Goal: Task Accomplishment & Management: Complete application form

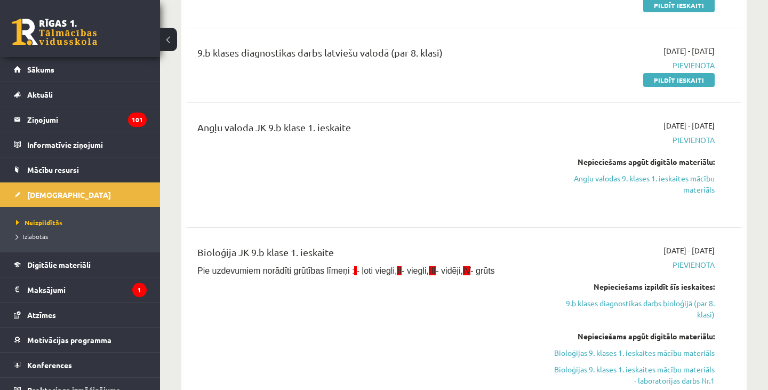
scroll to position [70, 0]
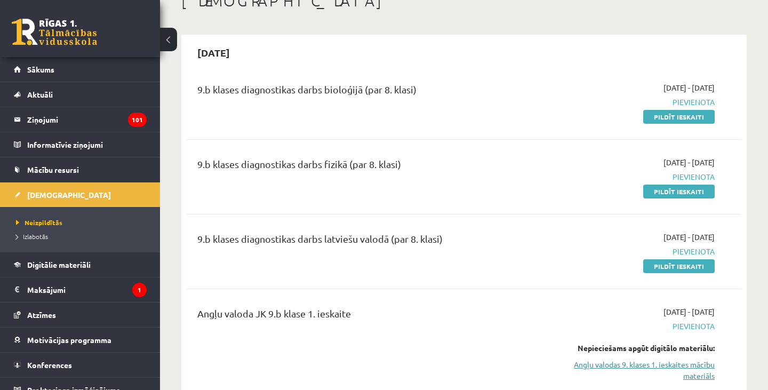
click at [636, 367] on link "Angļu valodas 9. klases 1. ieskaites mācību materiāls" at bounding box center [634, 370] width 162 height 22
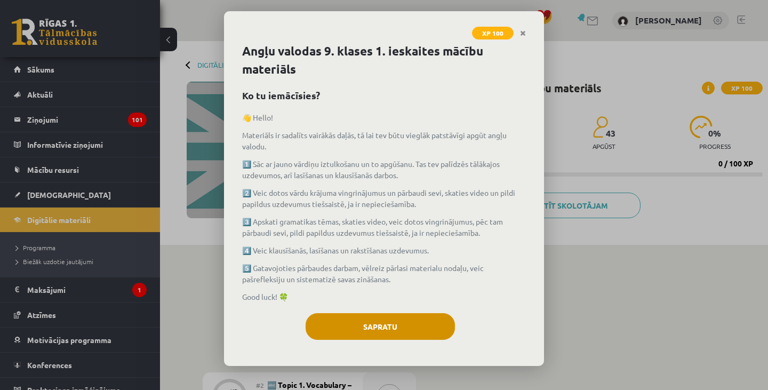
click at [416, 313] on button "Sapratu" at bounding box center [380, 326] width 149 height 27
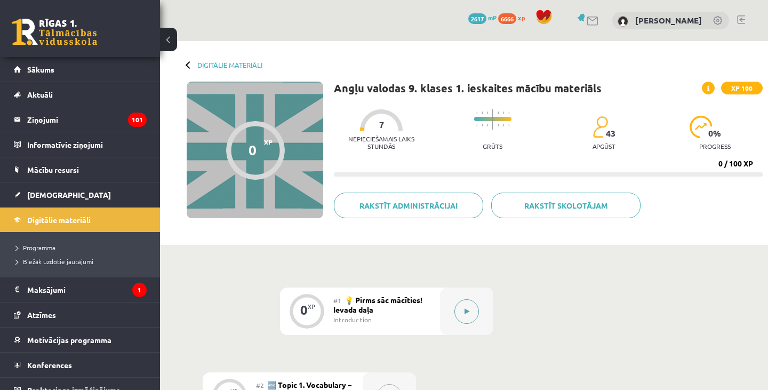
click at [471, 316] on button at bounding box center [466, 311] width 25 height 25
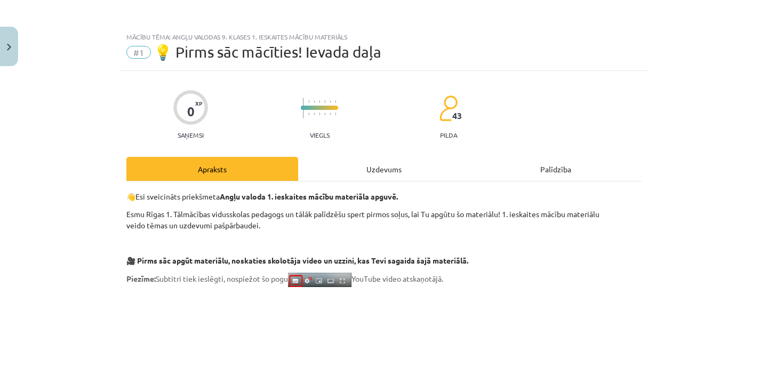
click at [374, 159] on div "Uzdevums" at bounding box center [384, 169] width 172 height 24
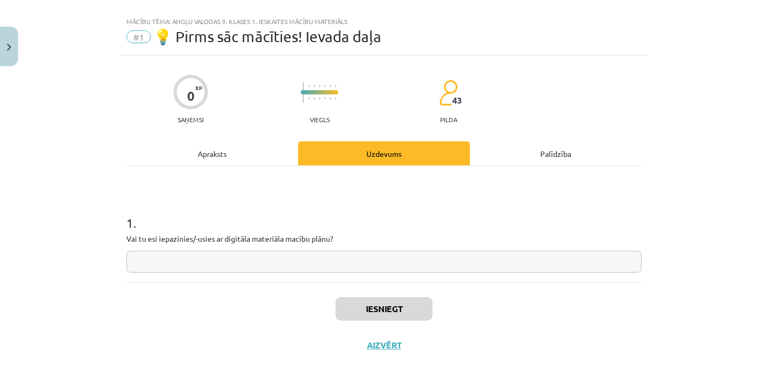
click at [293, 266] on input "text" at bounding box center [383, 262] width 515 height 22
type input "**"
click at [375, 299] on button "Iesniegt" at bounding box center [383, 308] width 97 height 23
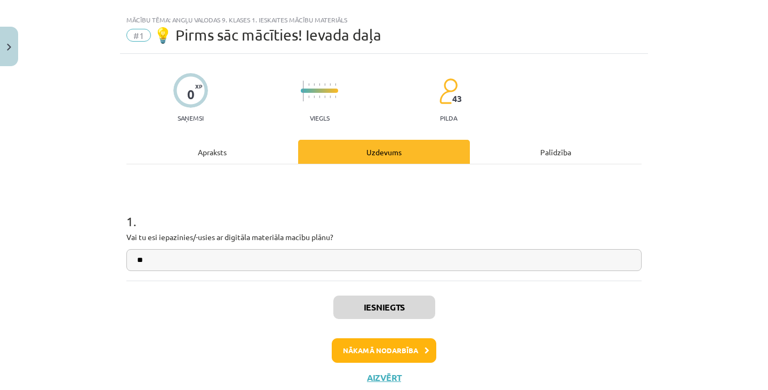
click at [372, 344] on button "Nākamā nodarbība" at bounding box center [384, 350] width 105 height 25
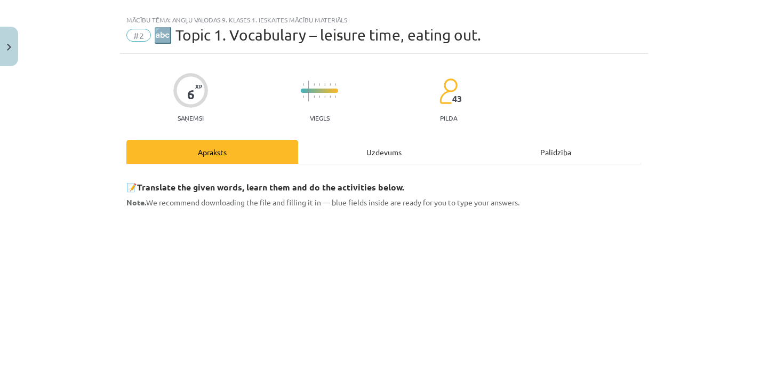
scroll to position [27, 0]
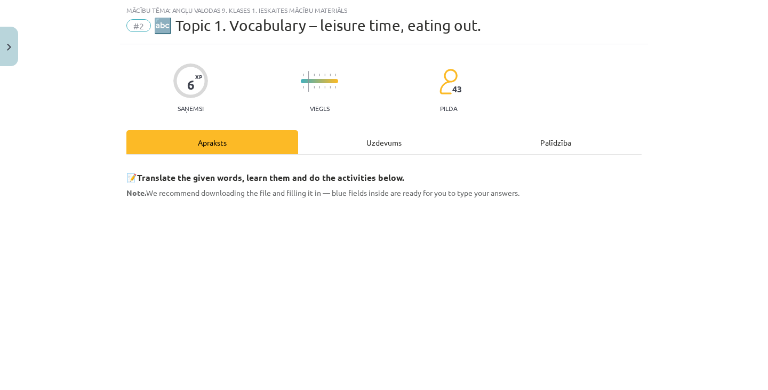
click at [371, 150] on div "Uzdevums" at bounding box center [384, 142] width 172 height 24
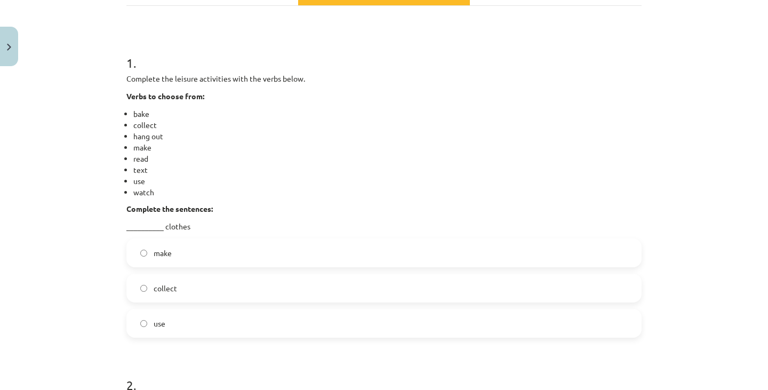
scroll to position [179, 0]
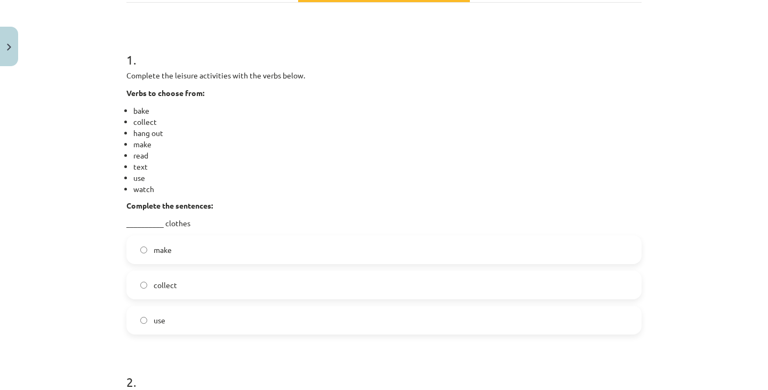
click at [186, 251] on label "make" at bounding box center [383, 249] width 513 height 27
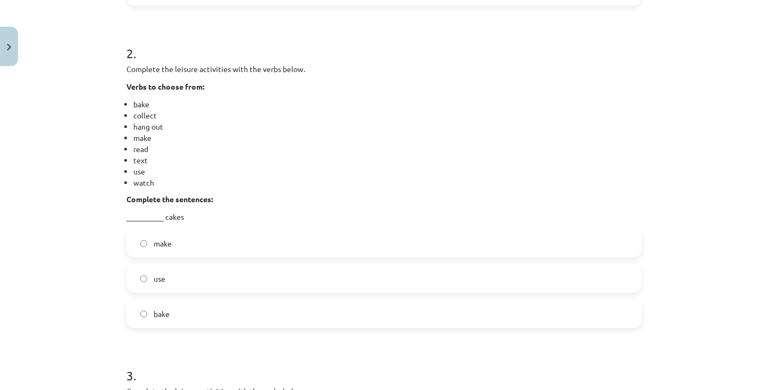
scroll to position [519, 0]
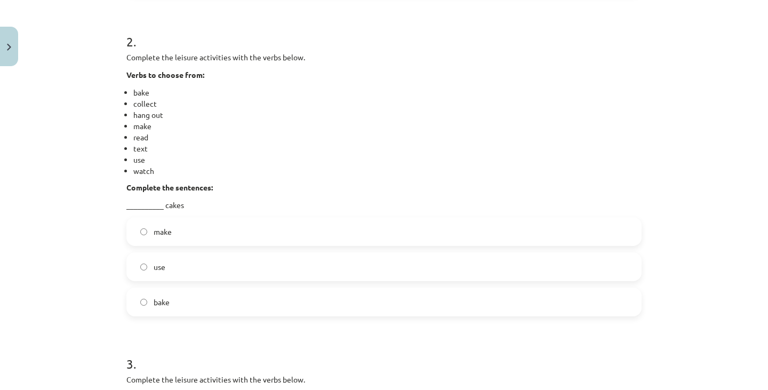
click at [247, 300] on label "bake" at bounding box center [383, 301] width 513 height 27
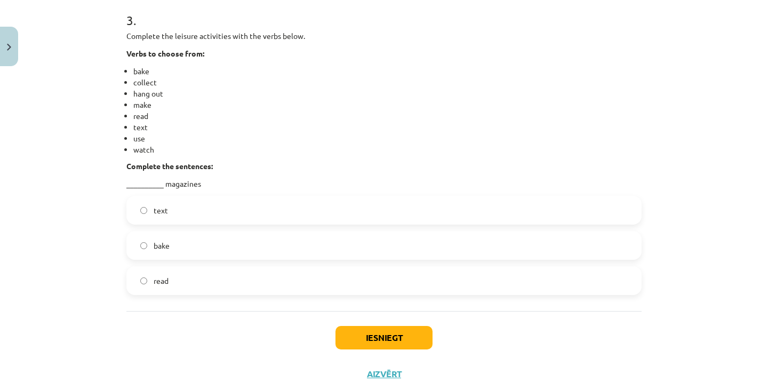
scroll to position [864, 0]
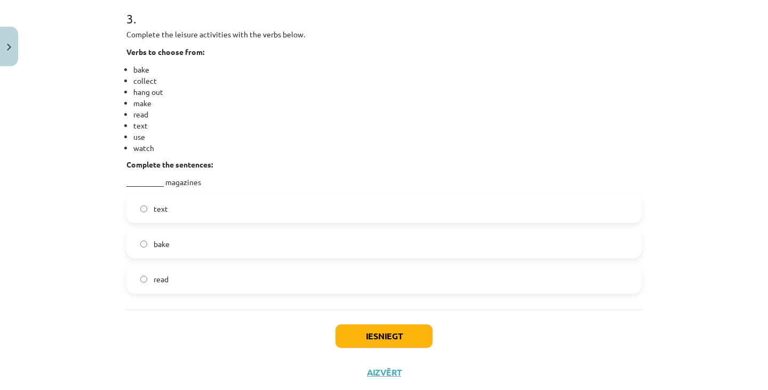
click at [237, 277] on label "read" at bounding box center [383, 279] width 513 height 27
click at [402, 336] on button "Iesniegt" at bounding box center [383, 335] width 97 height 23
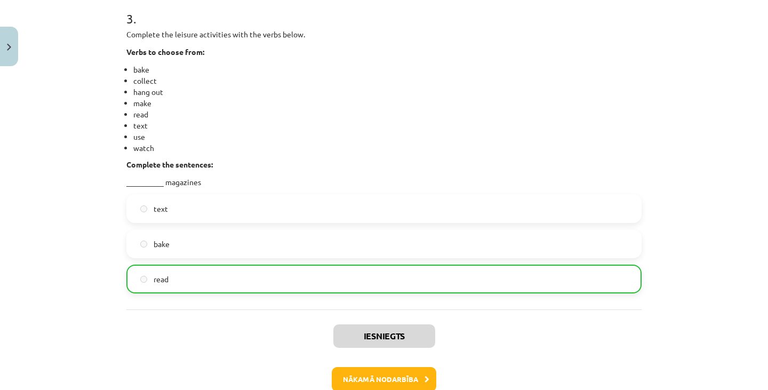
click at [418, 379] on button "Nākamā nodarbība" at bounding box center [384, 379] width 105 height 25
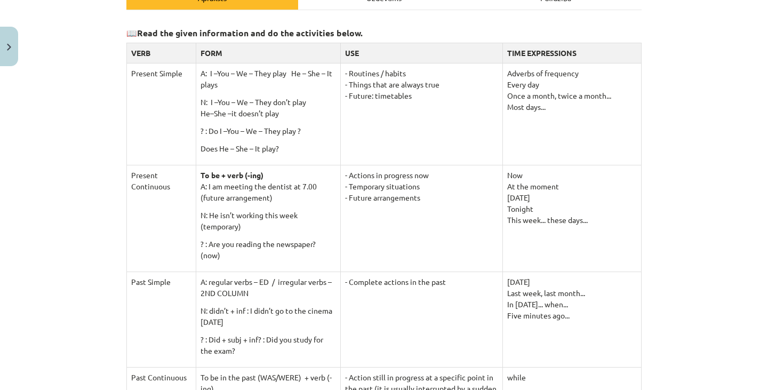
scroll to position [27, 0]
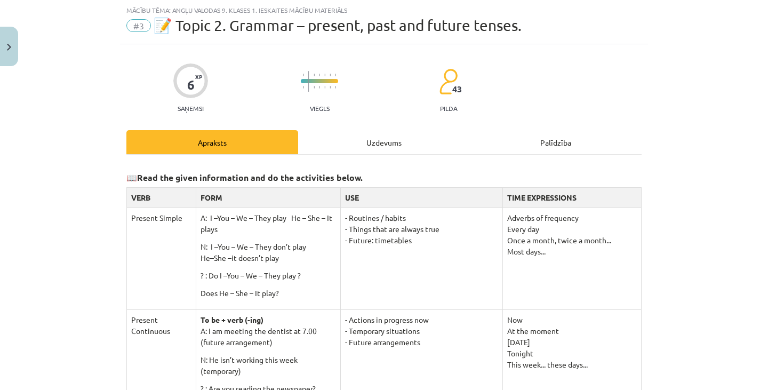
click at [359, 137] on div "Uzdevums" at bounding box center [384, 142] width 172 height 24
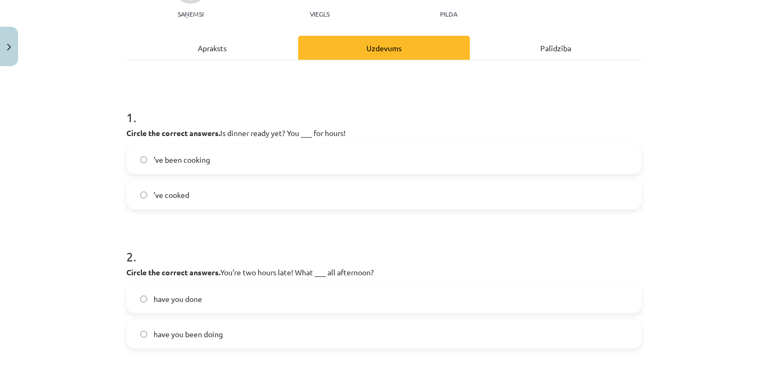
scroll to position [123, 0]
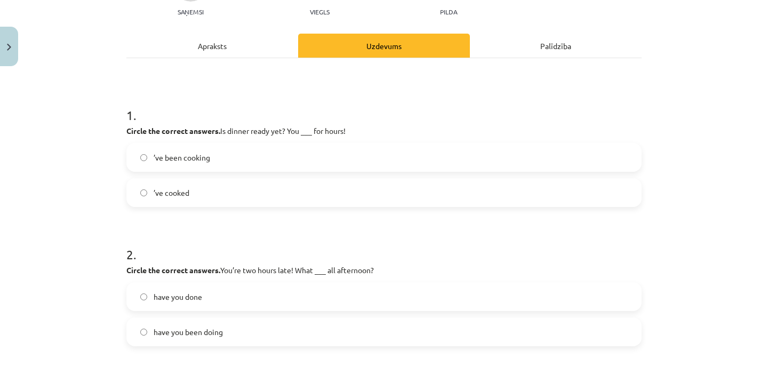
click at [283, 157] on label "’ve been cooking" at bounding box center [383, 157] width 513 height 27
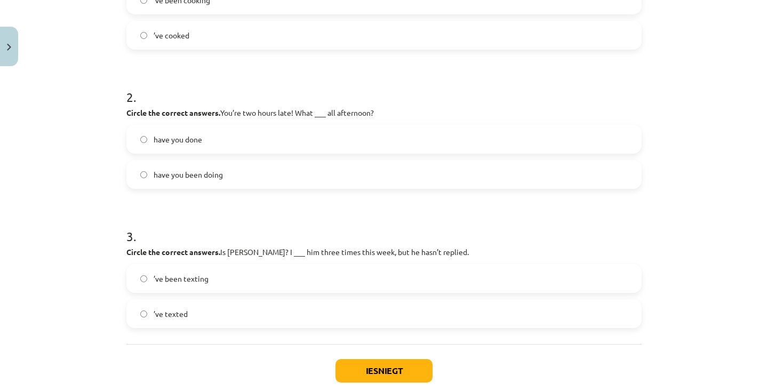
scroll to position [282, 0]
click at [278, 171] on label "have you been doing" at bounding box center [383, 173] width 513 height 27
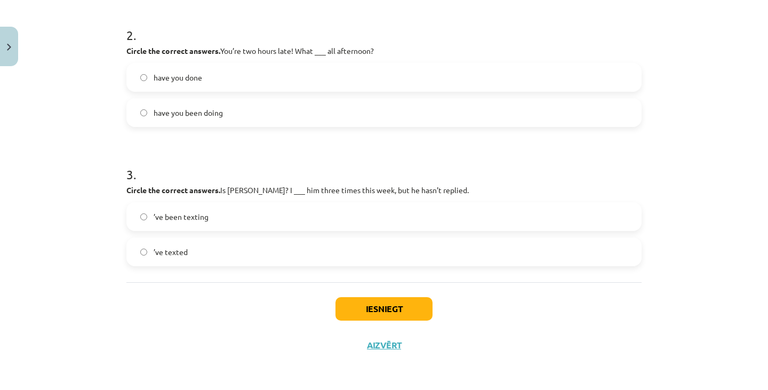
scroll to position [344, 0]
click at [259, 244] on label "’ve texted" at bounding box center [383, 251] width 513 height 27
click at [371, 306] on button "Iesniegt" at bounding box center [383, 308] width 97 height 23
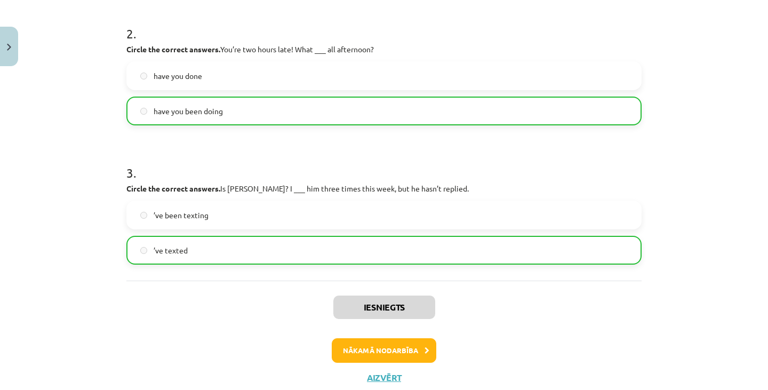
click at [378, 344] on button "Nākamā nodarbība" at bounding box center [384, 350] width 105 height 25
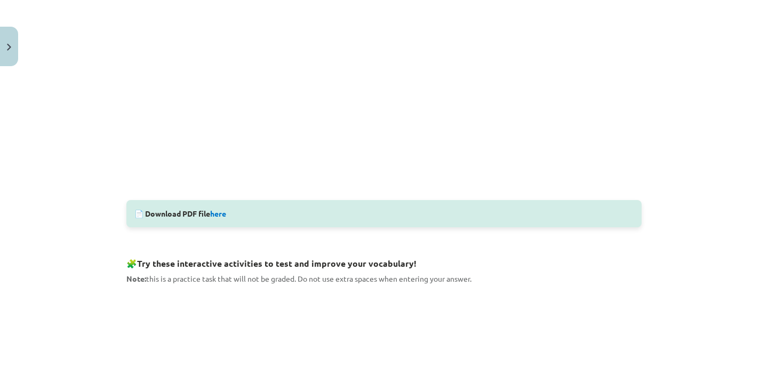
scroll to position [27, 0]
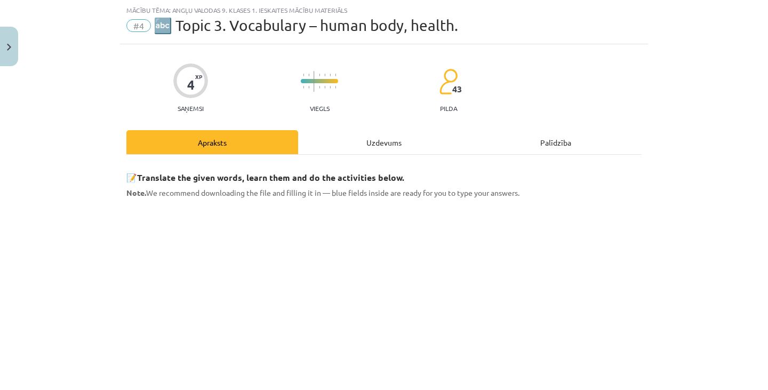
click at [367, 151] on div "Uzdevums" at bounding box center [384, 142] width 172 height 24
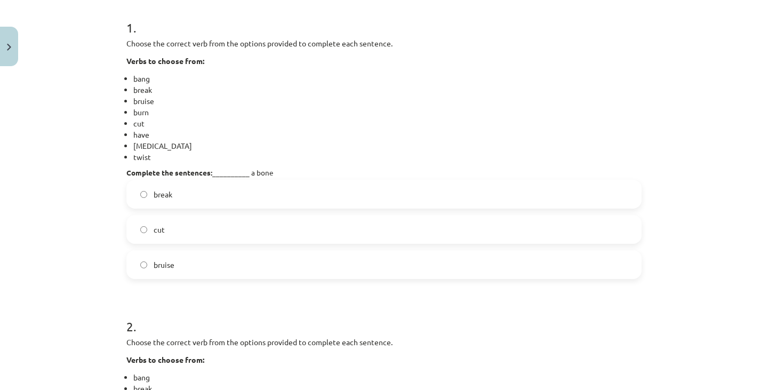
scroll to position [213, 0]
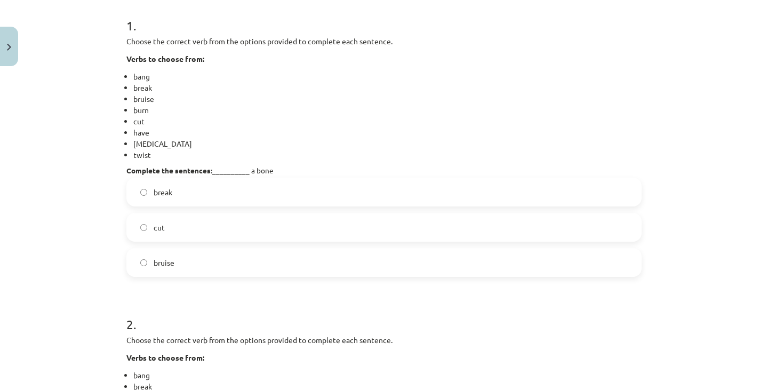
click at [277, 197] on label "break" at bounding box center [383, 192] width 513 height 27
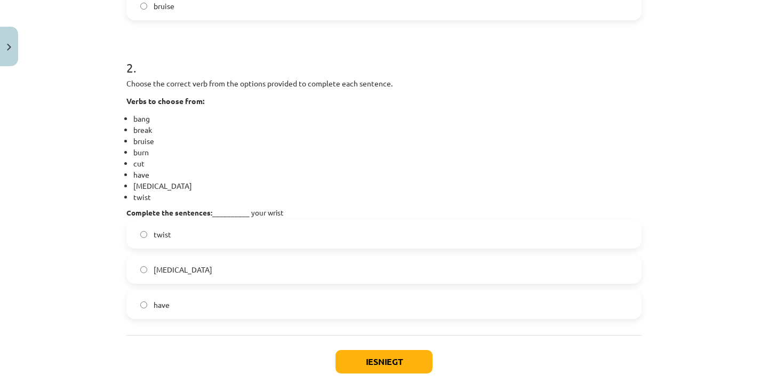
scroll to position [478, 0]
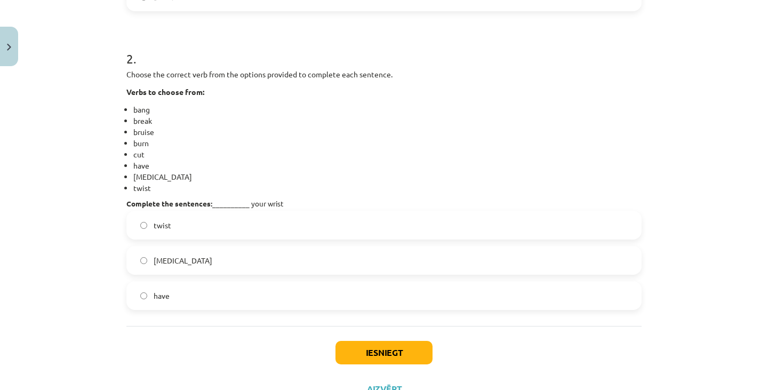
click at [239, 264] on label "sprain" at bounding box center [383, 260] width 513 height 27
click at [358, 354] on button "Iesniegt" at bounding box center [383, 352] width 97 height 23
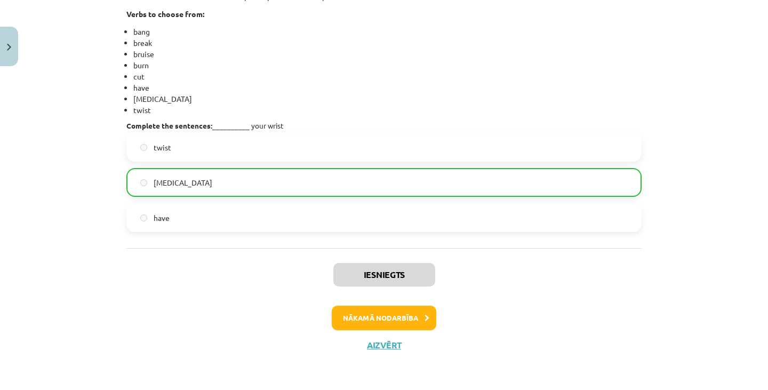
click at [388, 313] on button "Nākamā nodarbība" at bounding box center [384, 318] width 105 height 25
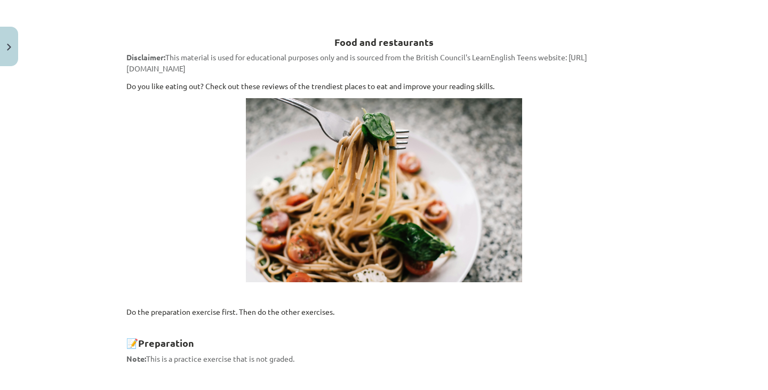
scroll to position [27, 0]
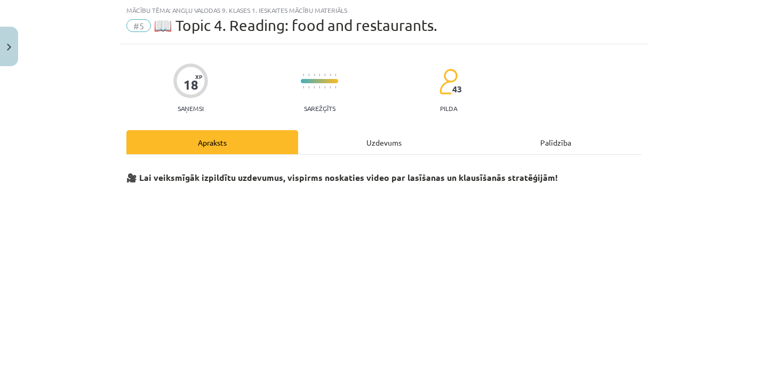
click at [382, 135] on div "Uzdevums" at bounding box center [384, 142] width 172 height 24
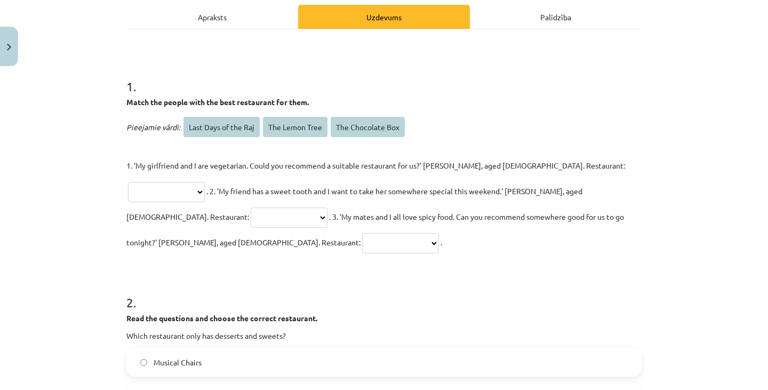
scroll to position [154, 0]
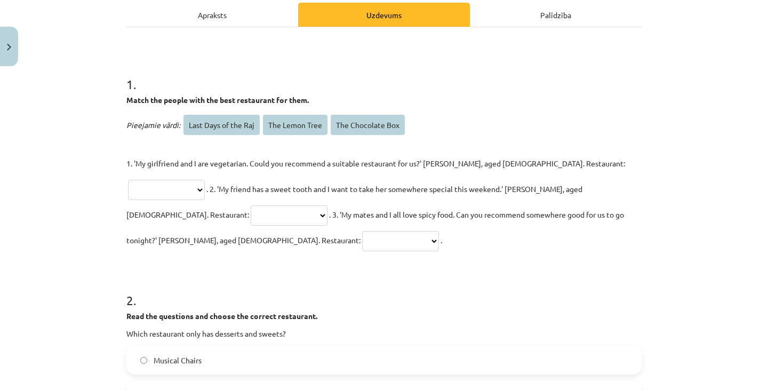
select select "**********"
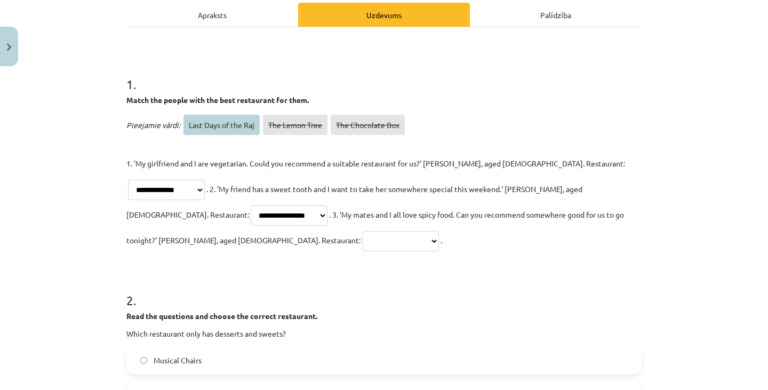
select select "**********"
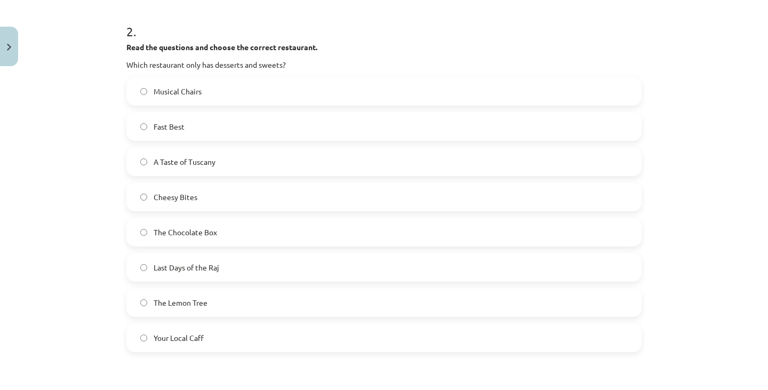
scroll to position [424, 0]
click at [486, 218] on label "The Chocolate Box" at bounding box center [383, 231] width 513 height 27
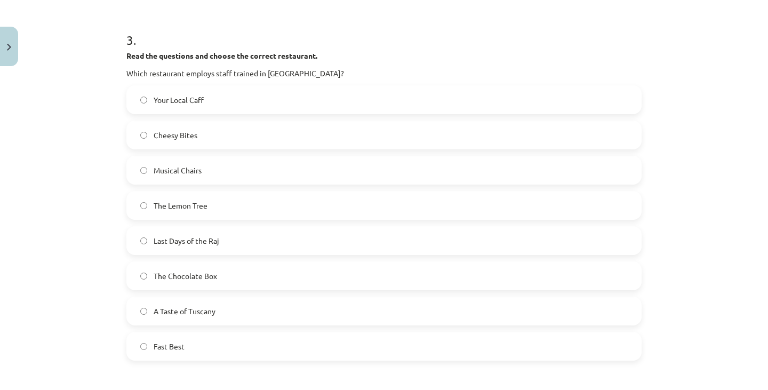
scroll to position [783, 0]
click at [411, 332] on label "Fast Best" at bounding box center [383, 345] width 513 height 27
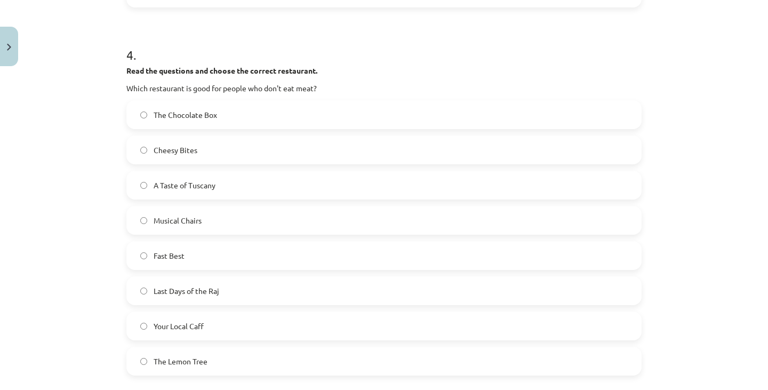
scroll to position [1148, 0]
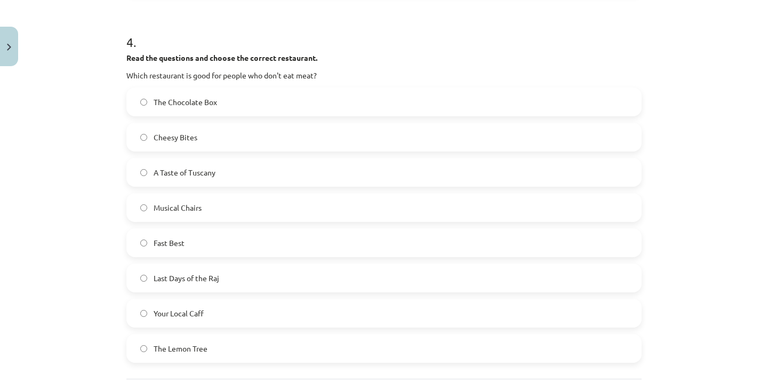
click at [367, 335] on label "The Lemon Tree" at bounding box center [383, 348] width 513 height 27
click at [347, 124] on label "Cheesy Bites" at bounding box center [383, 137] width 513 height 27
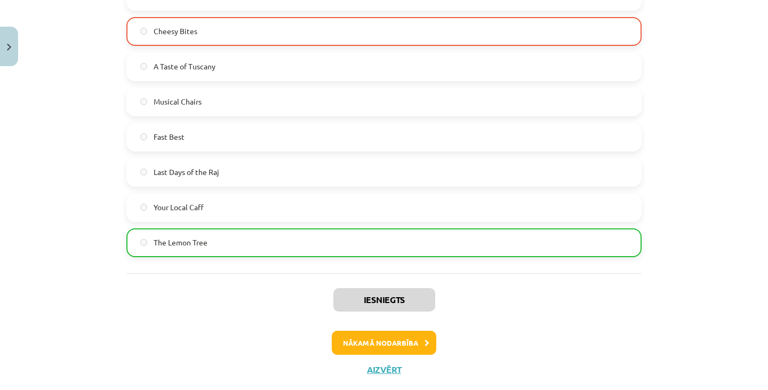
click at [397, 331] on button "Nākamā nodarbība" at bounding box center [384, 343] width 105 height 25
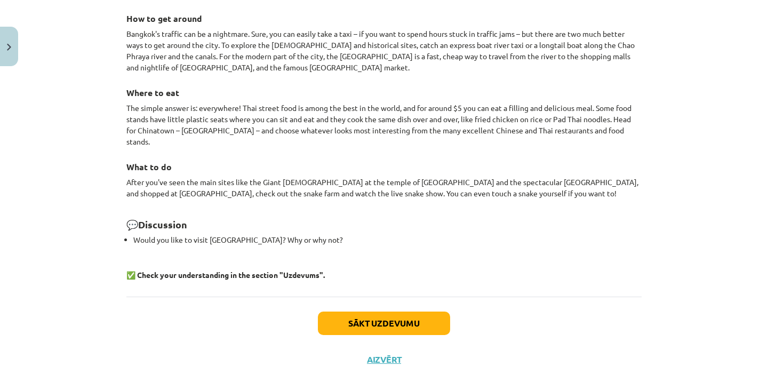
click at [394, 311] on button "Sākt uzdevumu" at bounding box center [384, 322] width 132 height 23
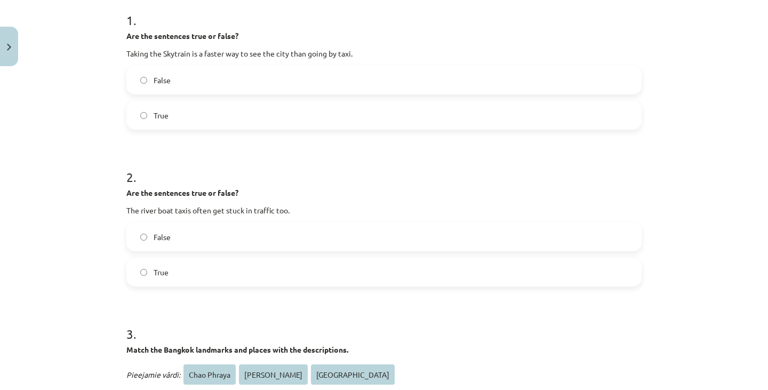
scroll to position [220, 0]
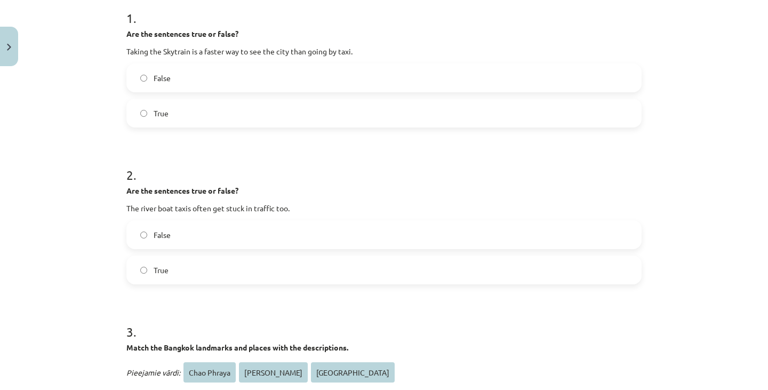
click at [347, 117] on label "True" at bounding box center [383, 113] width 513 height 27
click at [325, 235] on label "False" at bounding box center [383, 234] width 513 height 27
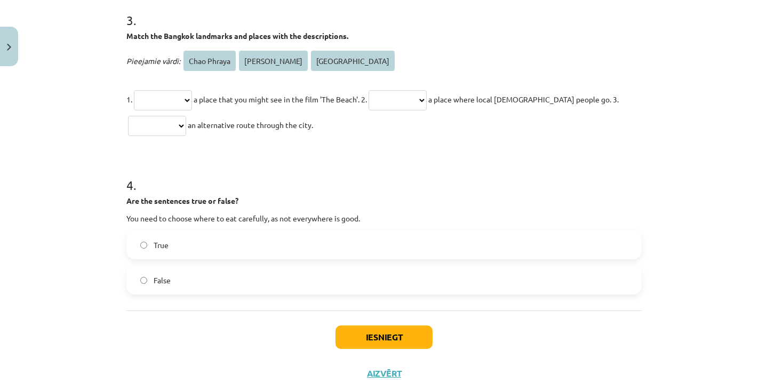
scroll to position [534, 0]
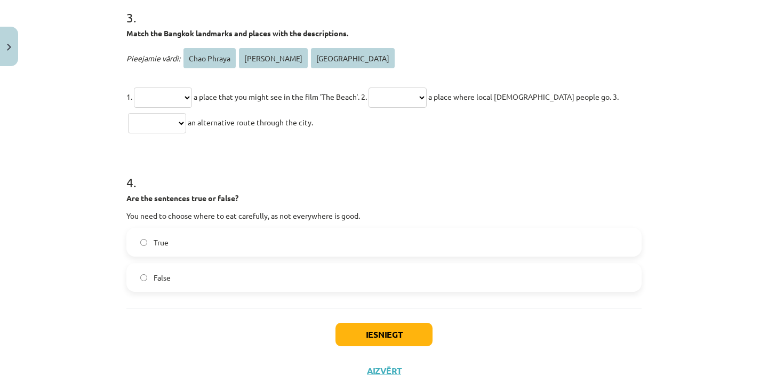
select select "**********"
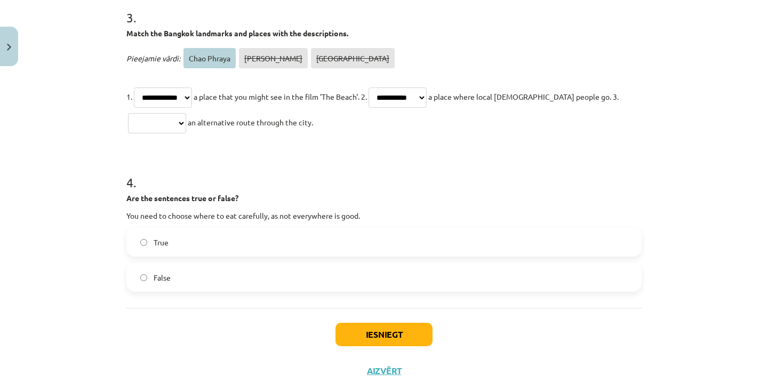
select select "**********"
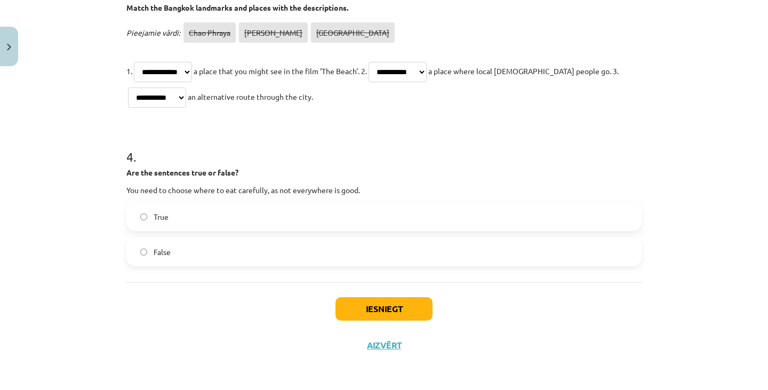
scroll to position [561, 0]
click at [224, 213] on label "True" at bounding box center [383, 216] width 513 height 27
click at [369, 314] on button "Iesniegt" at bounding box center [383, 308] width 97 height 23
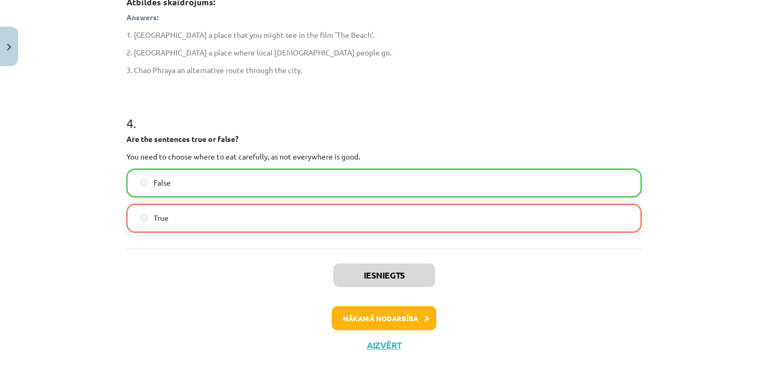
scroll to position [697, 0]
click at [371, 315] on button "Nākamā nodarbība" at bounding box center [384, 318] width 105 height 25
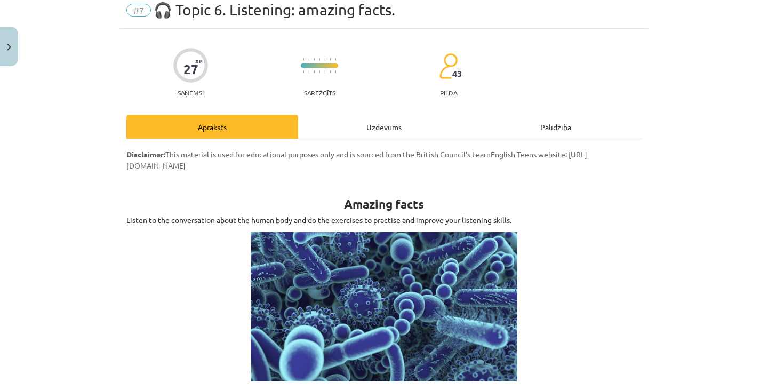
scroll to position [27, 0]
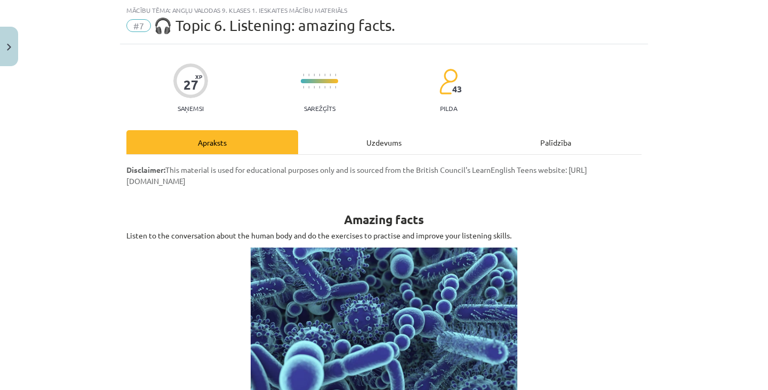
click at [412, 146] on div "Uzdevums" at bounding box center [384, 142] width 172 height 24
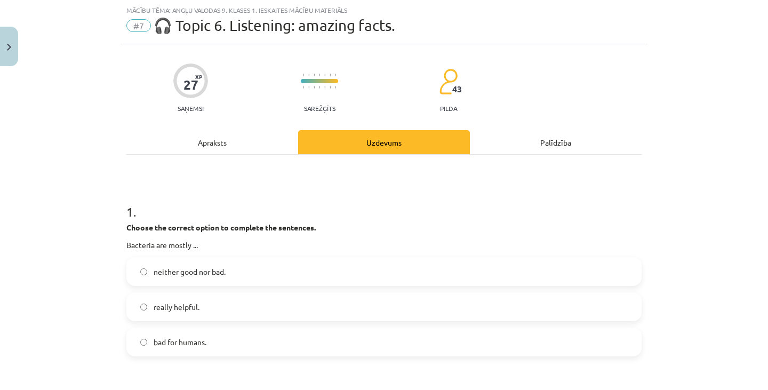
click at [412, 146] on div "Uzdevums" at bounding box center [384, 142] width 172 height 24
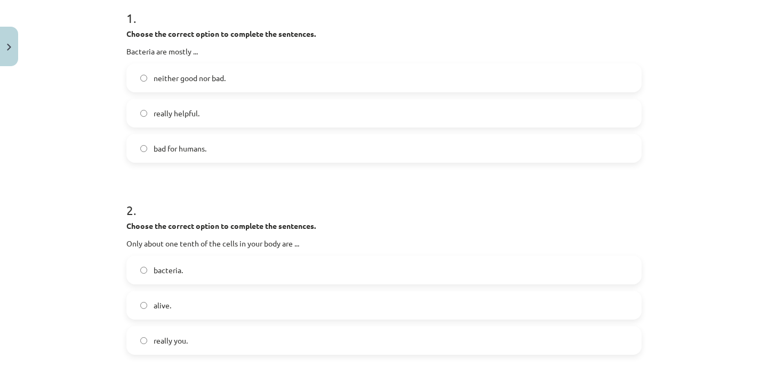
scroll to position [219, 0]
click at [291, 340] on label "really you." at bounding box center [383, 341] width 513 height 27
click at [272, 113] on label "really helpful." at bounding box center [383, 114] width 513 height 27
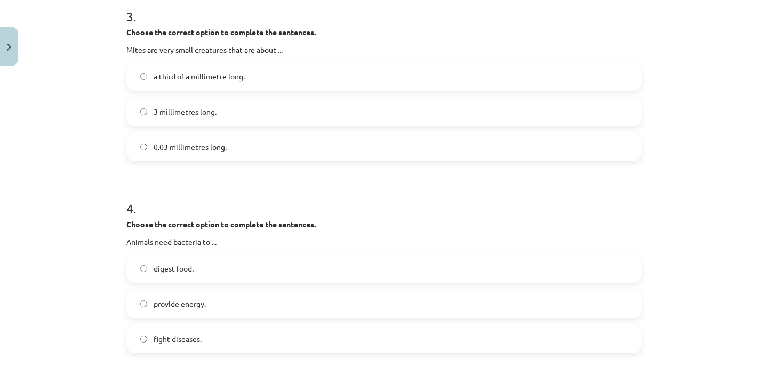
scroll to position [607, 0]
click at [334, 73] on label "a third of a millimetre long." at bounding box center [383, 75] width 513 height 27
click at [246, 268] on label "digest food." at bounding box center [383, 267] width 513 height 27
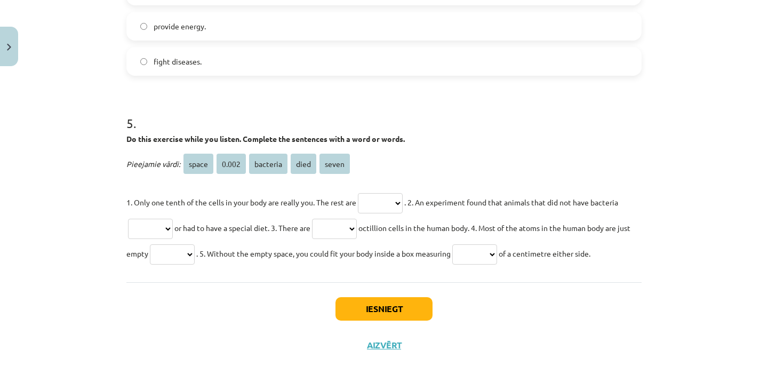
scroll to position [885, 0]
select select "********"
select select "****"
select select "*****"
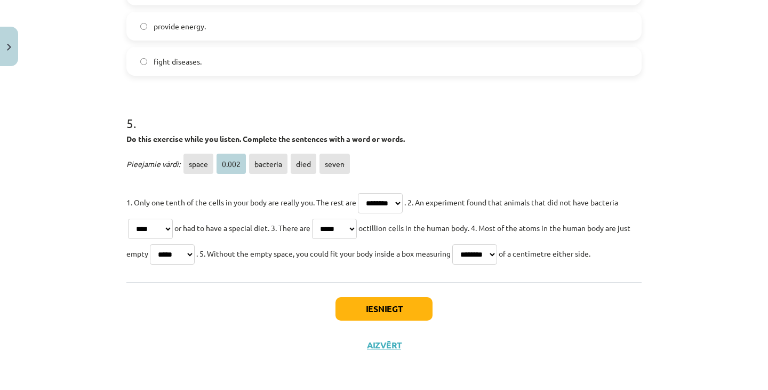
select select "*****"
click at [409, 304] on button "Iesniegt" at bounding box center [383, 308] width 97 height 23
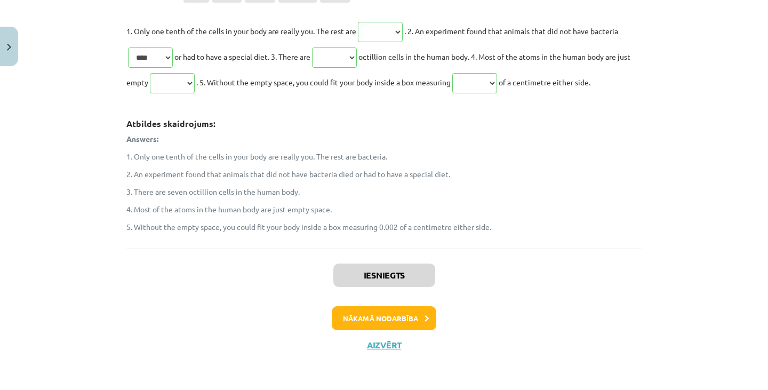
scroll to position [1055, 0]
click at [406, 317] on button "Nākamā nodarbība" at bounding box center [384, 318] width 105 height 25
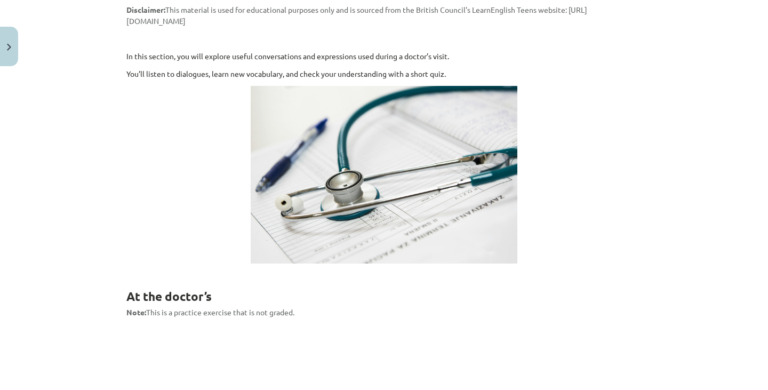
scroll to position [27, 0]
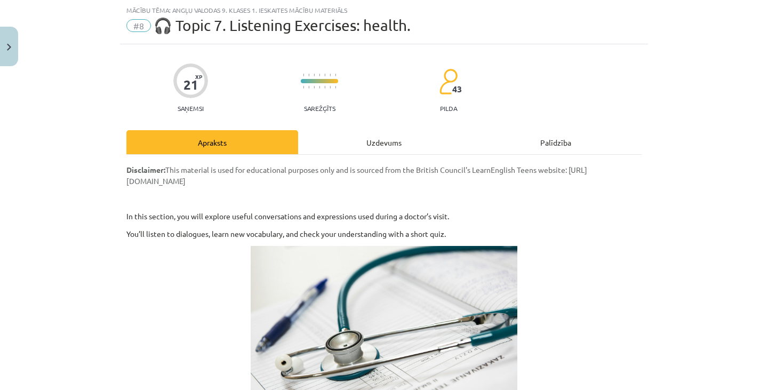
click at [400, 147] on div "Uzdevums" at bounding box center [384, 142] width 172 height 24
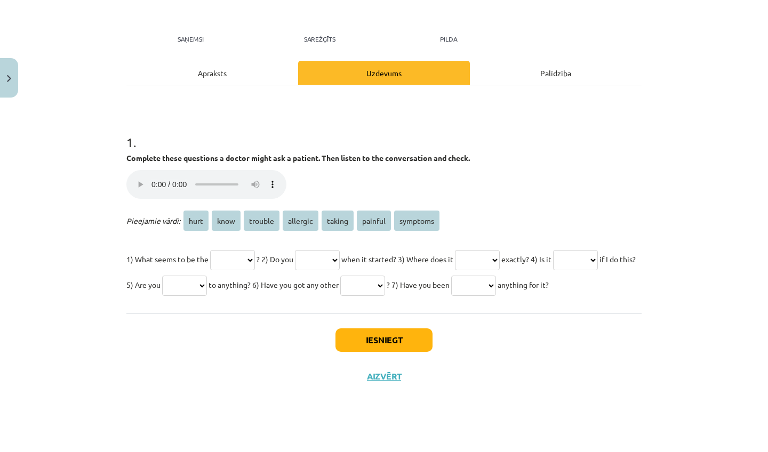
scroll to position [143, 0]
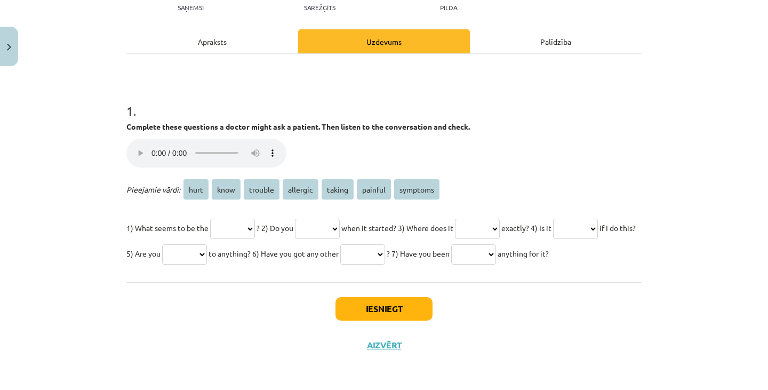
click at [137, 139] on audio "Jūsu pārlūkprogramma neatbalsta audio atskaņotāju." at bounding box center [206, 153] width 160 height 29
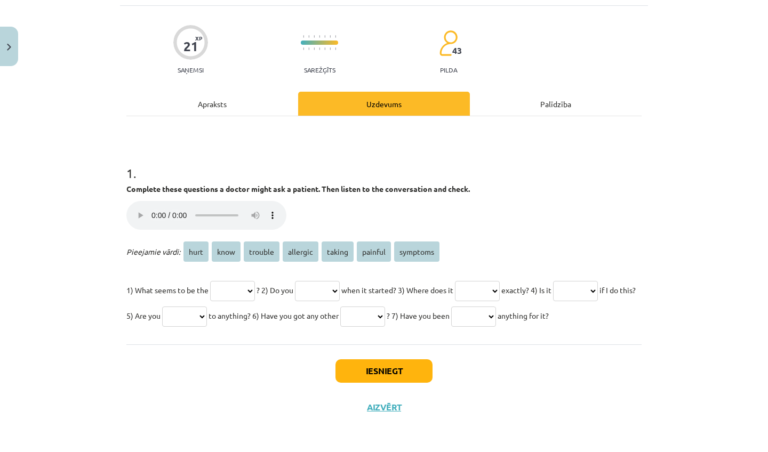
click at [136, 201] on audio "Jūsu pārlūkprogramma neatbalsta audio atskaņotāju." at bounding box center [206, 215] width 160 height 29
click at [246, 201] on audio "Jūsu pārlūkprogramma neatbalsta audio atskaņotāju." at bounding box center [206, 215] width 160 height 29
select select "********"
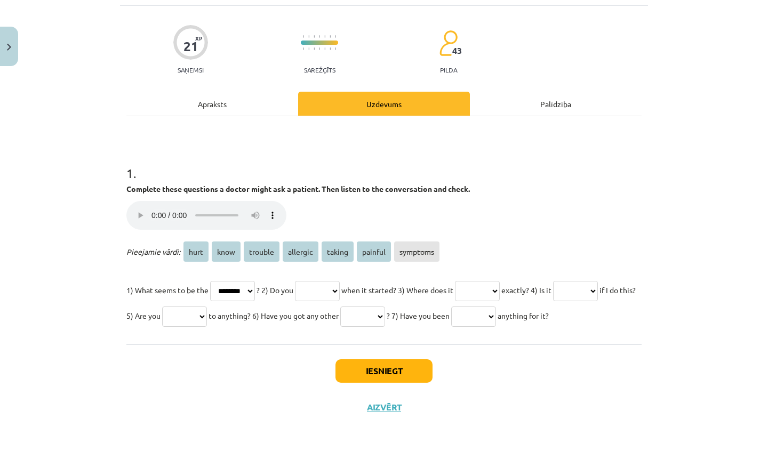
select select "****"
select select "*******"
select select "********"
select select "*******"
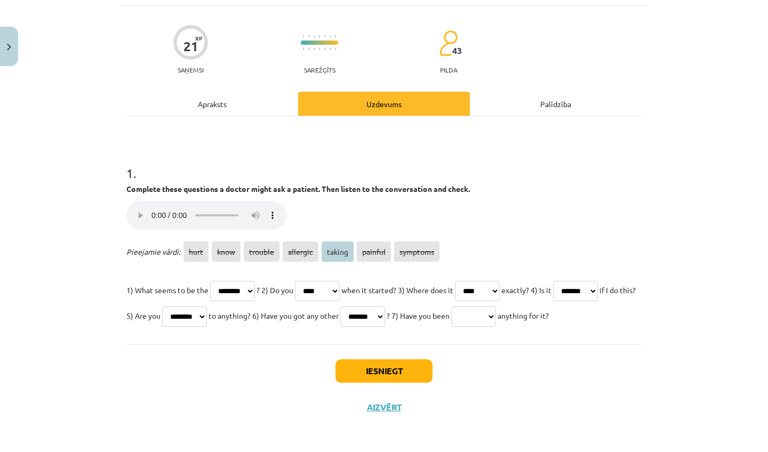
select select "******"
click at [422, 371] on button "Iesniegt" at bounding box center [383, 370] width 97 height 23
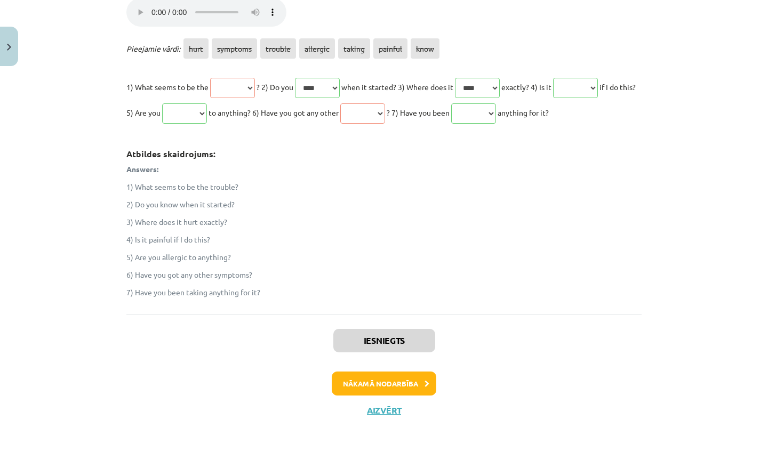
scroll to position [269, 0]
click at [388, 389] on button "Nākamā nodarbība" at bounding box center [384, 383] width 105 height 25
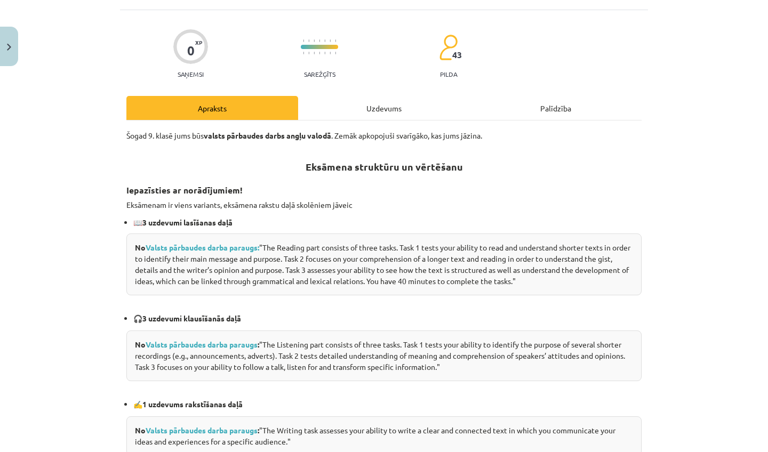
scroll to position [27, 0]
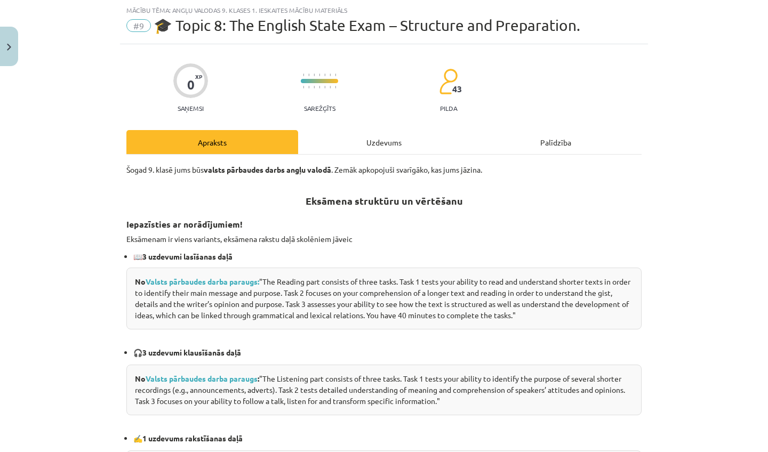
click at [381, 148] on div "Uzdevums" at bounding box center [384, 142] width 172 height 24
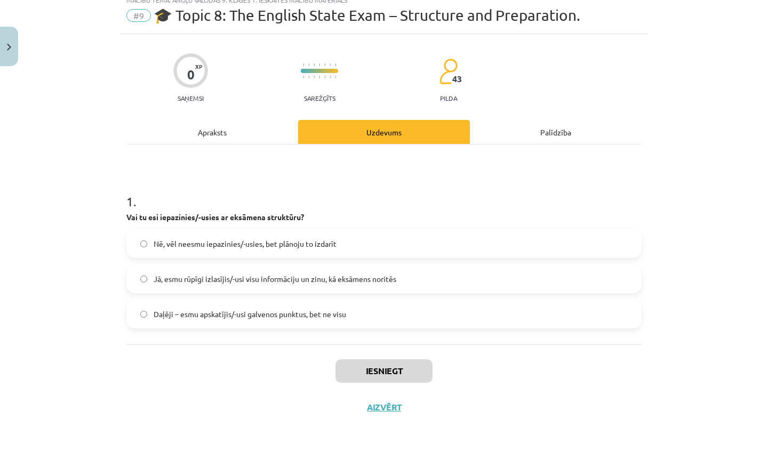
scroll to position [38, 0]
click at [279, 275] on span "Jā, esmu rūpīgi izlasījis/-usi visu informāciju un zinu, kā eksāmens noritēs" at bounding box center [275, 279] width 243 height 11
click at [388, 364] on button "Iesniegt" at bounding box center [383, 370] width 97 height 23
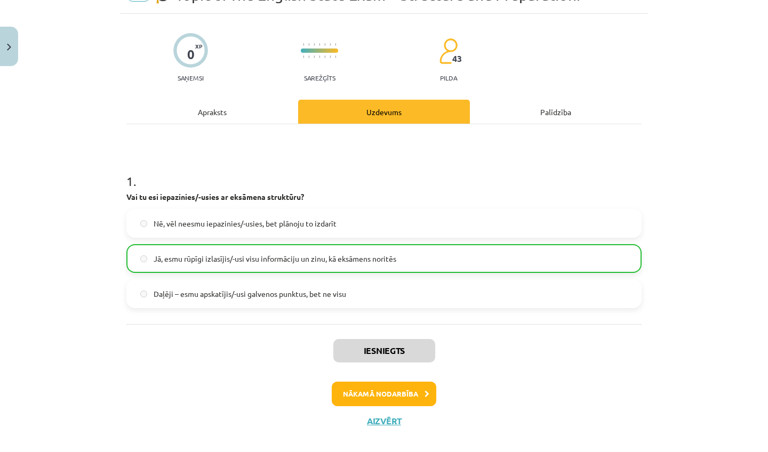
scroll to position [70, 0]
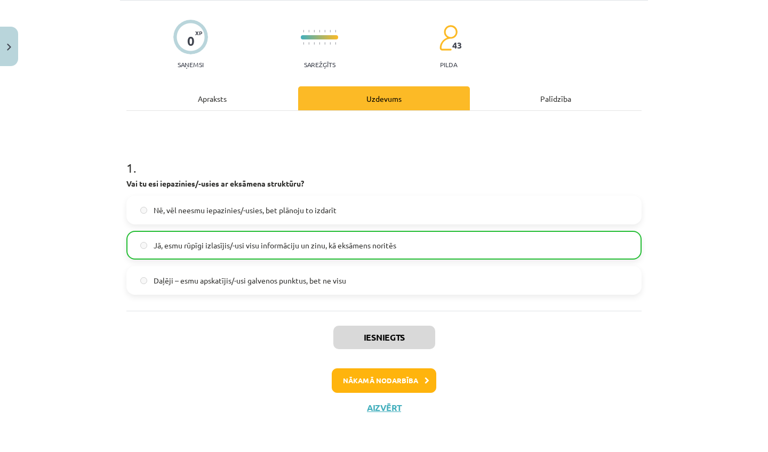
click at [394, 382] on button "Nākamā nodarbība" at bounding box center [384, 380] width 105 height 25
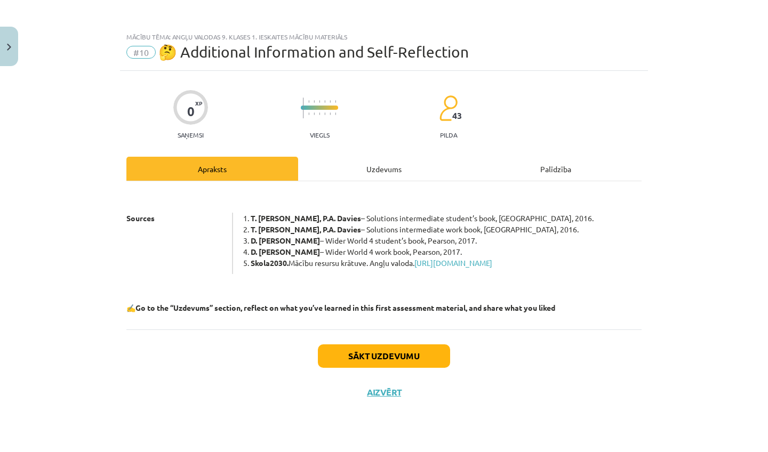
click at [377, 368] on button "Sākt uzdevumu" at bounding box center [384, 355] width 132 height 23
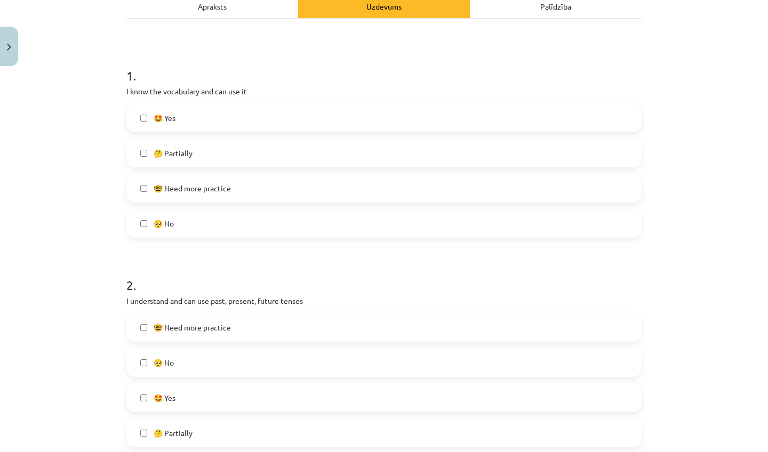
scroll to position [163, 0]
click at [361, 122] on label "🤩 Yes" at bounding box center [383, 117] width 513 height 27
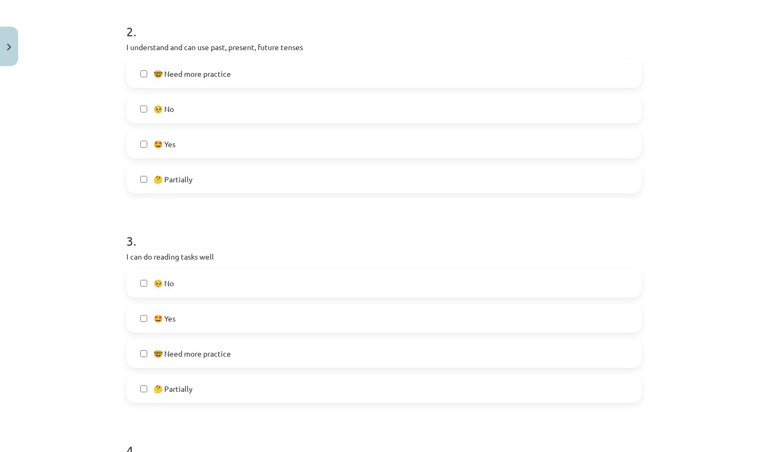
scroll to position [418, 0]
click at [362, 147] on label "🤩 Yes" at bounding box center [383, 143] width 513 height 27
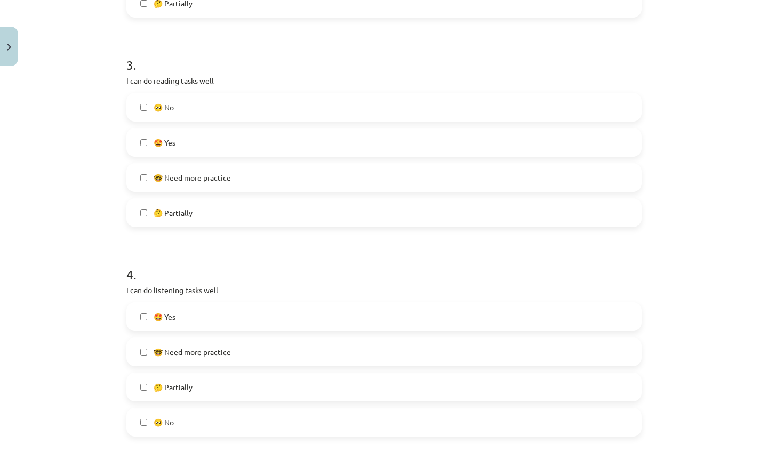
scroll to position [601, 0]
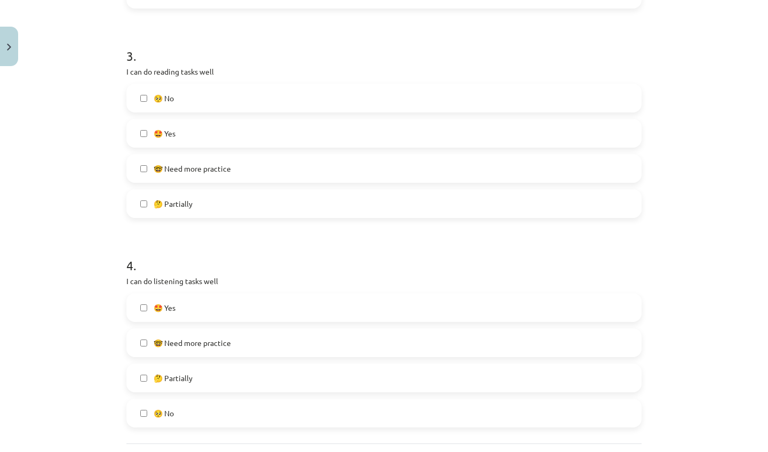
click at [358, 136] on label "🤩 Yes" at bounding box center [383, 133] width 513 height 27
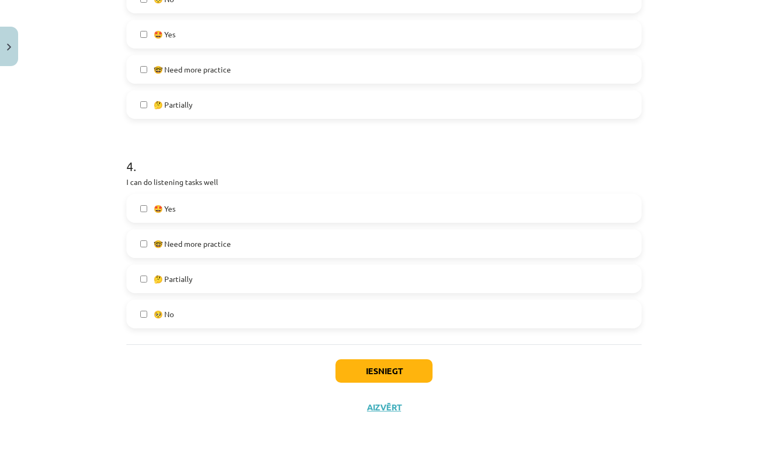
scroll to position [702, 0]
click at [332, 203] on label "🤩 Yes" at bounding box center [383, 208] width 513 height 27
click at [349, 376] on button "Iesniegt" at bounding box center [383, 370] width 97 height 23
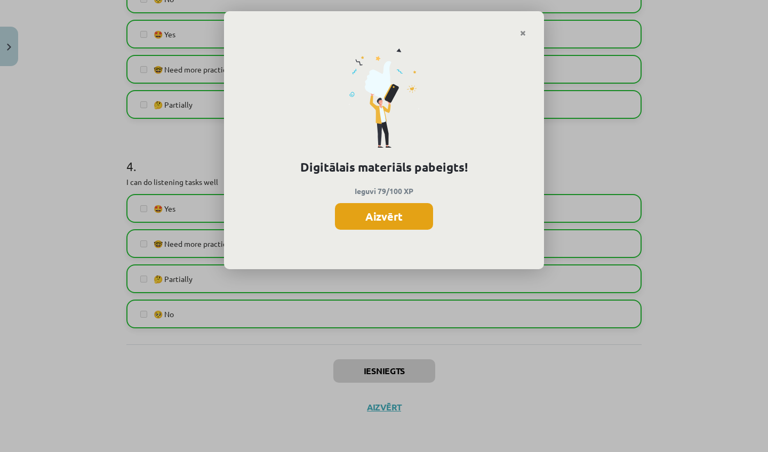
click at [413, 213] on button "Aizvērt" at bounding box center [384, 216] width 98 height 27
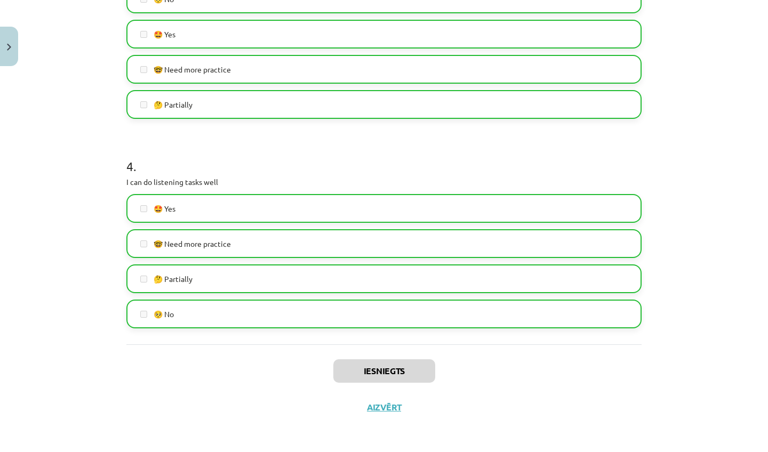
click at [384, 389] on button "Aizvērt" at bounding box center [384, 407] width 41 height 11
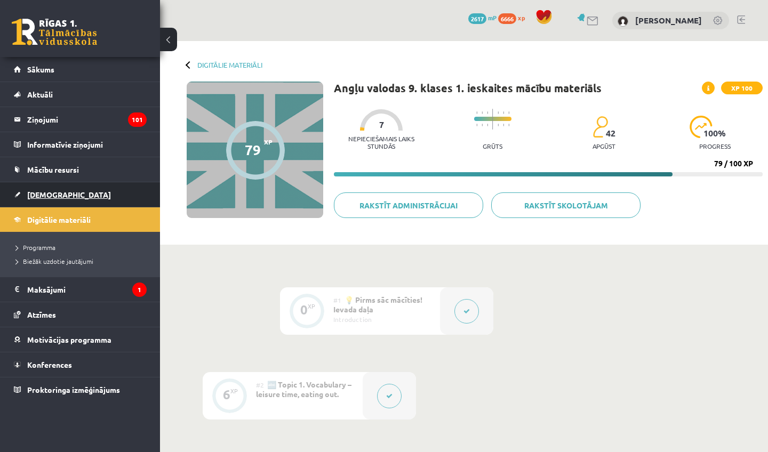
click at [54, 191] on span "[DEMOGRAPHIC_DATA]" at bounding box center [69, 195] width 84 height 10
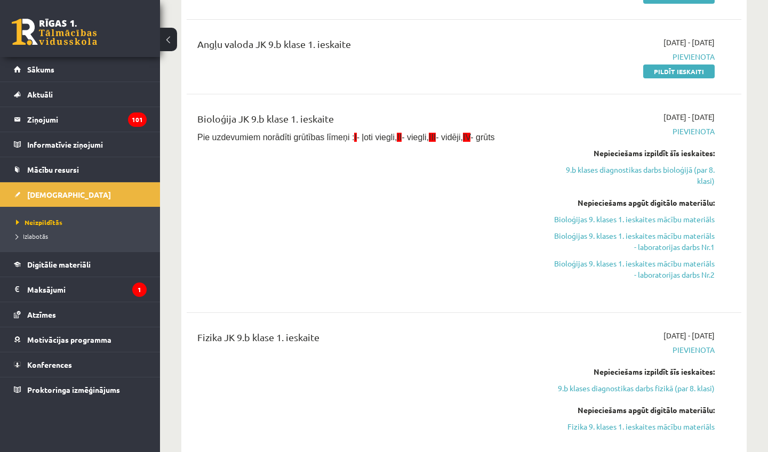
scroll to position [339, 0]
click at [664, 173] on link "9.b klases diagnostikas darbs bioloģijā (par 8. klasi)" at bounding box center [634, 176] width 162 height 22
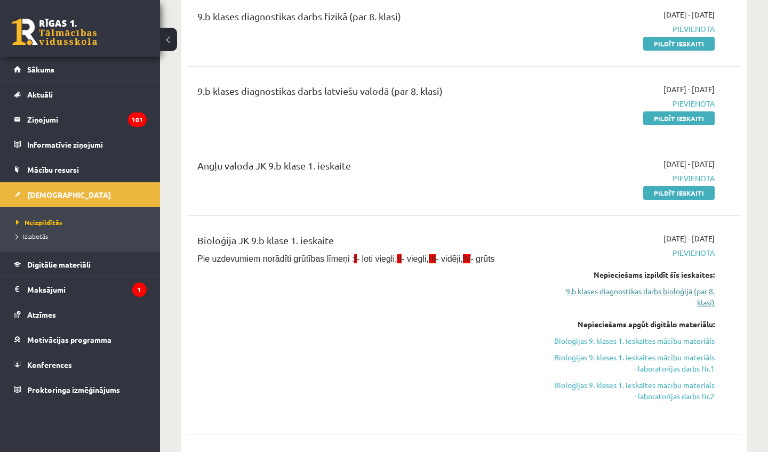
scroll to position [219, 0]
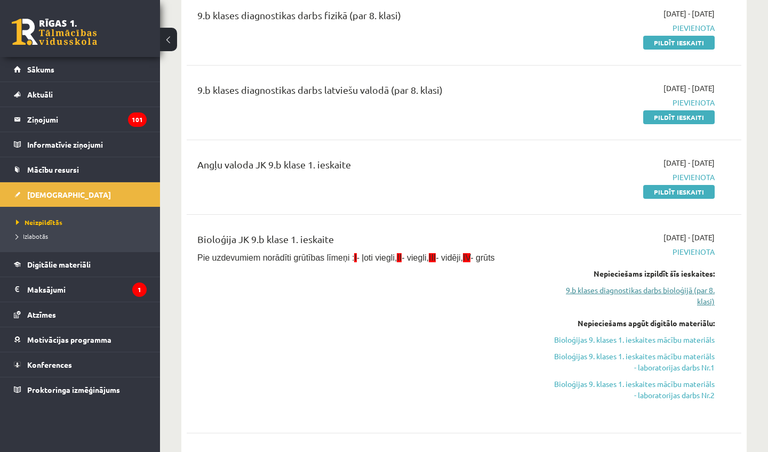
click at [646, 292] on link "9.b klases diagnostikas darbs bioloģijā (par 8. klasi)" at bounding box center [634, 296] width 162 height 22
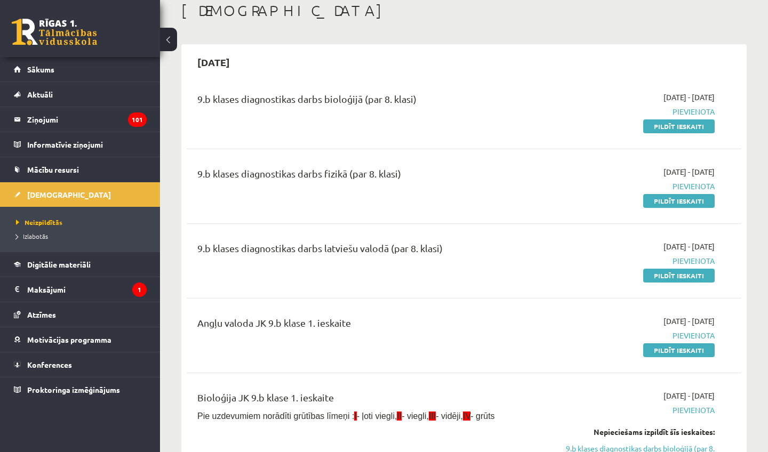
scroll to position [62, 0]
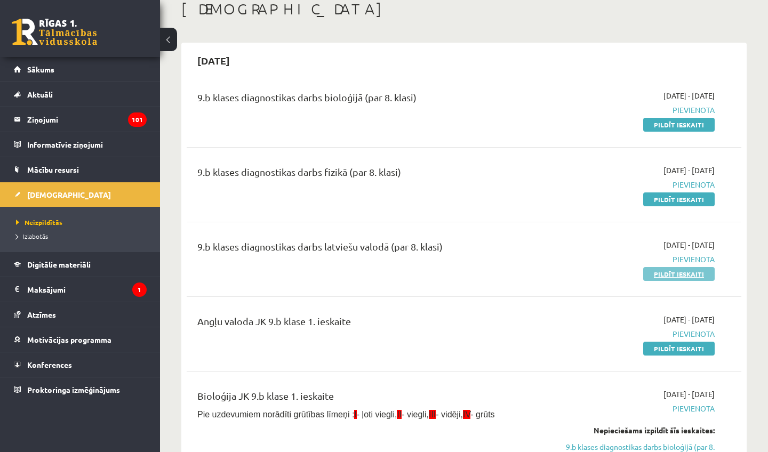
click at [668, 270] on link "Pildīt ieskaiti" at bounding box center [678, 274] width 71 height 14
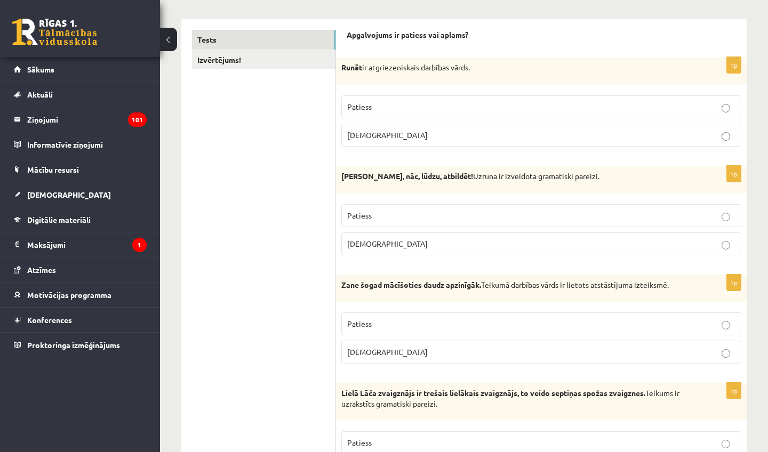
scroll to position [163, 0]
click at [382, 133] on p "[DEMOGRAPHIC_DATA]" at bounding box center [541, 134] width 388 height 11
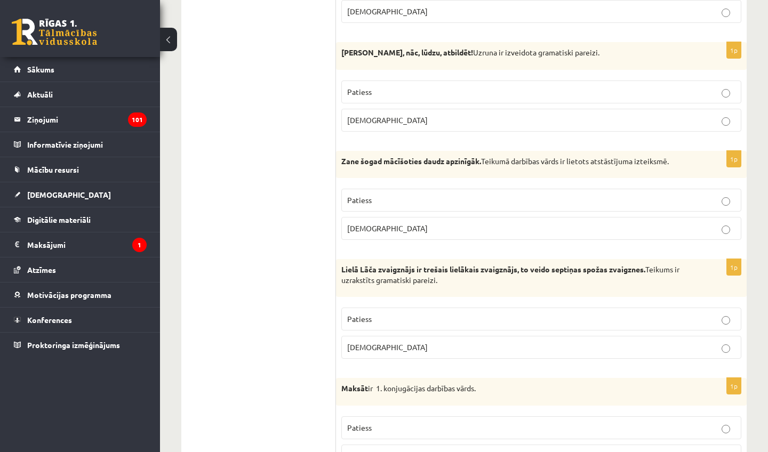
scroll to position [288, 0]
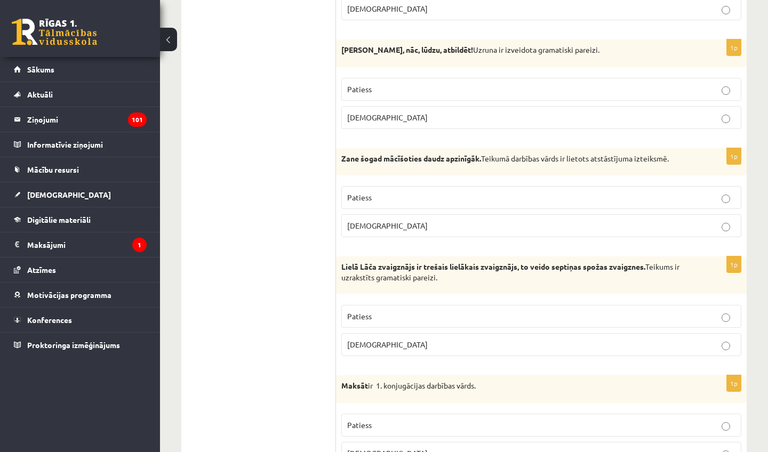
click at [384, 117] on p "Aplams" at bounding box center [541, 117] width 388 height 11
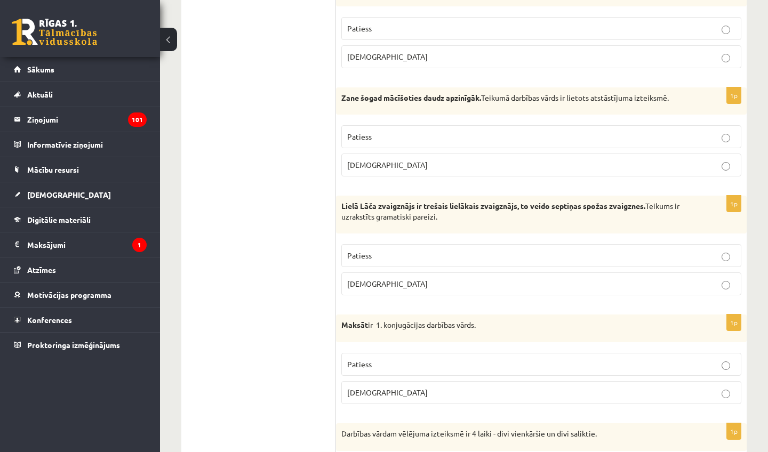
scroll to position [352, 0]
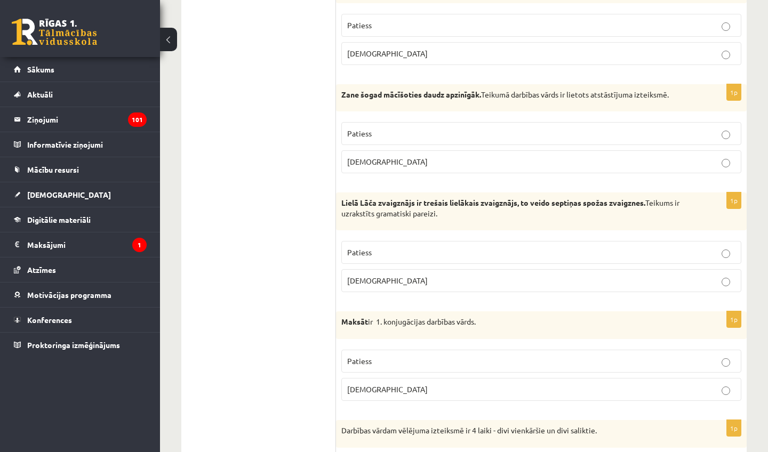
click at [395, 130] on p "Patiess" at bounding box center [541, 133] width 388 height 11
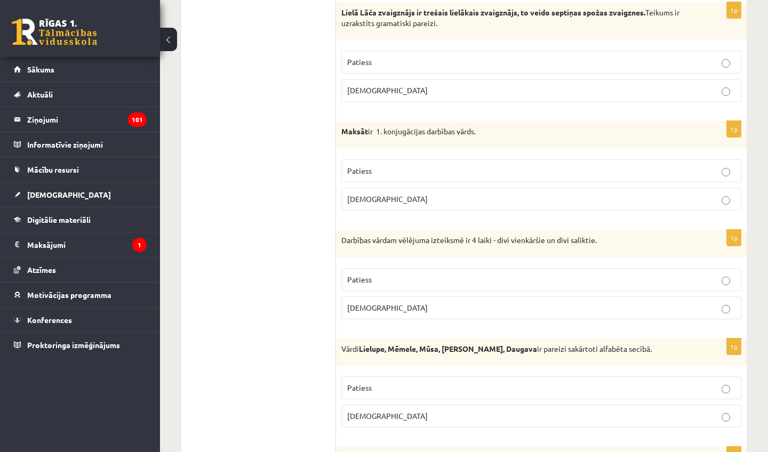
scroll to position [545, 0]
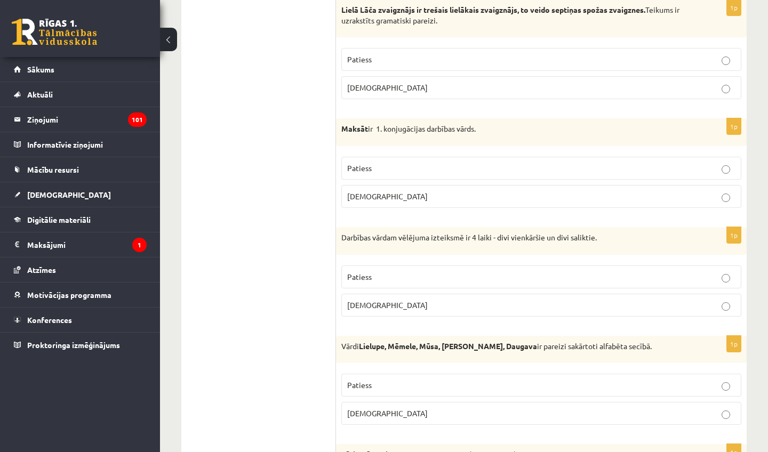
click at [388, 58] on p "Patiess" at bounding box center [541, 59] width 388 height 11
click at [376, 195] on p "Aplams" at bounding box center [541, 196] width 388 height 11
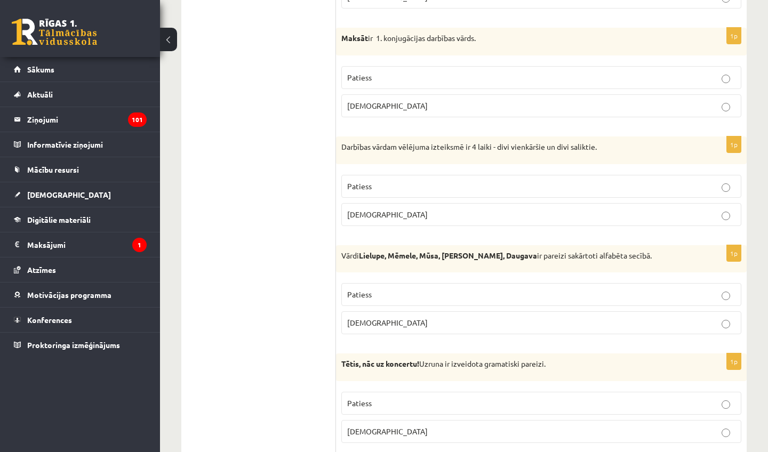
scroll to position [652, 0]
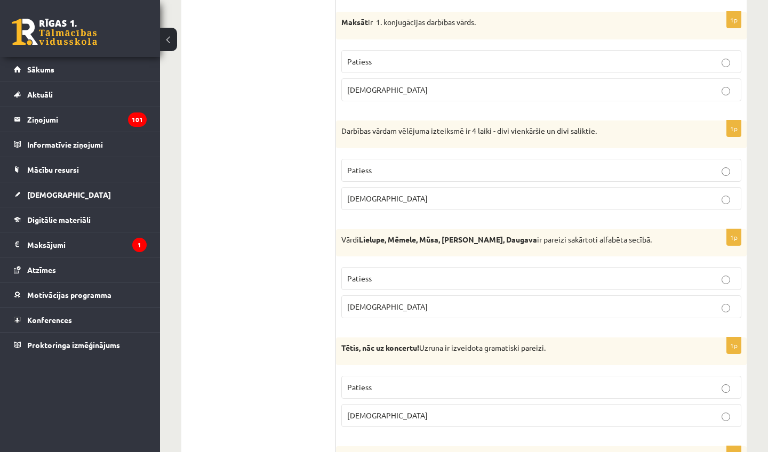
click at [381, 168] on p "Patiess" at bounding box center [541, 170] width 388 height 11
click at [404, 298] on label "Aplams" at bounding box center [541, 306] width 400 height 23
click at [405, 298] on label "Aplams" at bounding box center [541, 306] width 400 height 23
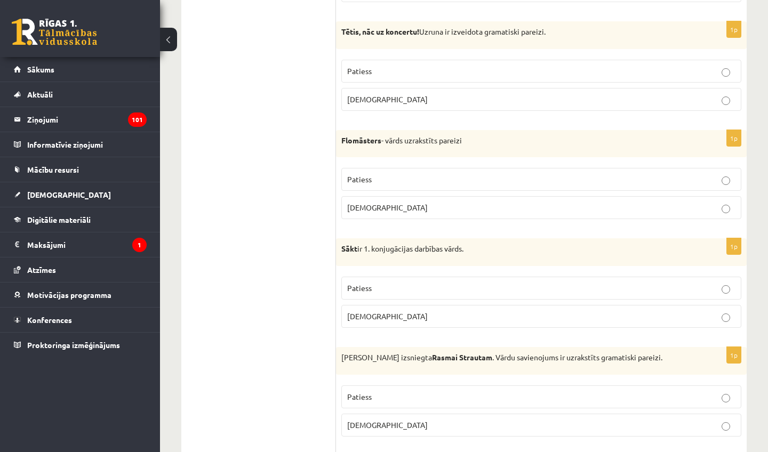
scroll to position [968, 0]
click at [384, 93] on p "Aplams" at bounding box center [541, 98] width 388 height 11
click at [389, 70] on p "Patiess" at bounding box center [541, 70] width 388 height 11
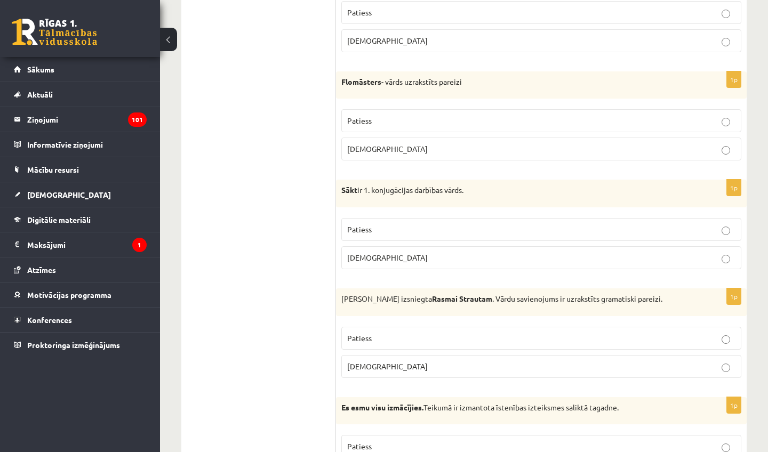
scroll to position [1029, 0]
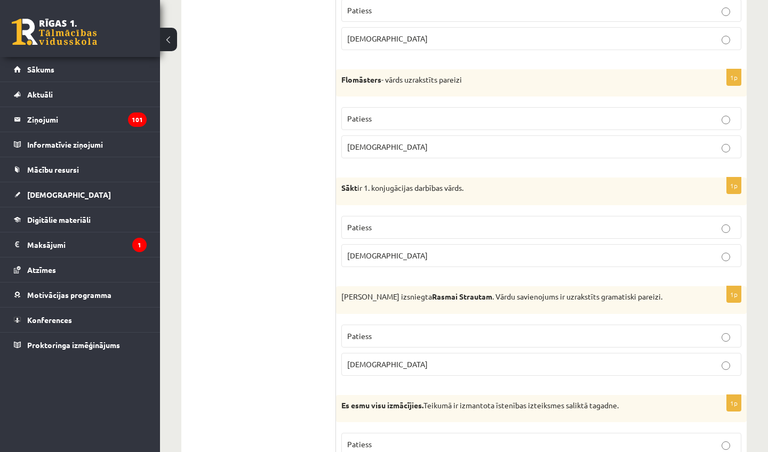
click at [390, 113] on p "Patiess" at bounding box center [541, 118] width 388 height 11
click at [385, 222] on p "Patiess" at bounding box center [541, 227] width 388 height 11
click at [376, 359] on p "Aplams" at bounding box center [541, 364] width 388 height 11
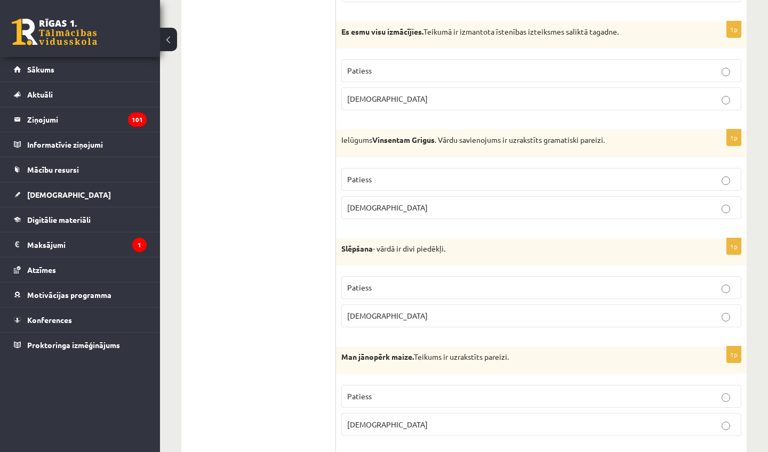
scroll to position [1408, 0]
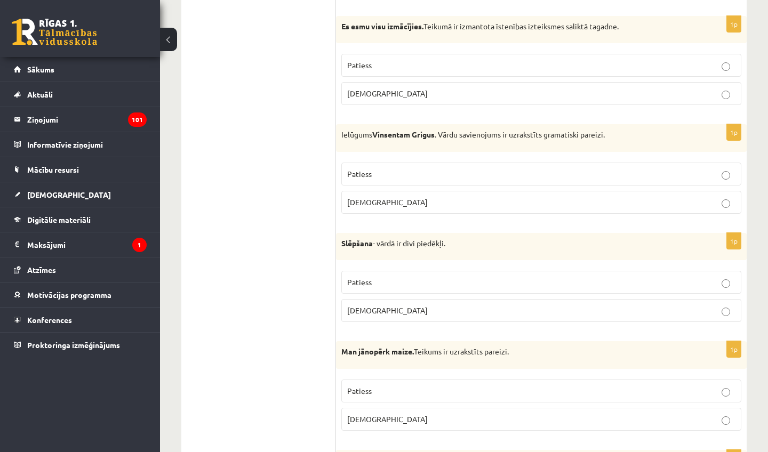
click at [380, 390] on p "Patiess" at bounding box center [541, 391] width 388 height 11
click at [393, 306] on p "Aplams" at bounding box center [541, 310] width 388 height 11
click at [399, 197] on p "Aplams" at bounding box center [541, 202] width 388 height 11
click at [396, 60] on p "Patiess" at bounding box center [541, 65] width 388 height 11
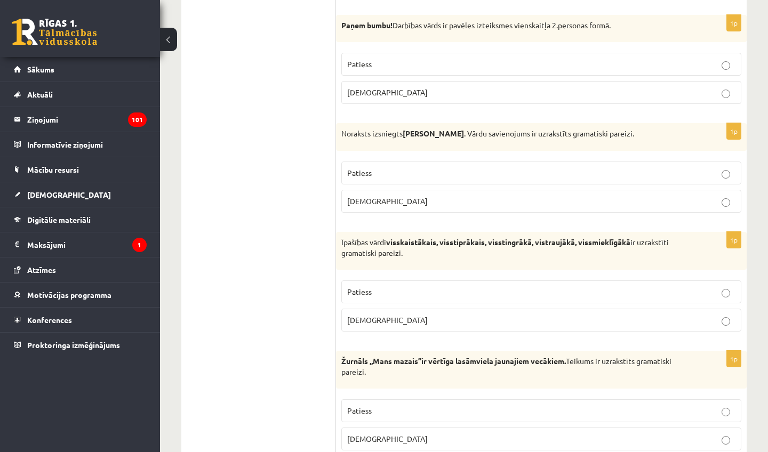
scroll to position [1841, 0]
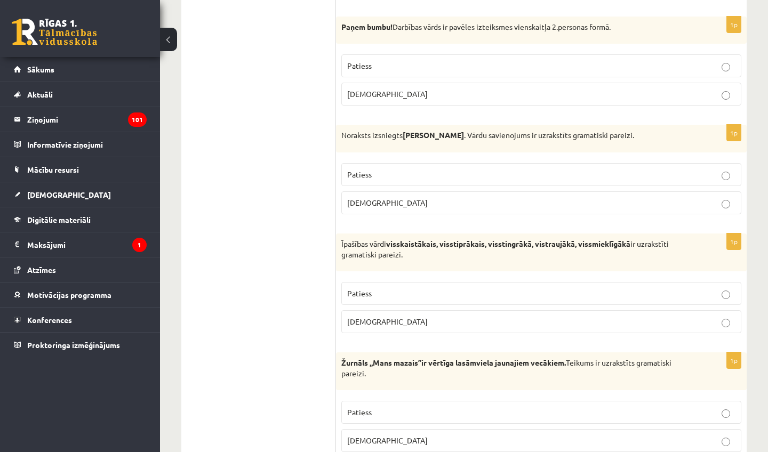
click at [373, 60] on p "Patiess" at bounding box center [541, 65] width 388 height 11
click at [382, 197] on p "Aplams" at bounding box center [541, 202] width 388 height 11
click at [375, 293] on label "Patiess" at bounding box center [541, 293] width 400 height 23
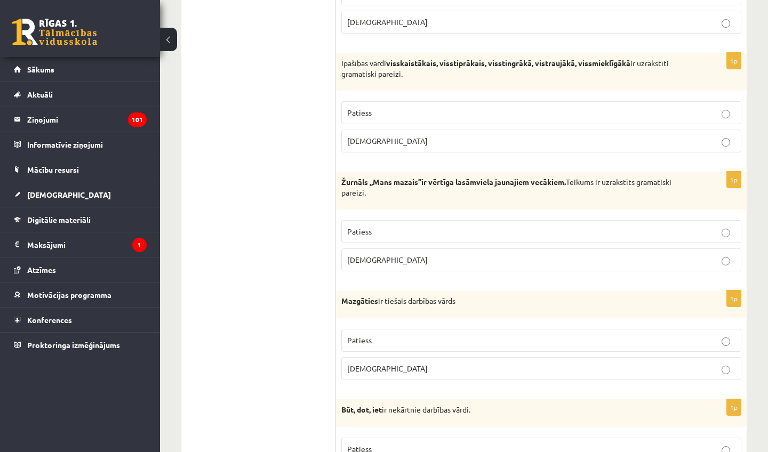
scroll to position [2023, 0]
click at [391, 225] on p "Patiess" at bounding box center [541, 230] width 388 height 11
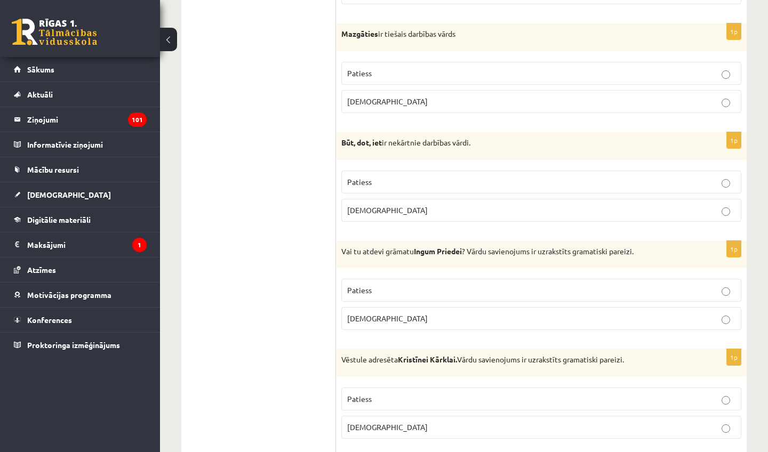
scroll to position [2293, 0]
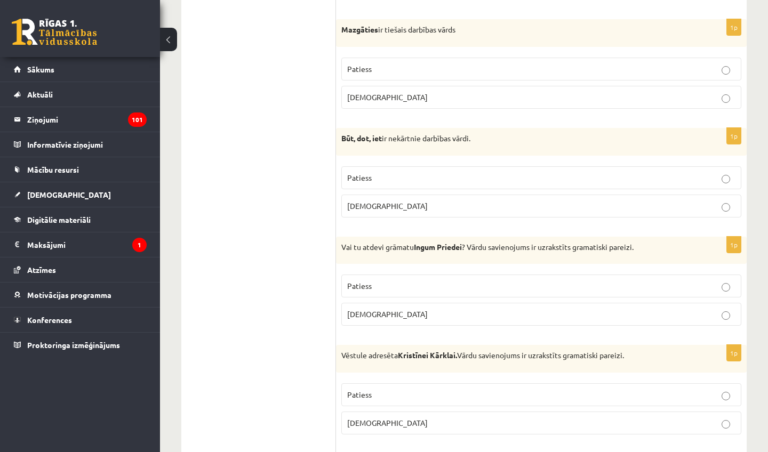
click at [371, 92] on span "Aplams" at bounding box center [387, 97] width 81 height 10
click at [373, 172] on p "Patiess" at bounding box center [541, 177] width 388 height 11
click at [364, 309] on span "Aplams" at bounding box center [387, 314] width 81 height 10
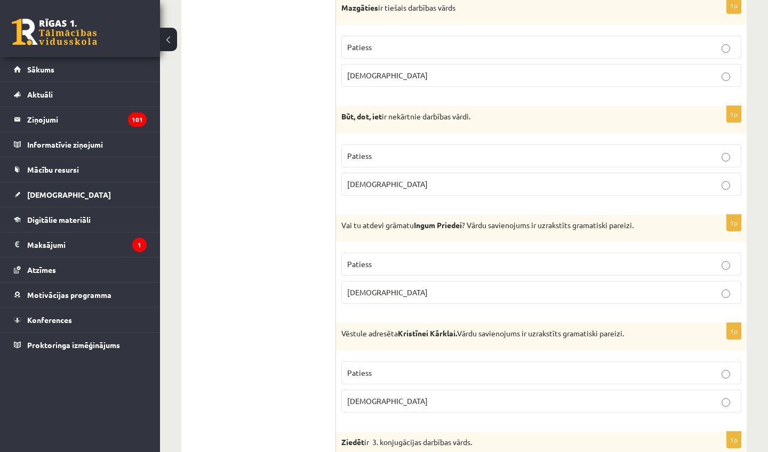
scroll to position [2339, 0]
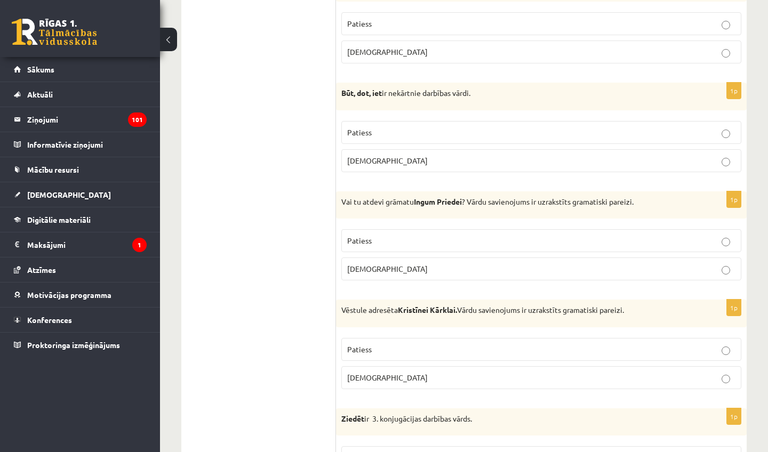
click at [414, 344] on p "Patiess" at bounding box center [541, 349] width 388 height 11
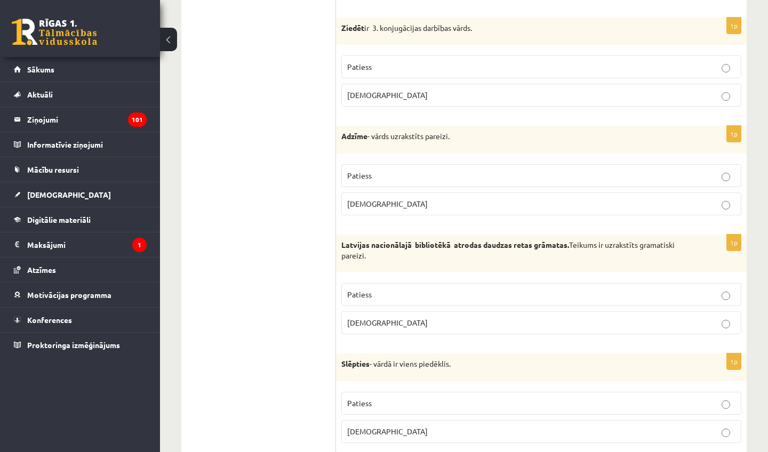
scroll to position [2728, 0]
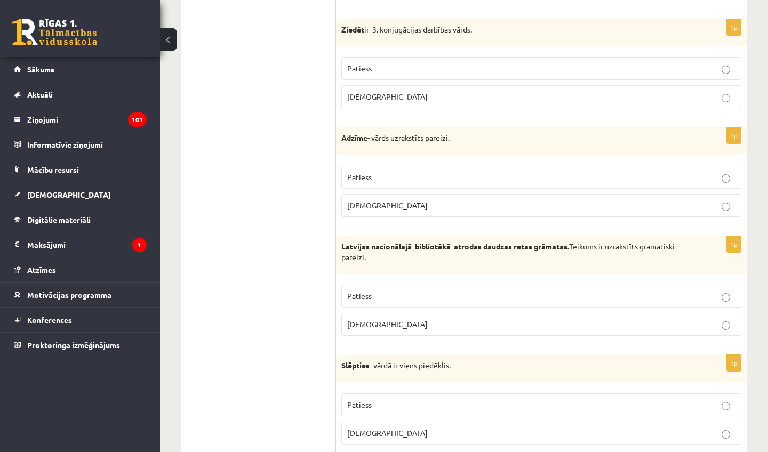
click at [362, 63] on span "Patiess" at bounding box center [359, 68] width 25 height 10
click at [366, 194] on label "Aplams" at bounding box center [541, 205] width 400 height 23
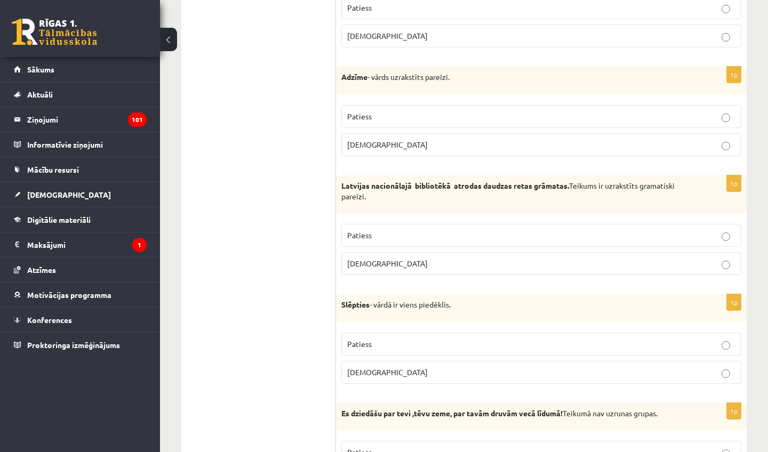
scroll to position [2789, 0]
click at [386, 230] on p "Patiess" at bounding box center [541, 234] width 388 height 11
click at [363, 339] on label "Patiess" at bounding box center [541, 343] width 400 height 23
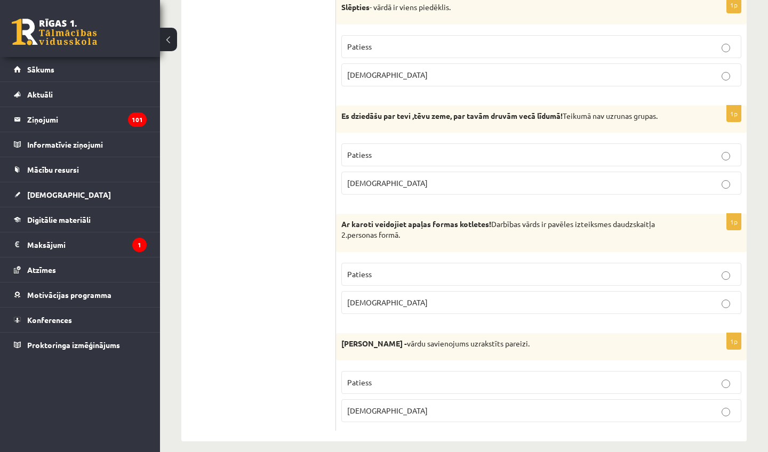
scroll to position [3086, 0]
click at [407, 178] on p "Aplams" at bounding box center [541, 183] width 388 height 11
click at [403, 269] on p "Patiess" at bounding box center [541, 274] width 388 height 11
click at [383, 406] on p "Aplams" at bounding box center [541, 411] width 388 height 11
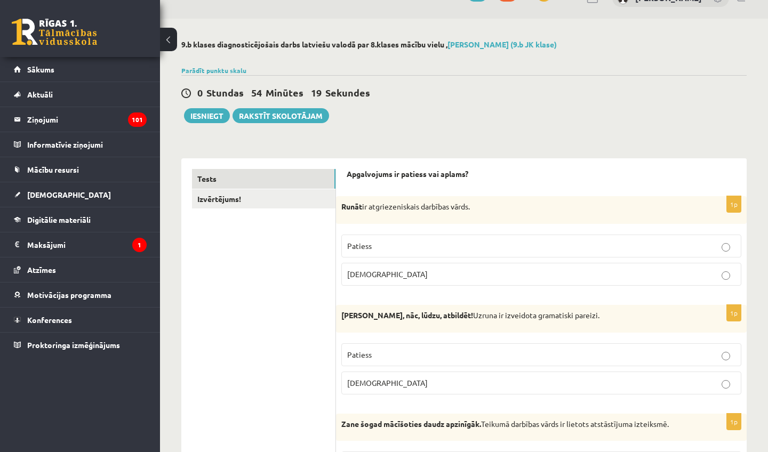
scroll to position [0, 0]
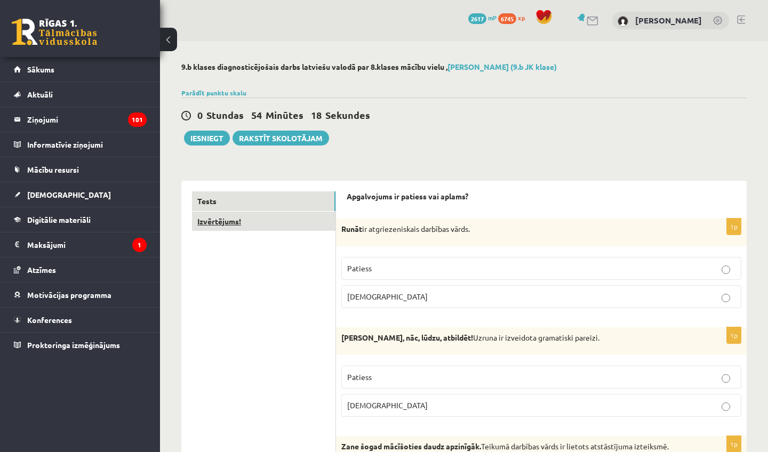
click at [247, 224] on link "Izvērtējums!" at bounding box center [263, 222] width 143 height 20
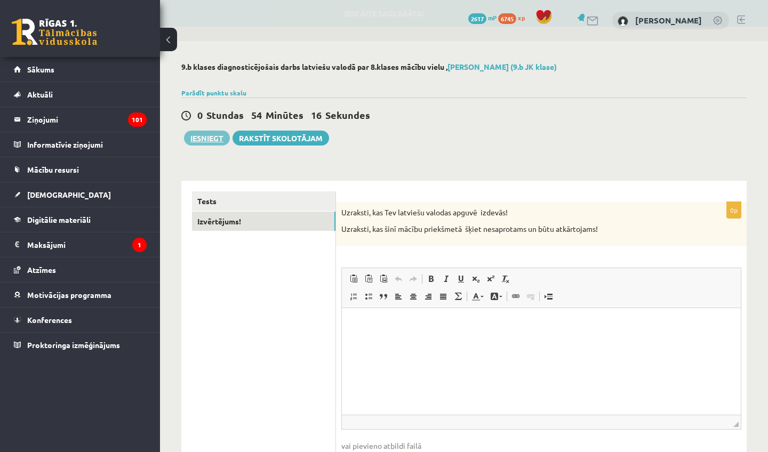
click at [202, 141] on button "Iesniegt" at bounding box center [207, 138] width 46 height 15
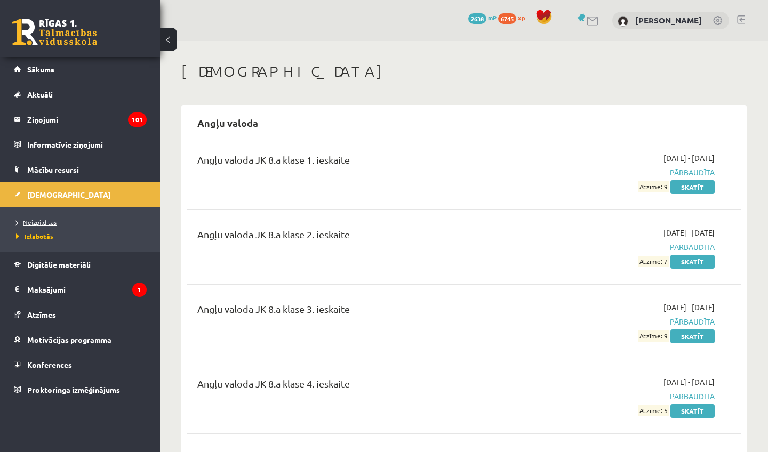
click at [36, 222] on span "Neizpildītās" at bounding box center [36, 222] width 41 height 9
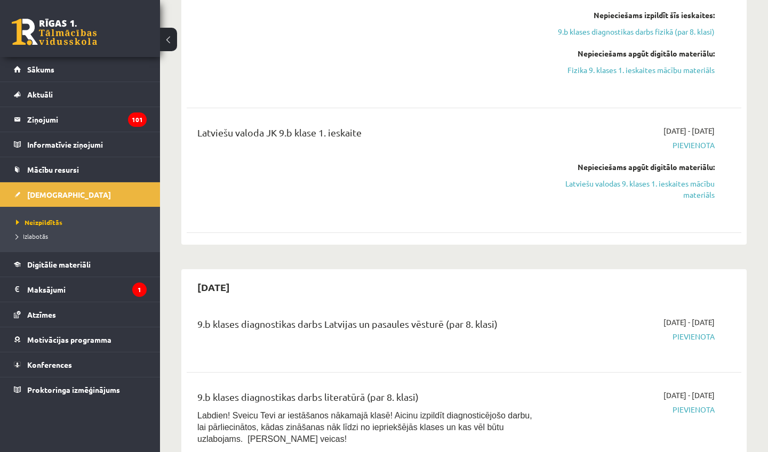
scroll to position [622, 0]
click at [625, 180] on link "Latviešu valodas 9. klases 1. ieskaites mācību materiāls" at bounding box center [634, 189] width 162 height 22
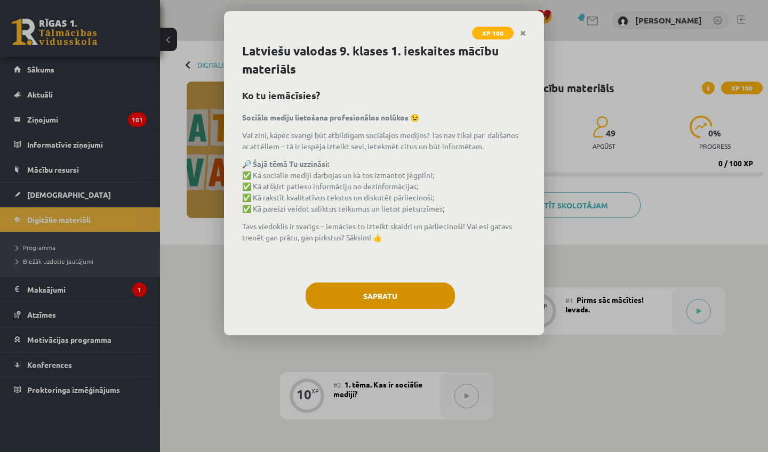
click at [403, 299] on button "Sapratu" at bounding box center [380, 296] width 149 height 27
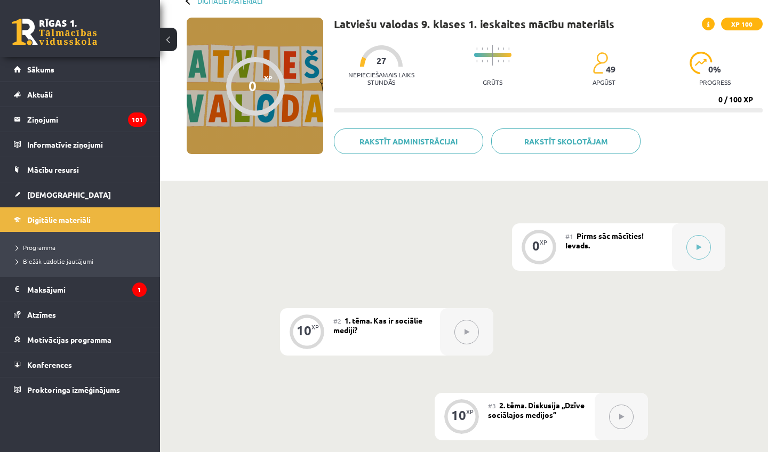
scroll to position [76, 0]
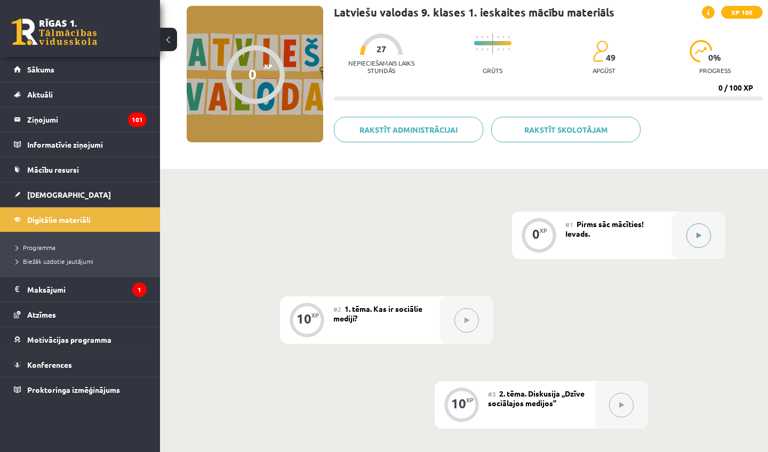
click at [692, 228] on button at bounding box center [698, 235] width 25 height 25
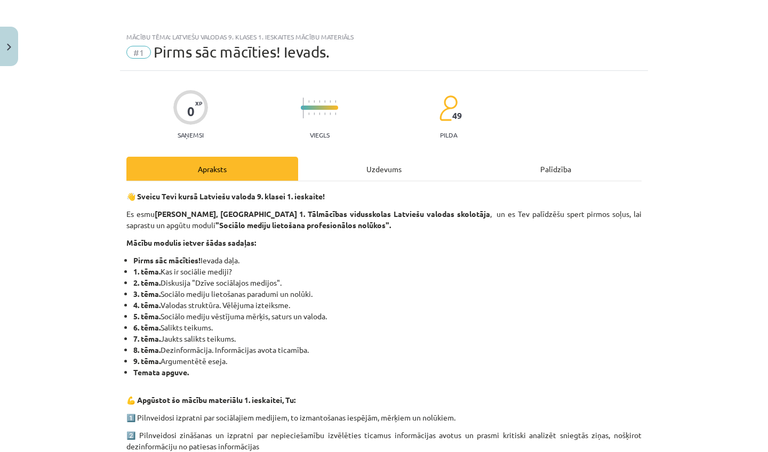
click at [396, 172] on div "Uzdevums" at bounding box center [384, 169] width 172 height 24
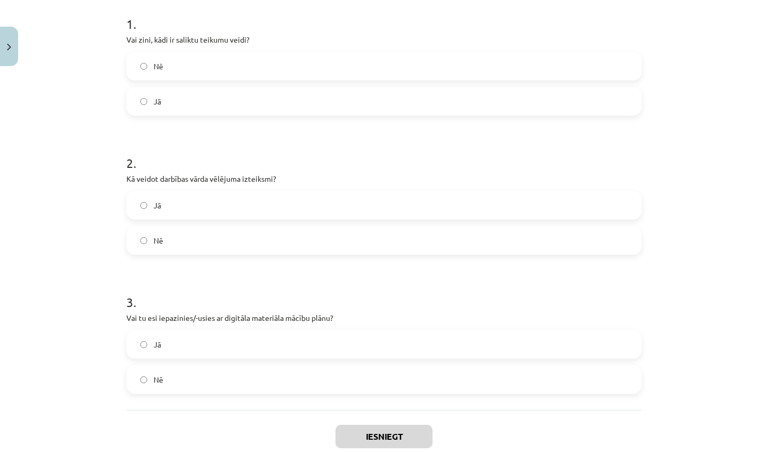
scroll to position [214, 0]
click at [270, 93] on label "Jā" at bounding box center [383, 102] width 513 height 27
click at [240, 247] on label "Nē" at bounding box center [383, 241] width 513 height 27
click at [209, 344] on label "Jā" at bounding box center [383, 345] width 513 height 27
click at [354, 430] on button "Iesniegt" at bounding box center [383, 437] width 97 height 23
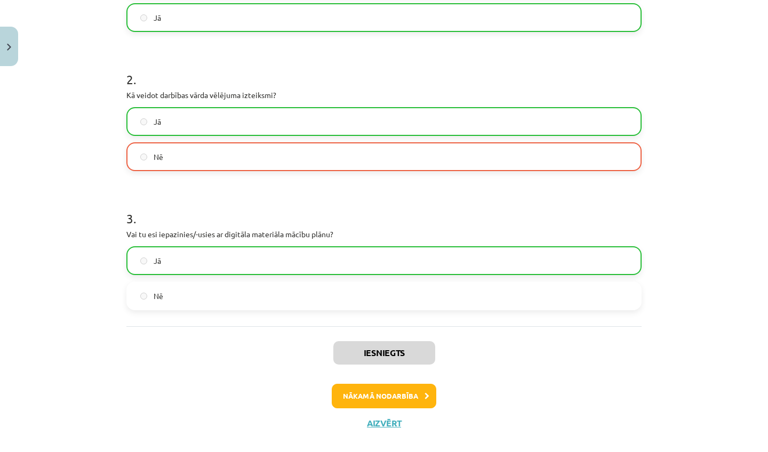
scroll to position [299, 0]
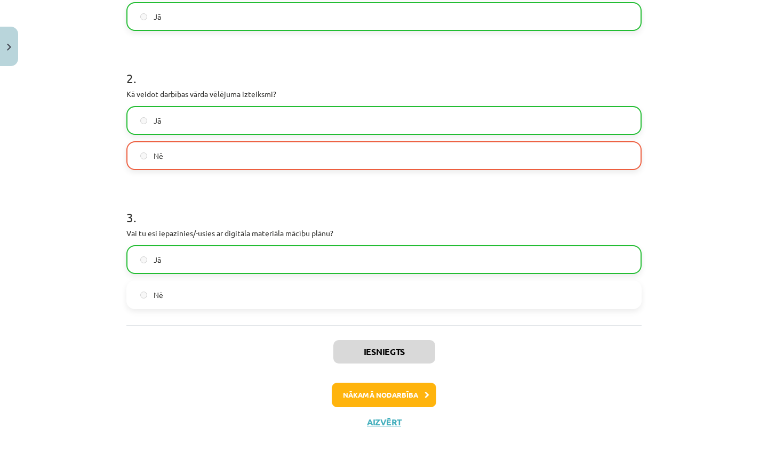
click at [375, 391] on button "Nākamā nodarbība" at bounding box center [384, 395] width 105 height 25
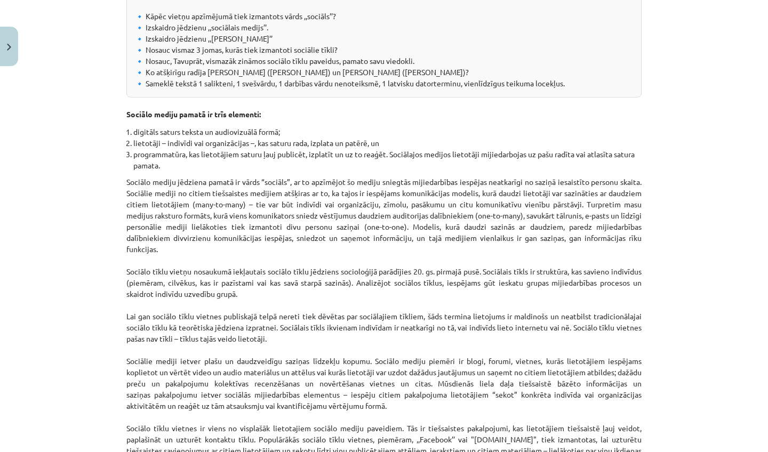
scroll to position [27, 0]
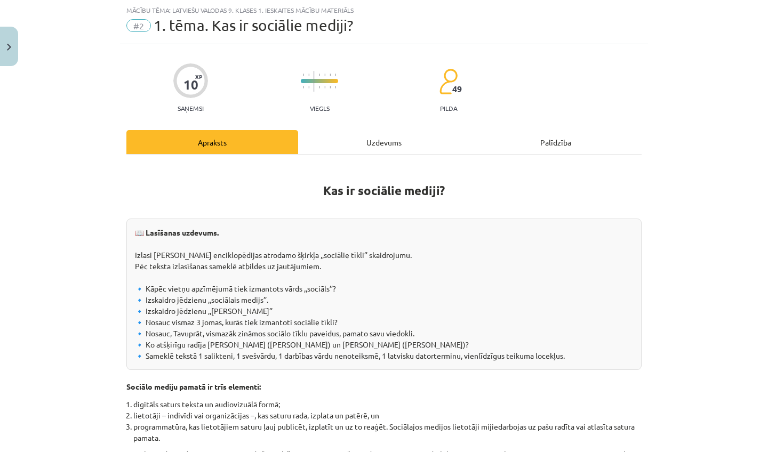
click at [370, 139] on div "Uzdevums" at bounding box center [384, 142] width 172 height 24
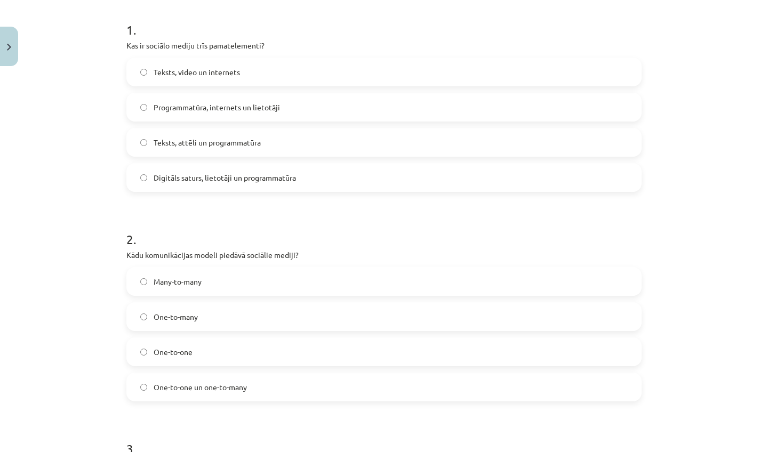
scroll to position [207, 0]
click at [336, 178] on label "Digitāls saturs, lietotāji un programmatūra" at bounding box center [383, 178] width 513 height 27
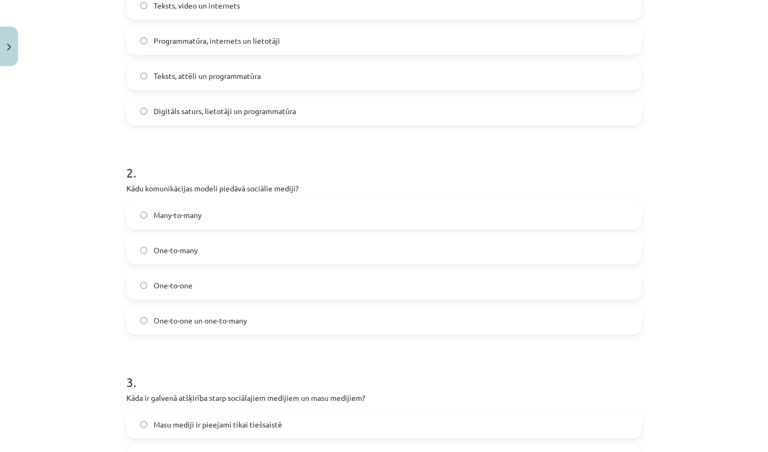
scroll to position [278, 0]
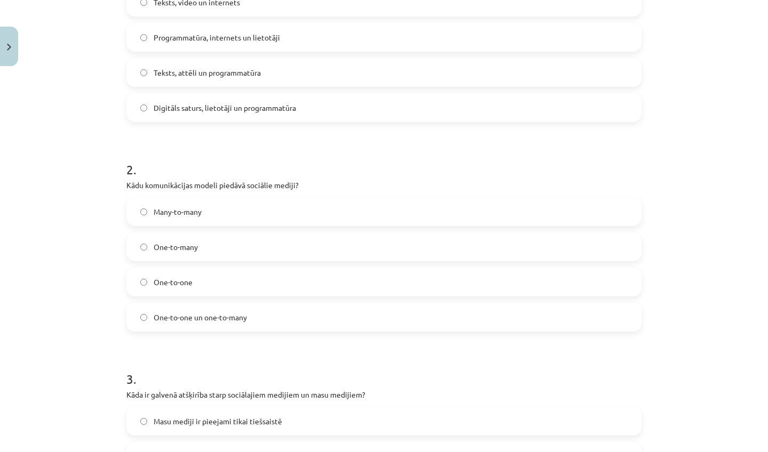
click at [258, 216] on label "Many-to-many" at bounding box center [383, 211] width 513 height 27
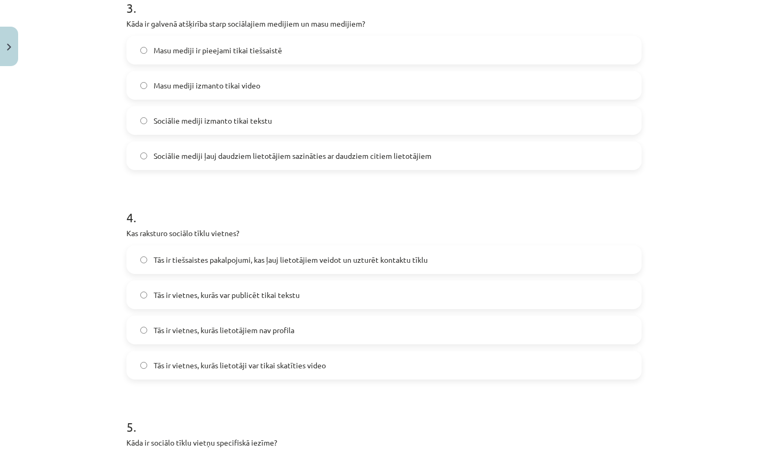
scroll to position [634, 0]
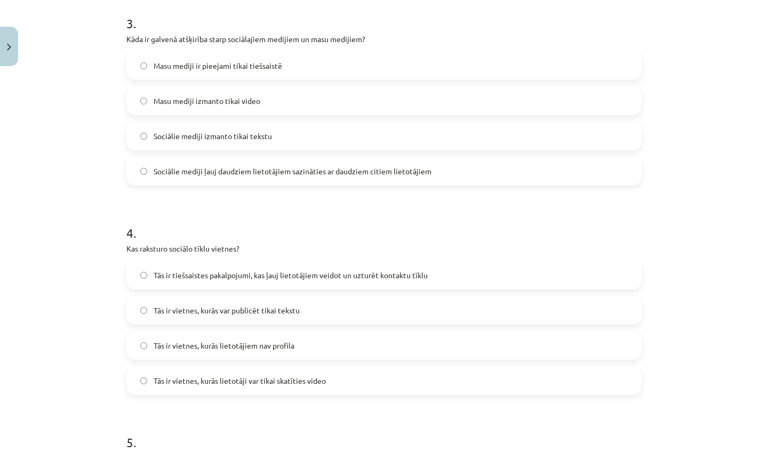
click at [362, 173] on span "Sociālie mediji ļauj daudziem lietotājiem sazināties ar daudziem citiem lietotā…" at bounding box center [293, 171] width 278 height 11
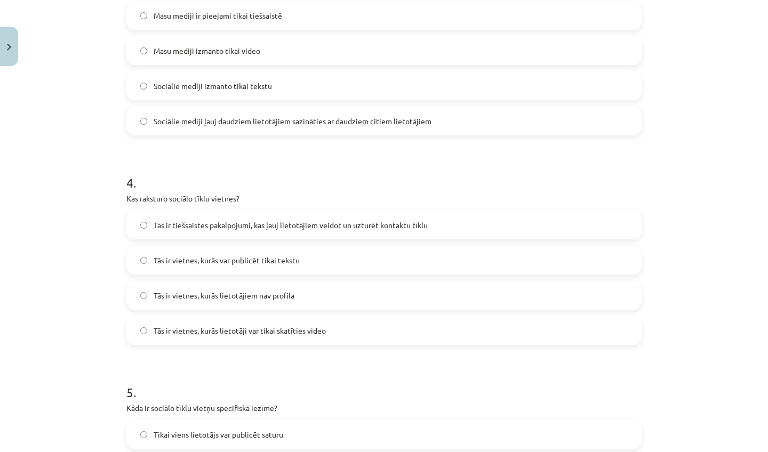
scroll to position [685, 0]
click at [331, 231] on label "Tās ir tiešsaistes pakalpojumi, kas ļauj lietotājiem veidot un uzturēt kontaktu…" at bounding box center [383, 224] width 513 height 27
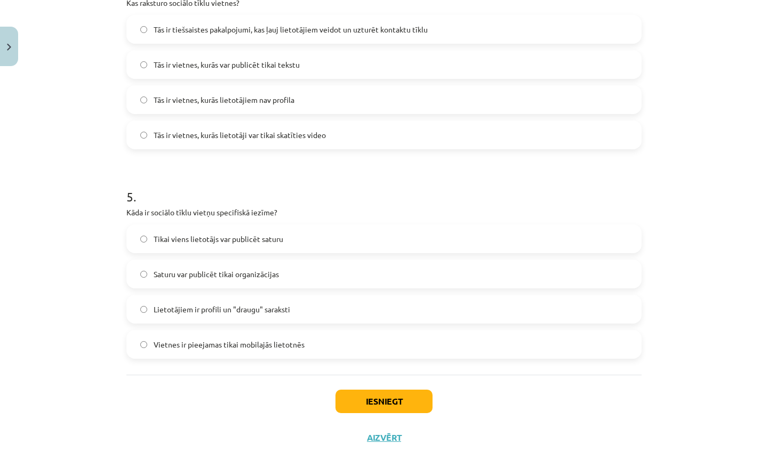
scroll to position [901, 0]
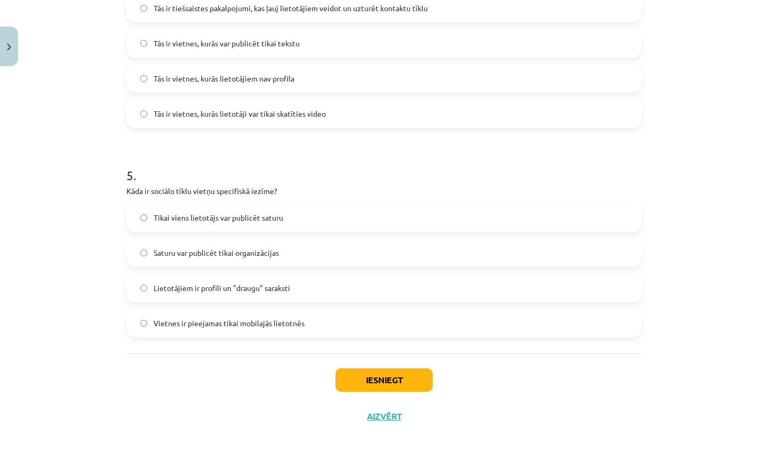
click at [286, 288] on span "Lietotājiem ir profili un "draugu" saraksti" at bounding box center [222, 288] width 137 height 11
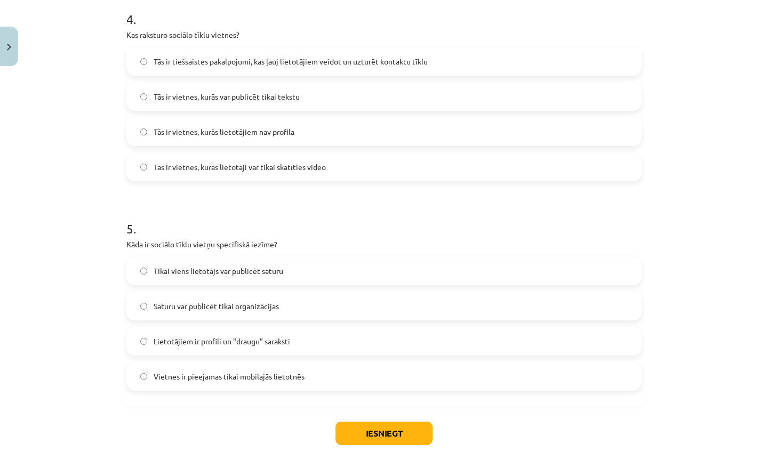
scroll to position [841, 0]
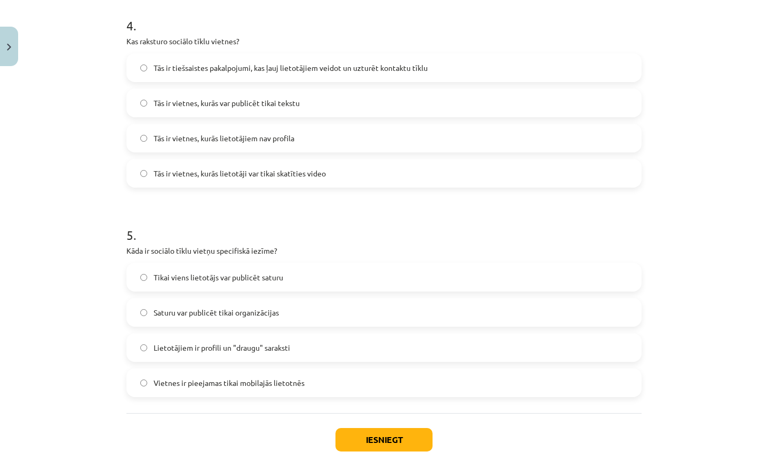
click at [378, 438] on button "Iesniegt" at bounding box center [383, 439] width 97 height 23
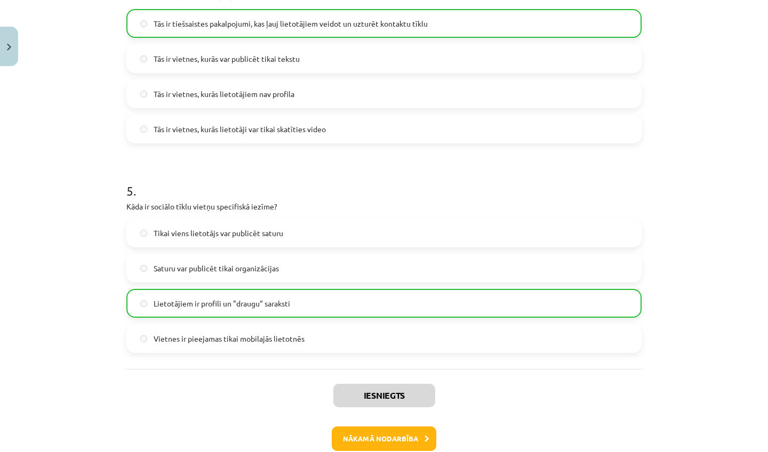
click at [379, 439] on button "Nākamā nodarbība" at bounding box center [384, 439] width 105 height 25
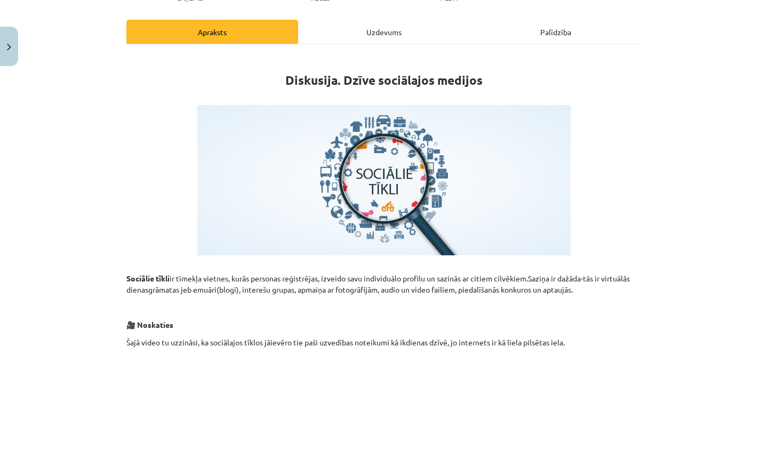
scroll to position [27, 0]
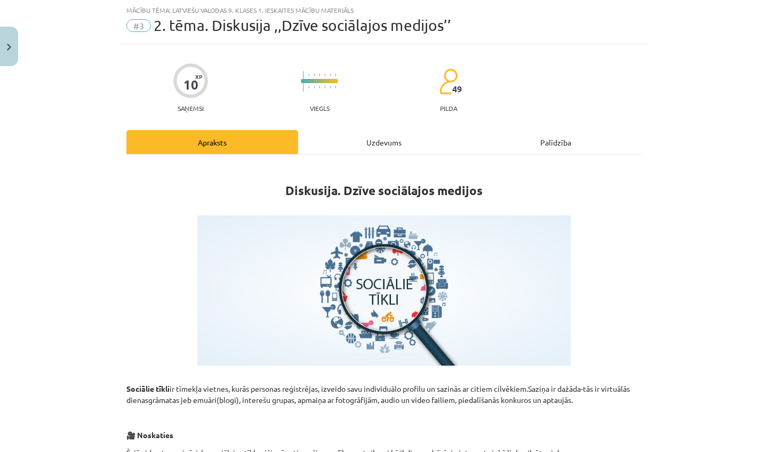
click at [395, 141] on div "Uzdevums" at bounding box center [384, 142] width 172 height 24
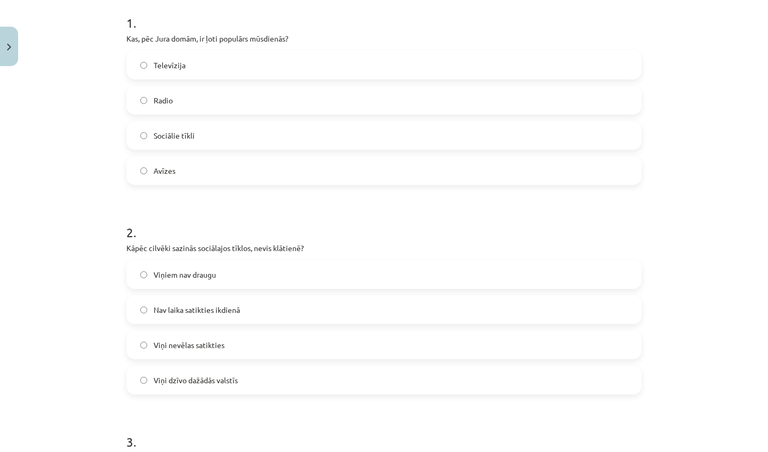
scroll to position [214, 0]
click at [315, 146] on label "Sociālie tīkli" at bounding box center [383, 136] width 513 height 27
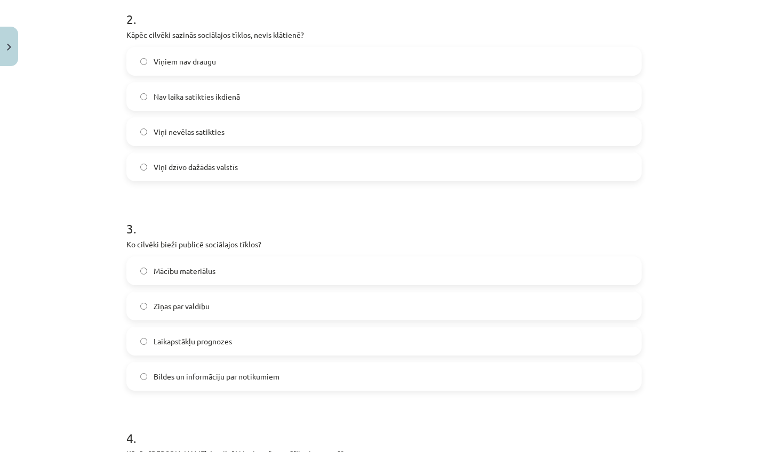
scroll to position [430, 0]
click at [366, 133] on label "Viņi nevēlas satikties" at bounding box center [383, 130] width 513 height 27
click at [364, 107] on label "Nav laika satikties ikdienā" at bounding box center [383, 95] width 513 height 27
click at [257, 367] on label "Bildes un informāciju par notikumiem" at bounding box center [383, 375] width 513 height 27
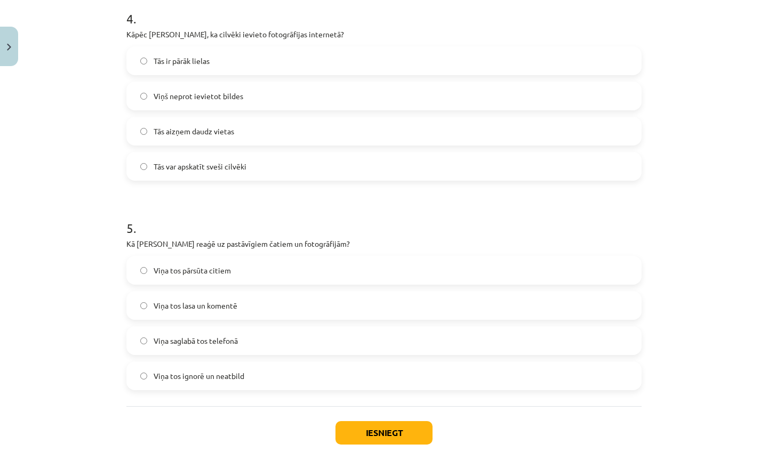
scroll to position [854, 0]
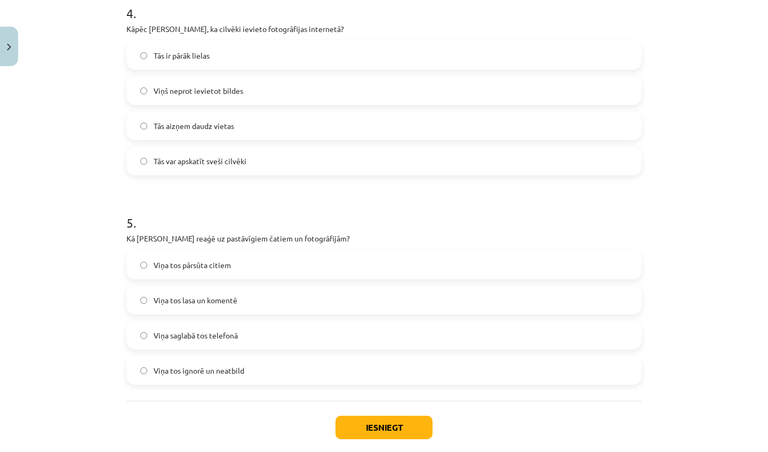
click at [316, 159] on label "Tās var apskatīt sveši cilvēki" at bounding box center [383, 161] width 513 height 27
click at [260, 379] on label "Viņa tos ignorē un neatbild" at bounding box center [383, 370] width 513 height 27
click at [375, 427] on button "Iesniegt" at bounding box center [383, 427] width 97 height 23
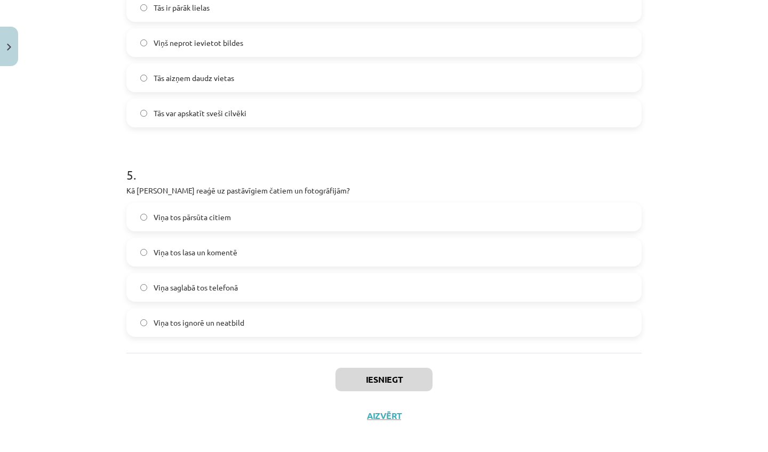
scroll to position [902, 0]
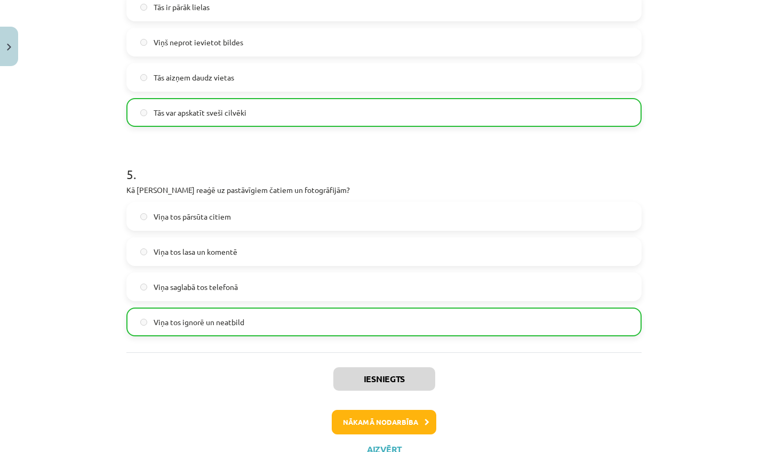
click at [382, 417] on button "Nākamā nodarbība" at bounding box center [384, 422] width 105 height 25
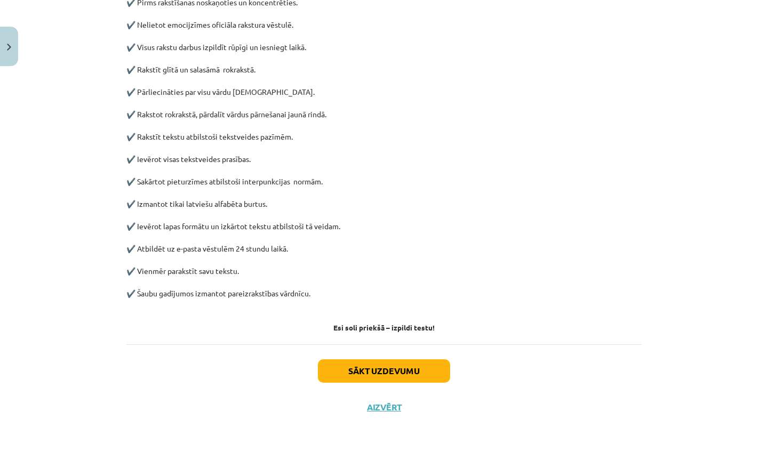
scroll to position [471, 0]
click at [390, 365] on button "Sākt uzdevumu" at bounding box center [384, 370] width 132 height 23
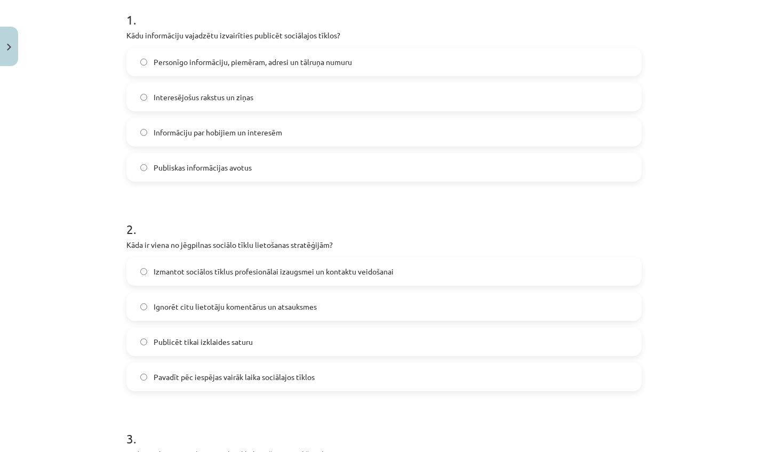
scroll to position [221, 0]
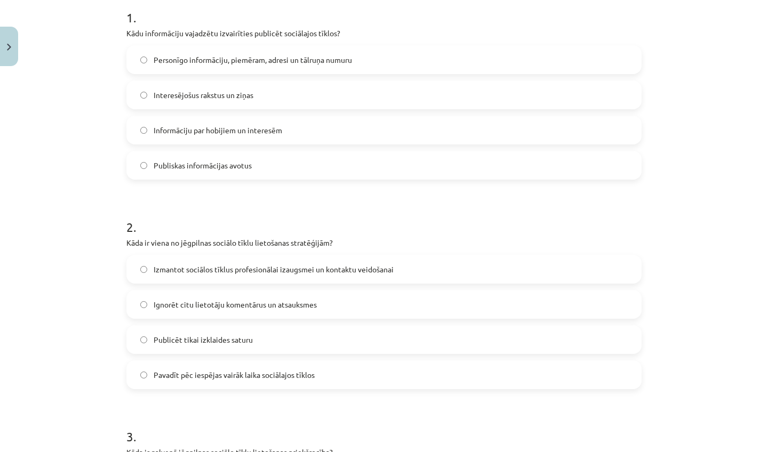
click at [416, 145] on div "Personīgo informāciju, piemēram, adresi un tālruņa numuru Interesējošus rakstus…" at bounding box center [383, 112] width 515 height 134
click at [422, 165] on label "Publiskas informācijas avotus" at bounding box center [383, 165] width 513 height 27
click at [420, 124] on label "Informāciju par hobijiem un interesēm" at bounding box center [383, 130] width 513 height 27
click at [274, 278] on label "Izmantot sociālos tīklus profesionālai izaugsmei un kontaktu veidošanai" at bounding box center [383, 269] width 513 height 27
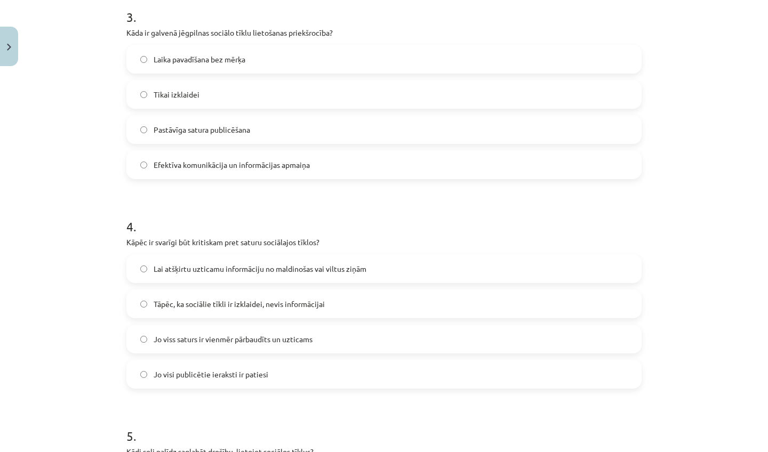
scroll to position [641, 0]
click at [371, 156] on label "Efektīva komunikācija un informācijas apmaiņa" at bounding box center [383, 164] width 513 height 27
click at [308, 270] on span "Lai atšķirtu uzticamu informāciju no maldinošas vai viltus ziņām" at bounding box center [260, 268] width 213 height 11
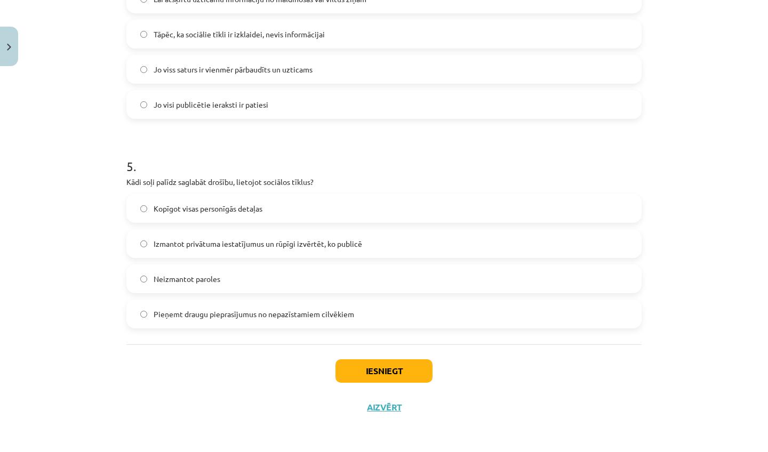
scroll to position [912, 0]
click at [407, 242] on label "Izmantot privātuma iestatījumus un rūpīgi izvērtēt, ko publicē" at bounding box center [383, 243] width 513 height 27
click at [382, 370] on button "Iesniegt" at bounding box center [383, 370] width 97 height 23
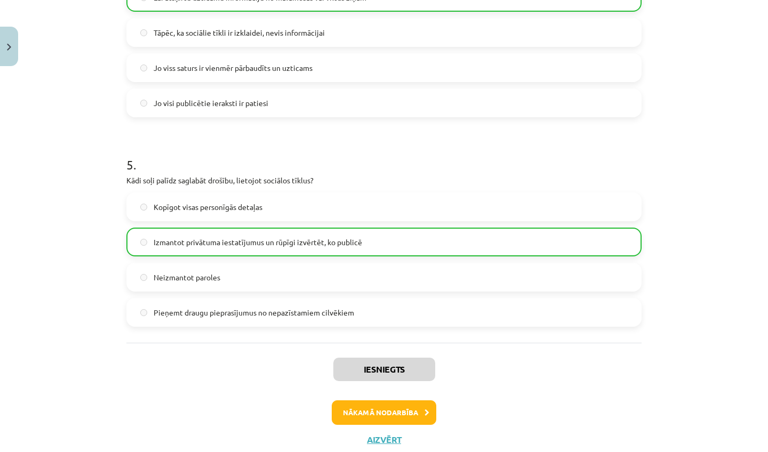
click at [370, 410] on button "Nākamā nodarbība" at bounding box center [384, 412] width 105 height 25
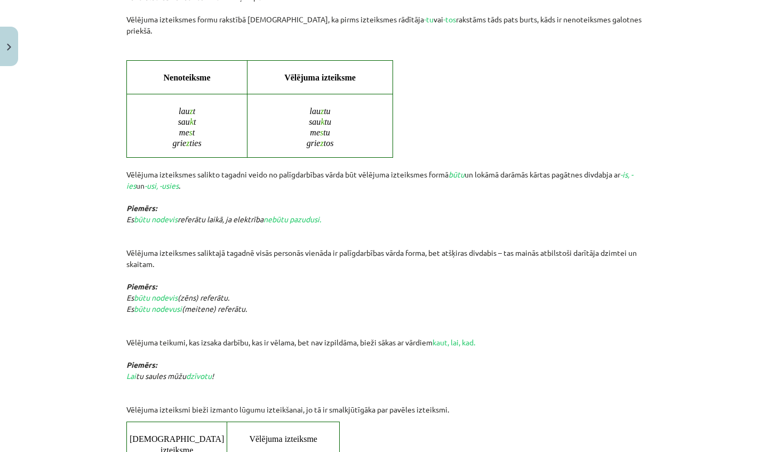
scroll to position [27, 0]
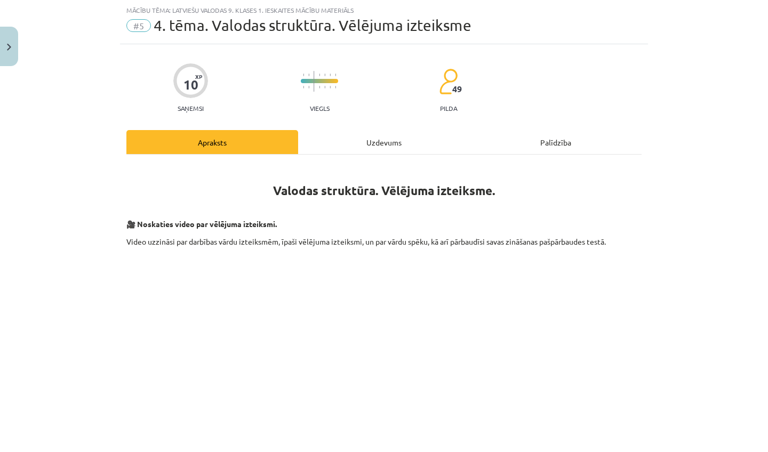
click at [369, 147] on div "Uzdevums" at bounding box center [384, 142] width 172 height 24
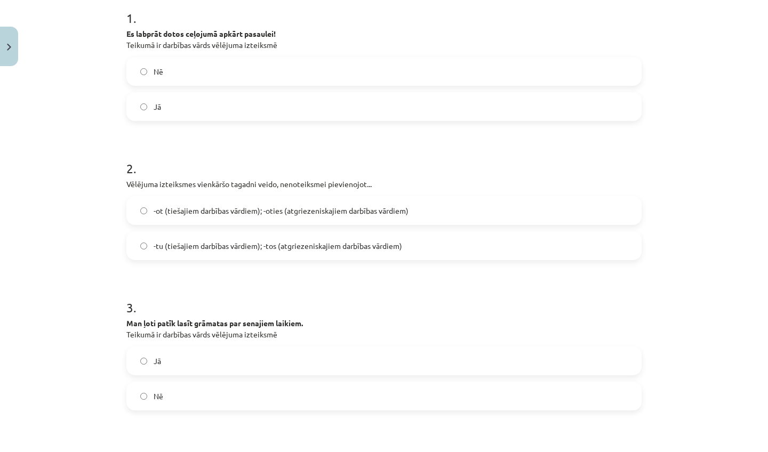
scroll to position [215, 0]
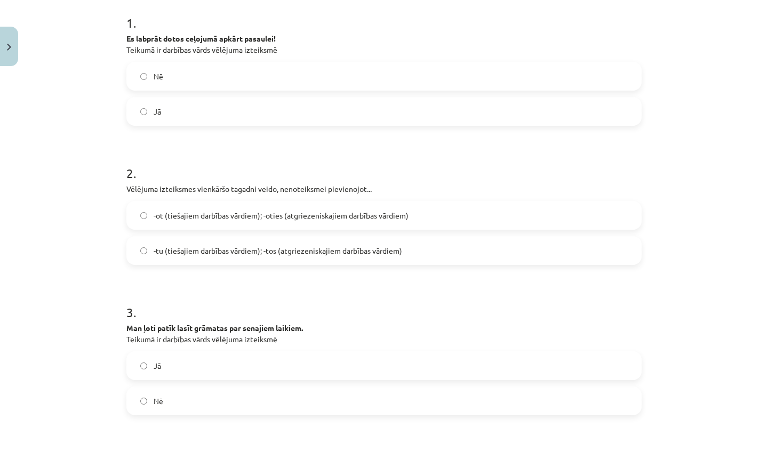
click at [363, 102] on label "Jā" at bounding box center [383, 111] width 513 height 27
click at [272, 214] on span "-ot (tiešajiem darbības vārdiem); -oties (atgriezeniskajiem darbības vārdiem)" at bounding box center [281, 215] width 255 height 11
click at [190, 390] on label "Nē" at bounding box center [383, 401] width 513 height 27
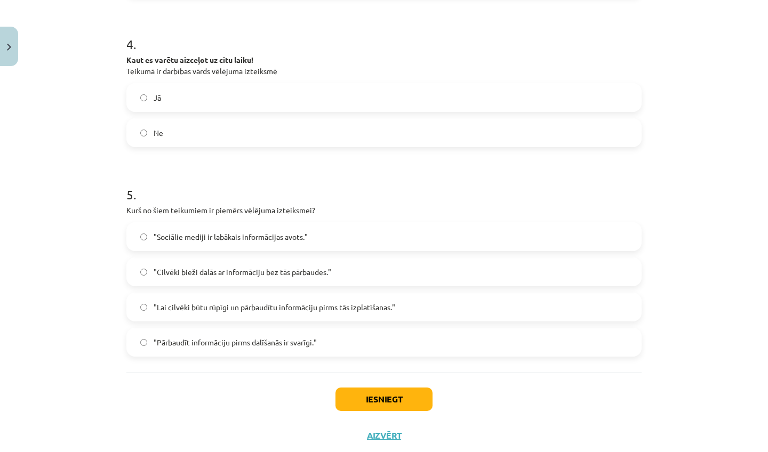
scroll to position [637, 0]
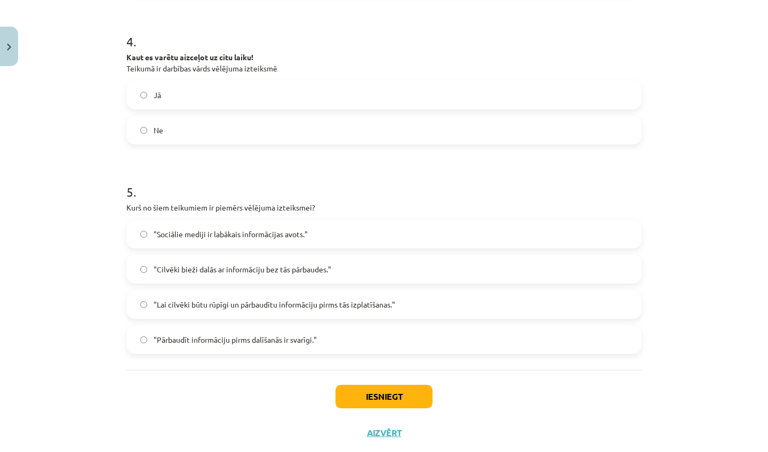
click at [175, 100] on label "Jā" at bounding box center [383, 95] width 513 height 27
click at [286, 312] on label ""Lai cilvēki būtu rūpīgi un pārbaudītu informāciju pirms tās izplatīšanas."" at bounding box center [383, 304] width 513 height 27
click at [391, 396] on button "Iesniegt" at bounding box center [383, 396] width 97 height 23
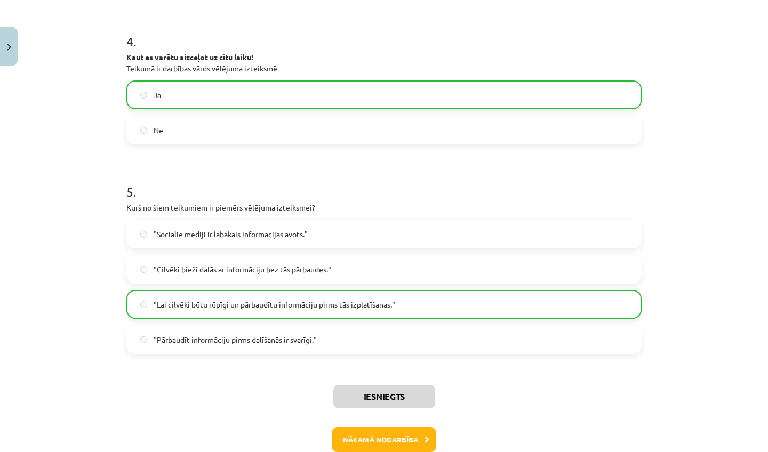
click at [382, 436] on button "Nākamā nodarbība" at bounding box center [384, 440] width 105 height 25
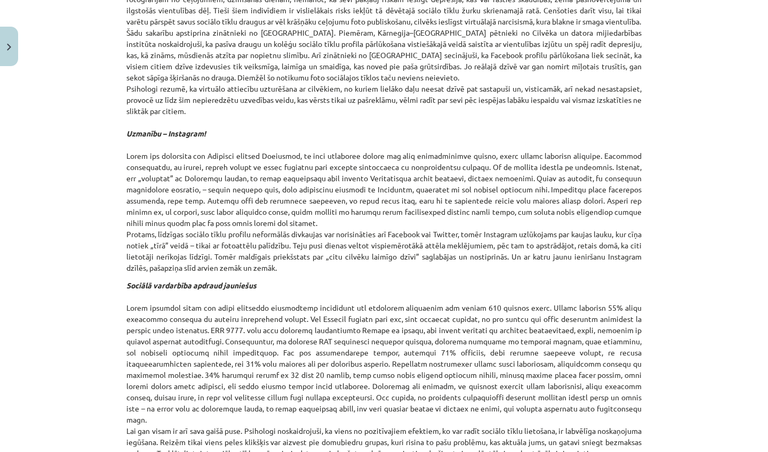
scroll to position [27, 0]
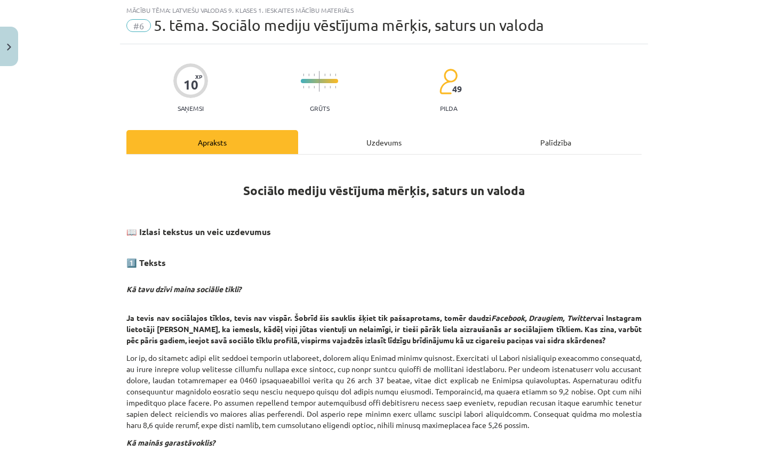
click at [337, 142] on div "Uzdevums" at bounding box center [384, 142] width 172 height 24
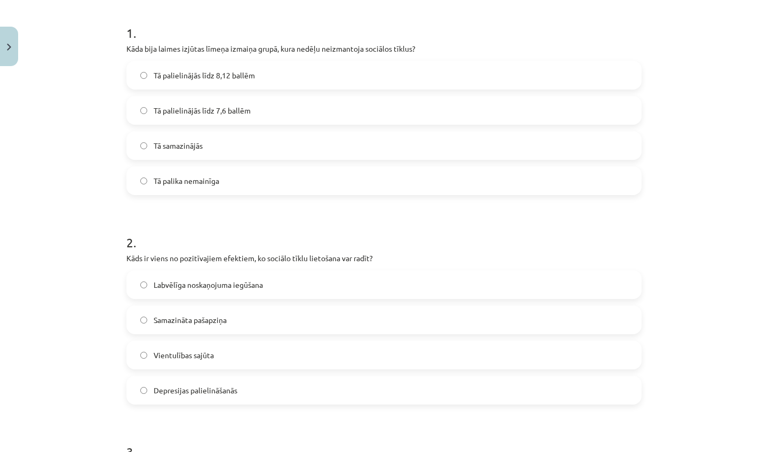
scroll to position [206, 0]
click at [243, 180] on label "Tā palika nemainīga" at bounding box center [383, 180] width 513 height 27
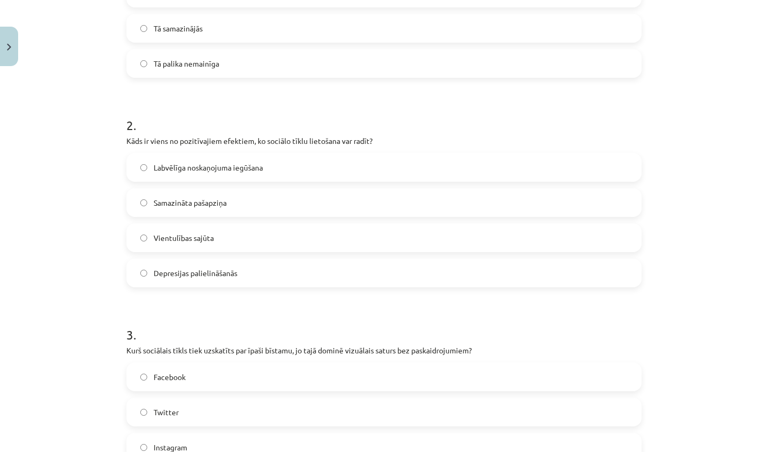
scroll to position [325, 0]
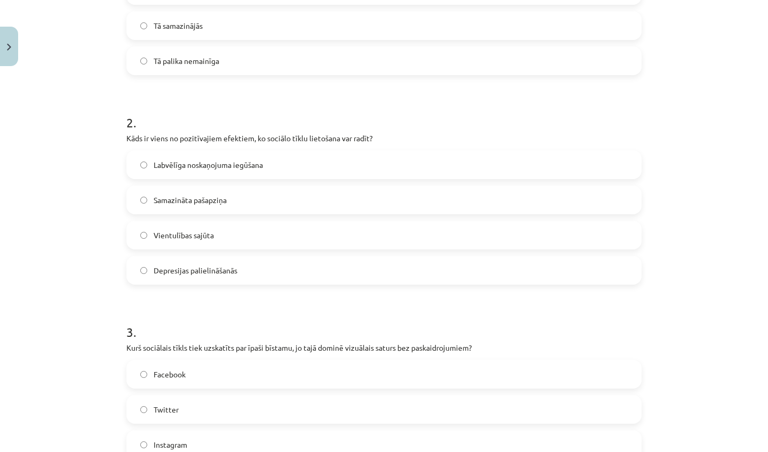
click at [251, 169] on span "Labvēlīga noskaņojuma iegūšana" at bounding box center [208, 164] width 109 height 11
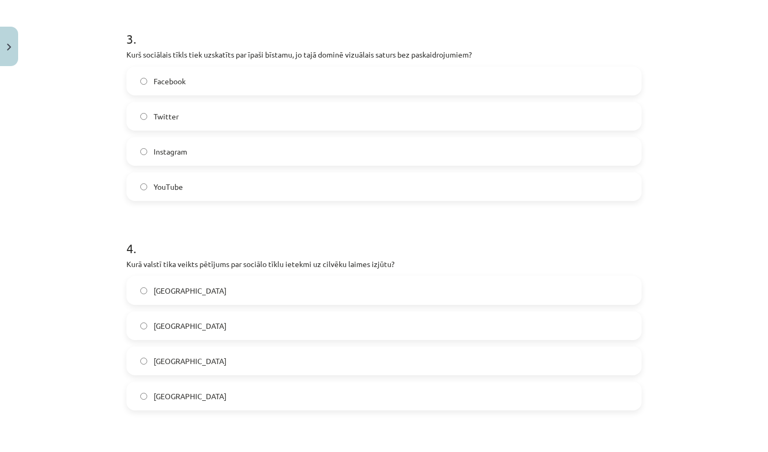
scroll to position [621, 0]
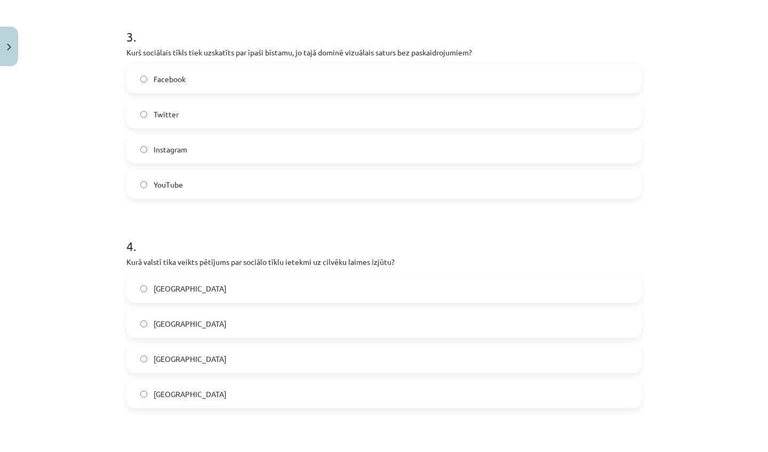
click at [192, 144] on label "Instagram" at bounding box center [383, 149] width 513 height 27
click at [197, 370] on label "ASV" at bounding box center [383, 359] width 513 height 27
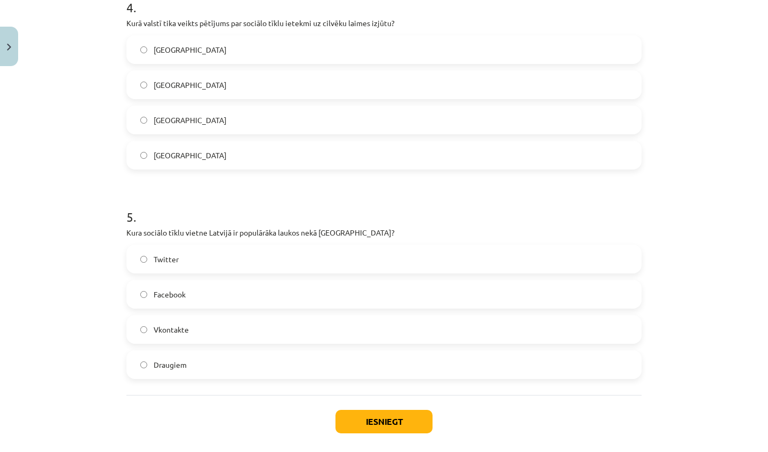
scroll to position [912, 0]
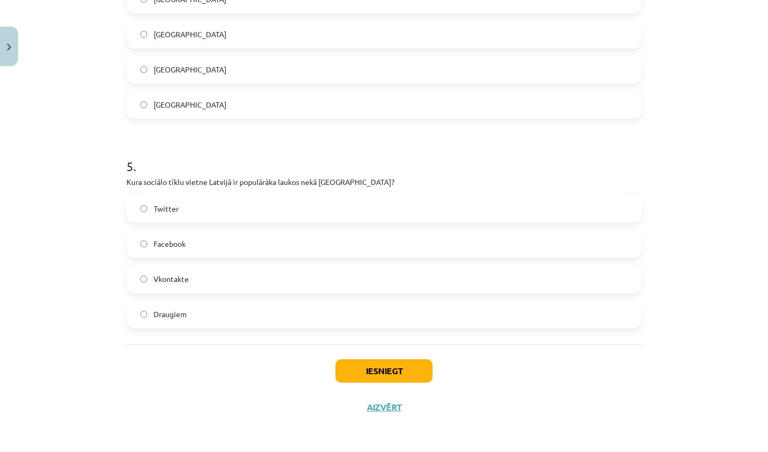
click at [323, 311] on label "Draugiem" at bounding box center [383, 314] width 513 height 27
click at [361, 362] on button "Iesniegt" at bounding box center [383, 370] width 97 height 23
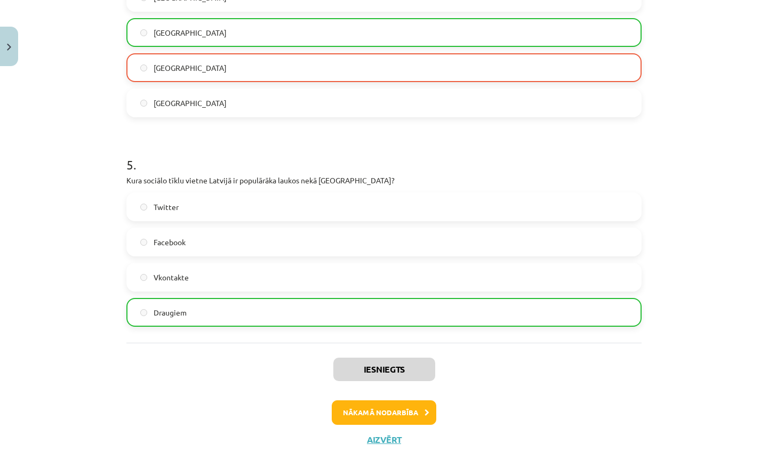
click at [367, 408] on button "Nākamā nodarbība" at bounding box center [384, 412] width 105 height 25
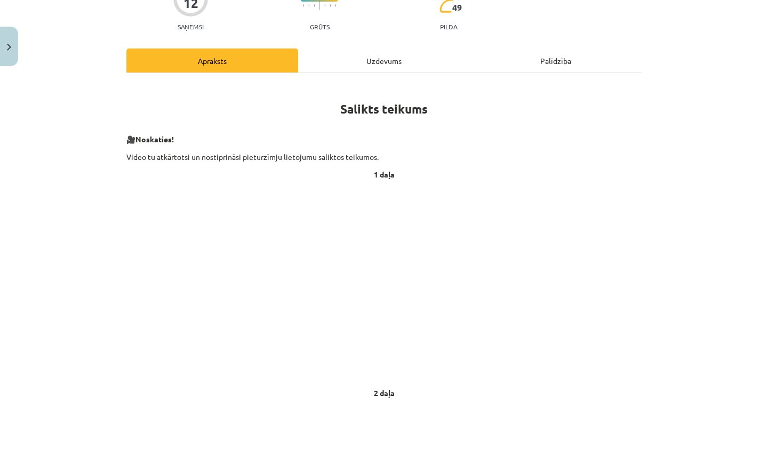
scroll to position [27, 0]
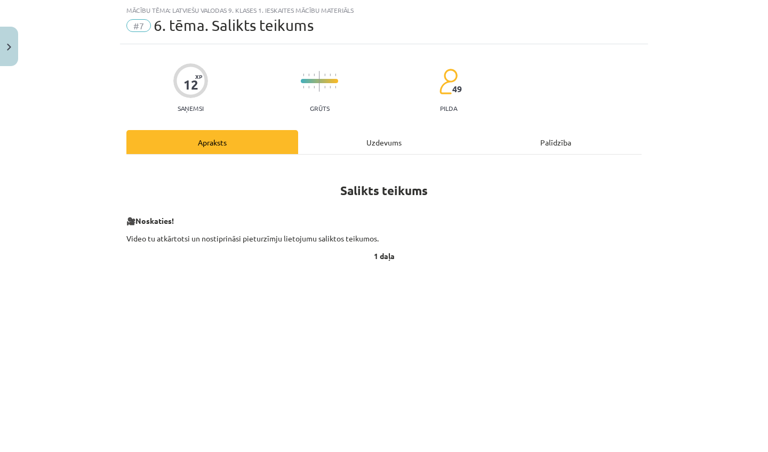
click at [376, 149] on div "Uzdevums" at bounding box center [384, 142] width 172 height 24
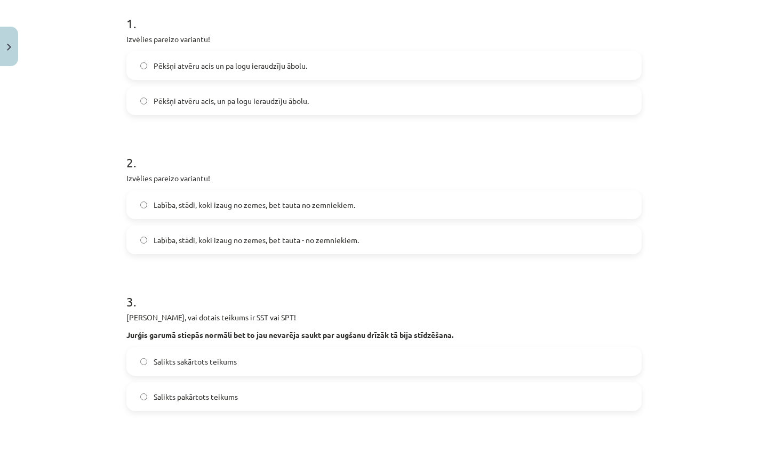
scroll to position [218, 0]
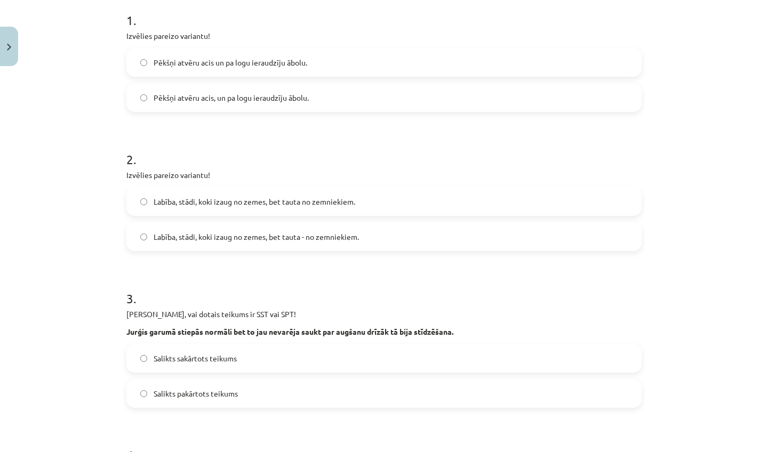
click at [331, 94] on label "Pēkšņi atvēru acis, un pa logu ieraudzīju ābolu." at bounding box center [383, 97] width 513 height 27
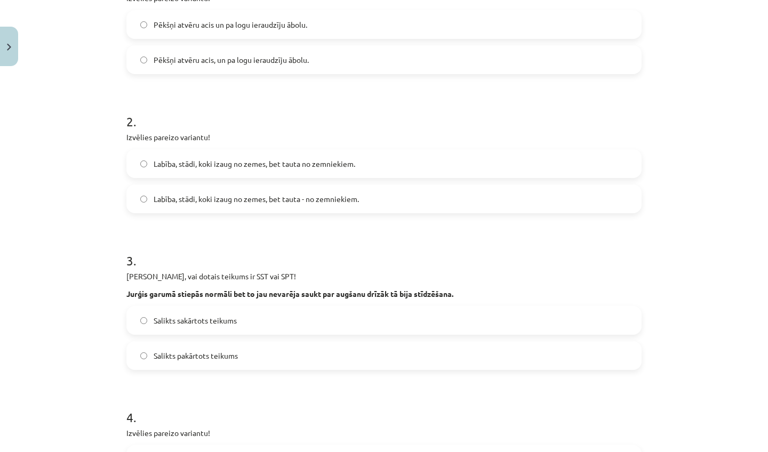
scroll to position [258, 0]
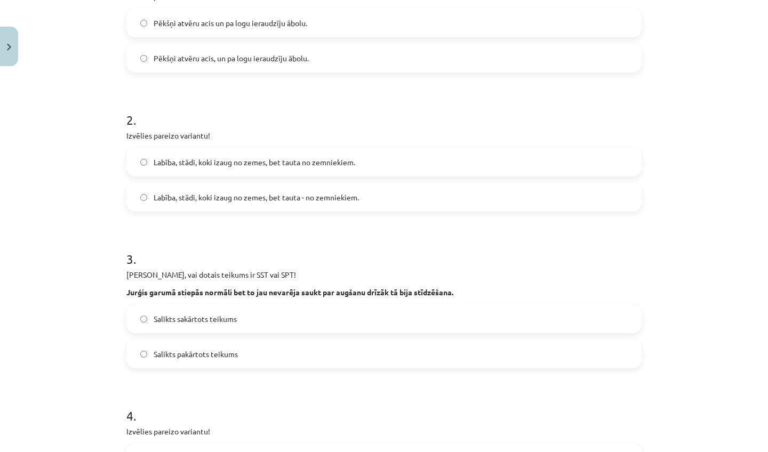
click at [301, 198] on span "Labība, stādi, koki izaug no zemes, bet tauta - no zemniekiem." at bounding box center [256, 197] width 205 height 11
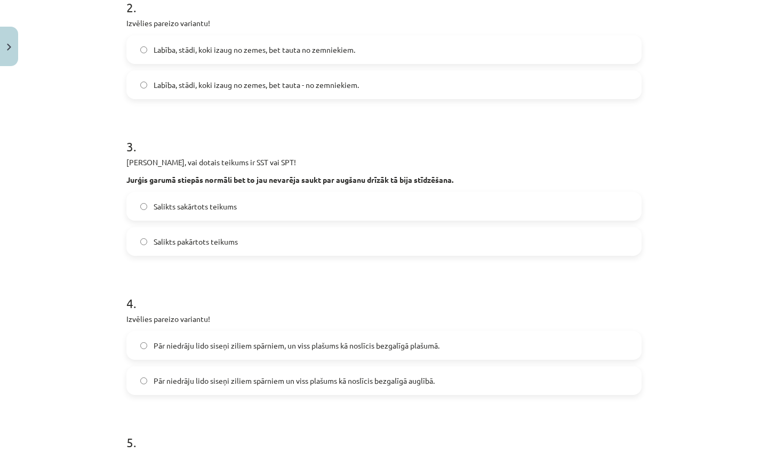
scroll to position [371, 0]
click at [296, 201] on label "Salikts sakārtots teikums" at bounding box center [383, 205] width 513 height 27
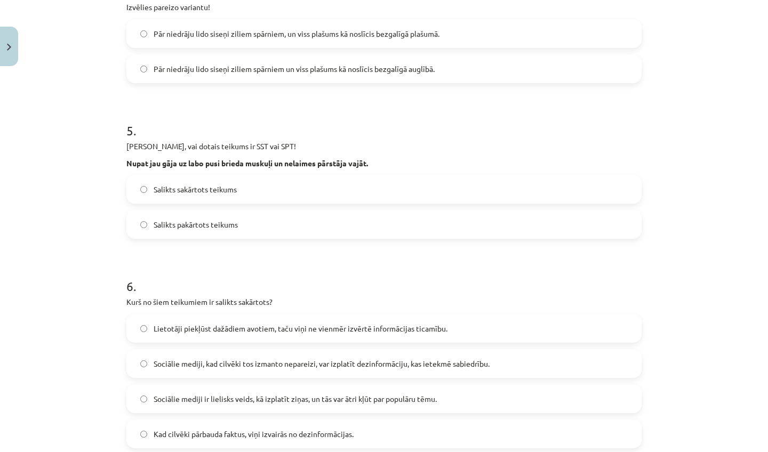
scroll to position [678, 0]
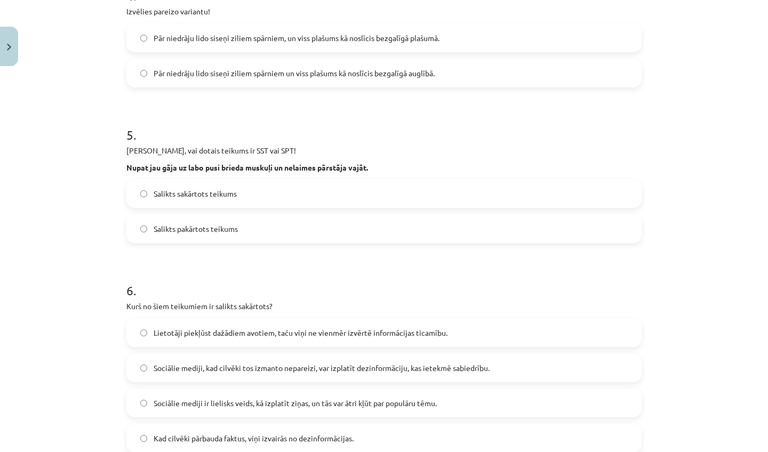
click at [435, 74] on span "Pār niedrāju lido siseņi ziliem spārniem un viss plašums kā noslīcis bezgalīgā …" at bounding box center [294, 73] width 281 height 11
click at [260, 232] on label "Salikts pakārtots teikums" at bounding box center [383, 228] width 513 height 27
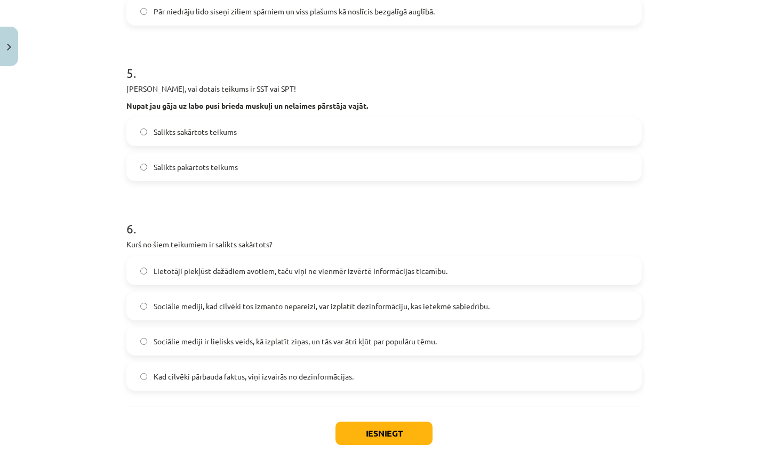
scroll to position [745, 0]
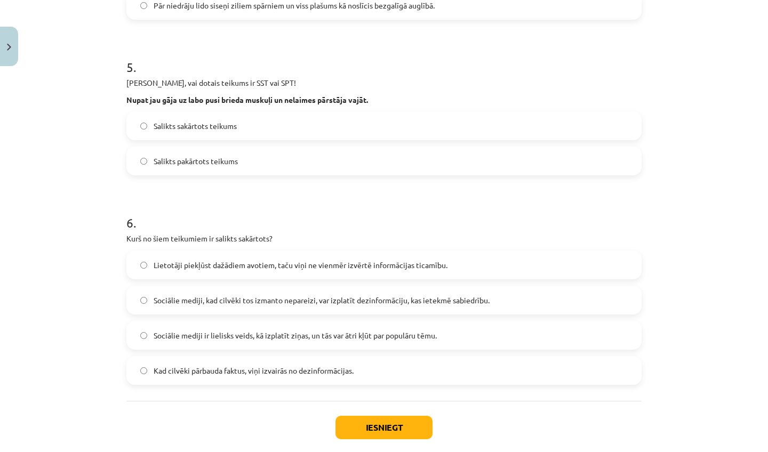
click at [266, 266] on span "Lietotāji piekļūst dažādiem avotiem, taču viņi ne vienmēr izvērtē informācijas …" at bounding box center [301, 265] width 294 height 11
click at [371, 426] on button "Iesniegt" at bounding box center [383, 427] width 97 height 23
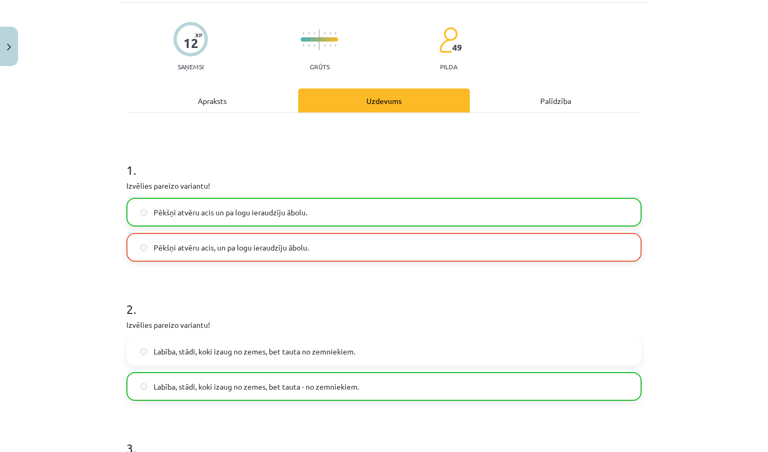
scroll to position [0, 0]
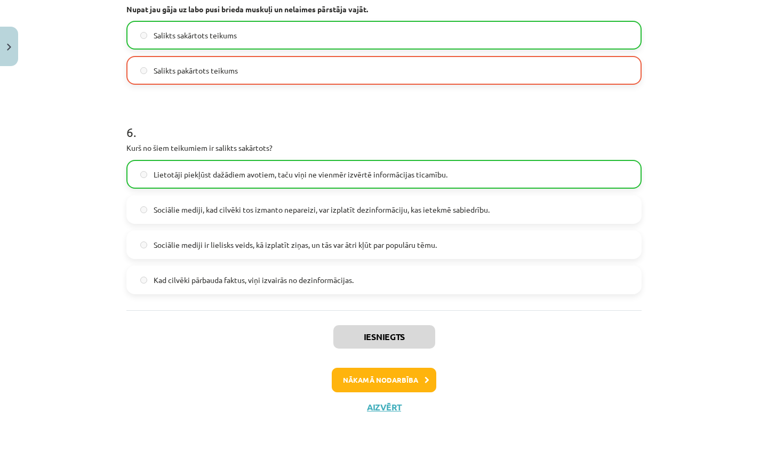
click at [378, 378] on button "Nākamā nodarbība" at bounding box center [384, 380] width 105 height 25
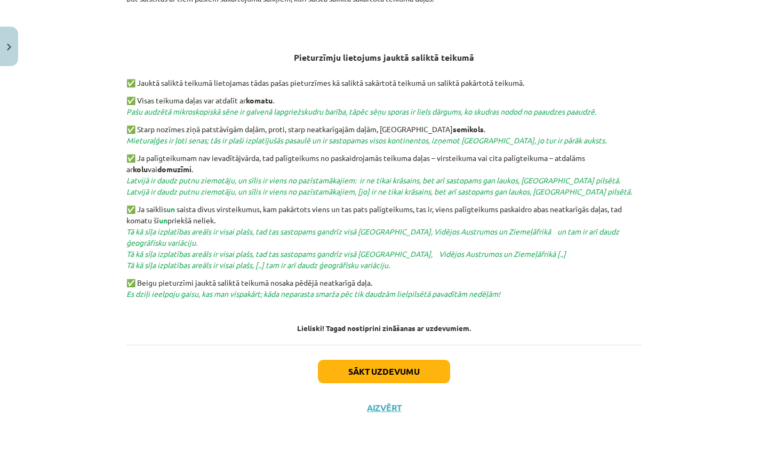
click at [374, 366] on button "Sākt uzdevumu" at bounding box center [384, 371] width 132 height 23
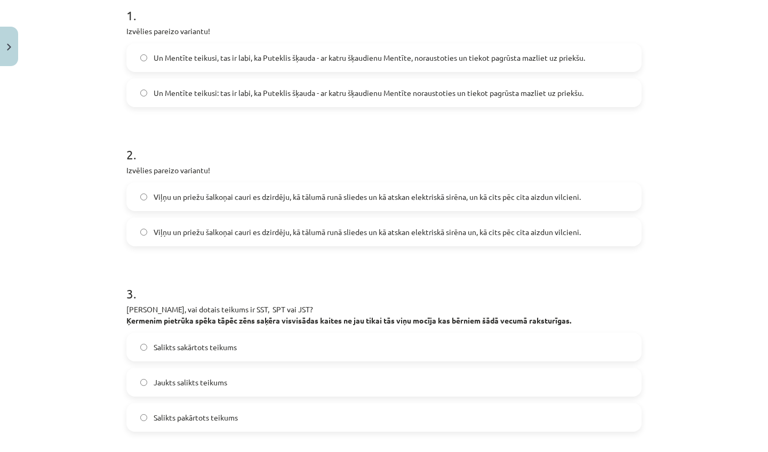
scroll to position [222, 0]
click at [246, 63] on span "Un Mentīte teikusi, tas ir labi, ka Puteklis šķauda - ar katru šķaudienu Mentīt…" at bounding box center [369, 58] width 431 height 11
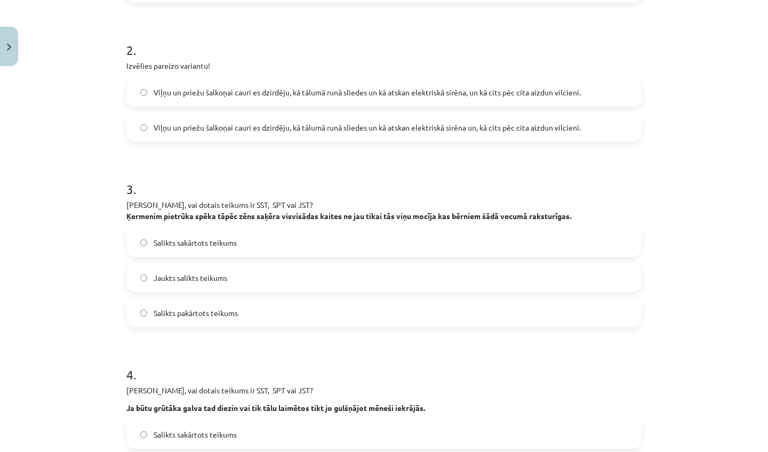
scroll to position [329, 0]
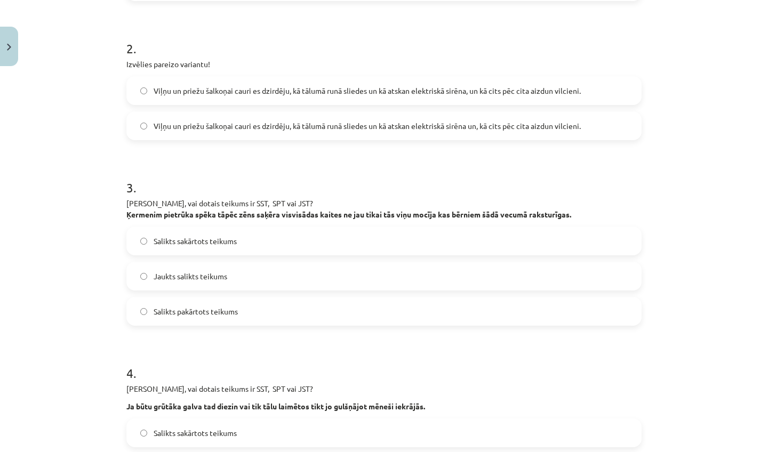
click at [441, 91] on span "Viļņu un priežu šalkoņai cauri es dzirdēju, kā tālumā runā sliedes un kā atskan…" at bounding box center [367, 90] width 427 height 11
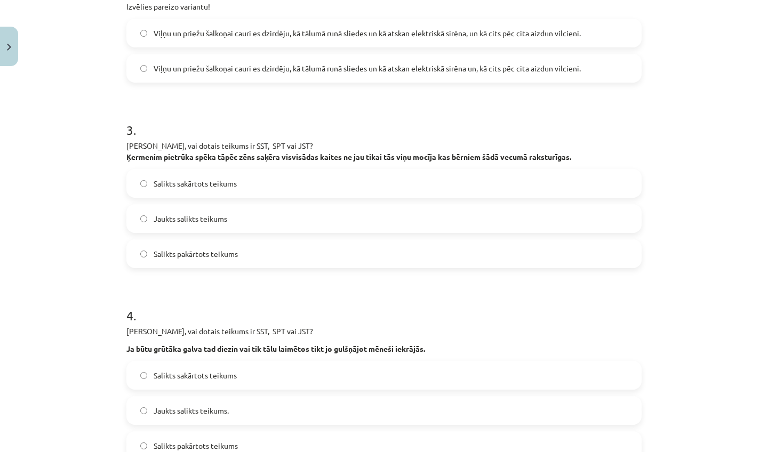
scroll to position [394, 0]
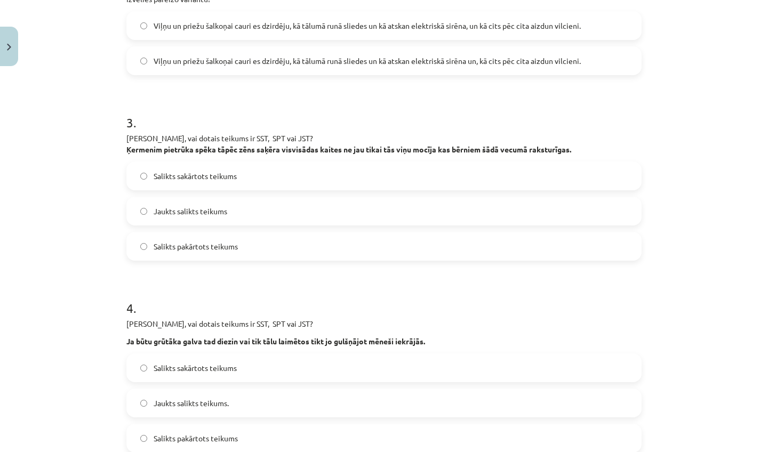
click at [227, 204] on label "Jaukts salikts teikums" at bounding box center [383, 211] width 513 height 27
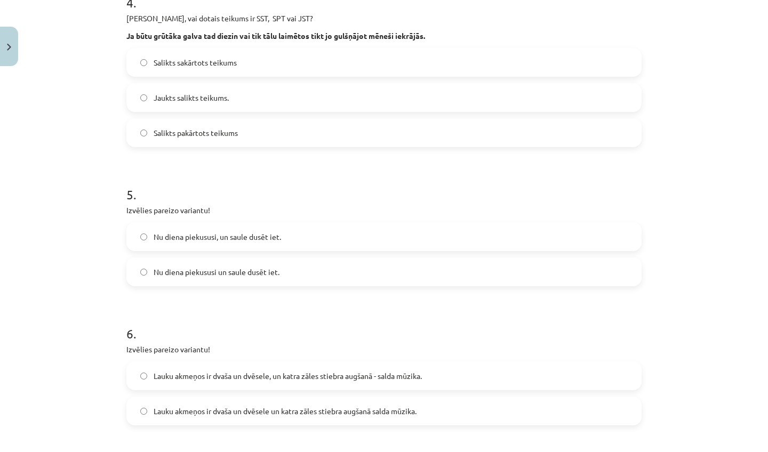
scroll to position [700, 0]
click at [264, 127] on label "Salikts pakārtots teikums" at bounding box center [383, 132] width 513 height 27
click at [284, 239] on label "Nu diena piekususi, un saule dusēt iet." at bounding box center [383, 236] width 513 height 27
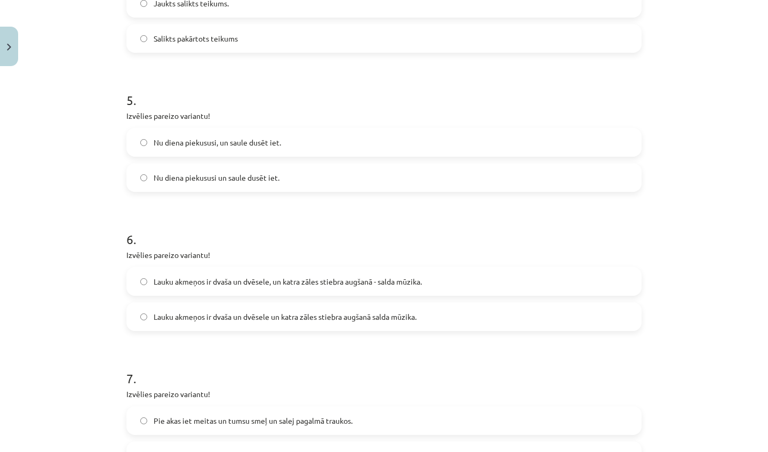
scroll to position [803, 0]
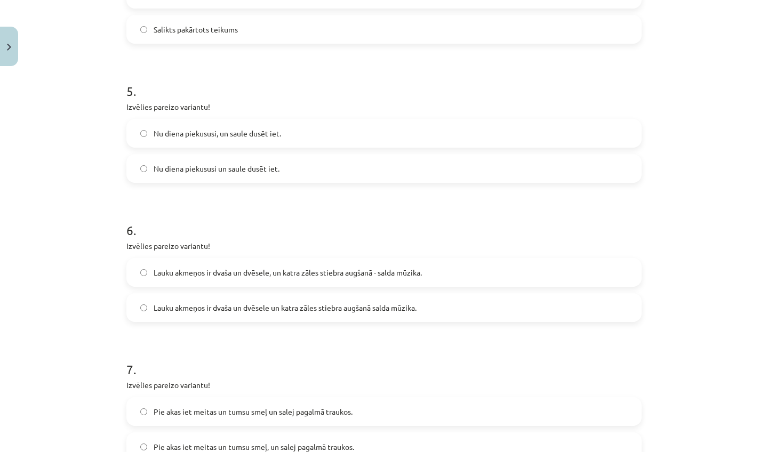
click at [262, 273] on span "Lauku akmeņos ir dvaša un dvēsele, un katra zāles stiebra augšanā - salda mūzik…" at bounding box center [288, 272] width 268 height 11
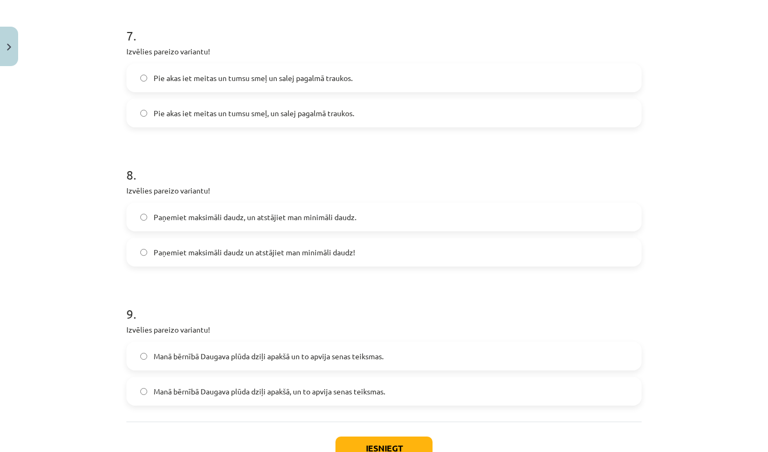
scroll to position [1137, 0]
click at [309, 110] on span "Pie akas iet meitas un tumsu smeļ, un salej pagalmā traukos." at bounding box center [254, 112] width 200 height 11
click at [292, 260] on label "Paņemiet maksimāli daudz un atstājiet man minimāli daudz!" at bounding box center [383, 251] width 513 height 27
click at [308, 389] on span "Manā bērnībā Daugava plūda dziļi apakšā, un to apvija senas teiksmas." at bounding box center [269, 391] width 231 height 11
click at [371, 441] on button "Iesniegt" at bounding box center [383, 447] width 97 height 23
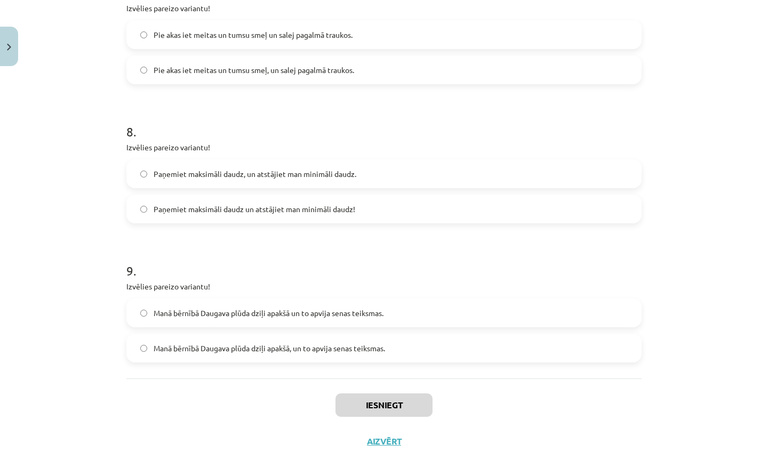
scroll to position [1183, 0]
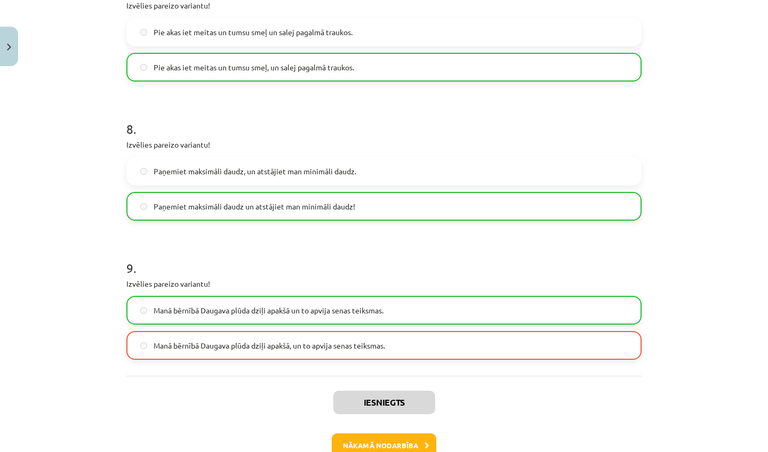
click at [379, 443] on button "Nākamā nodarbība" at bounding box center [384, 446] width 105 height 25
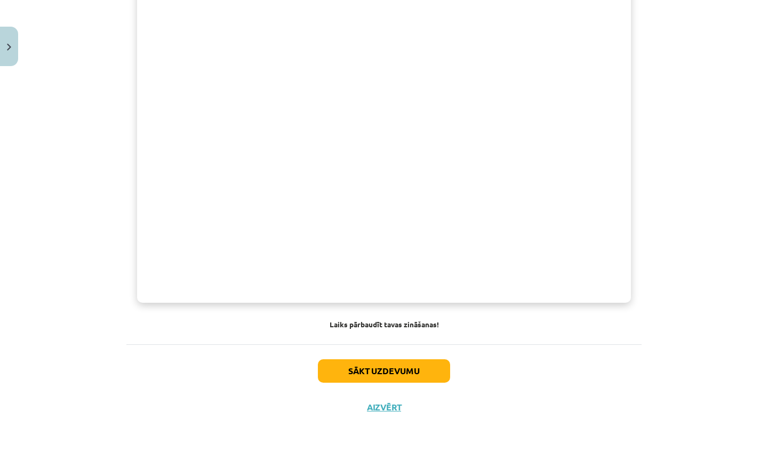
click at [372, 364] on button "Sākt uzdevumu" at bounding box center [384, 370] width 132 height 23
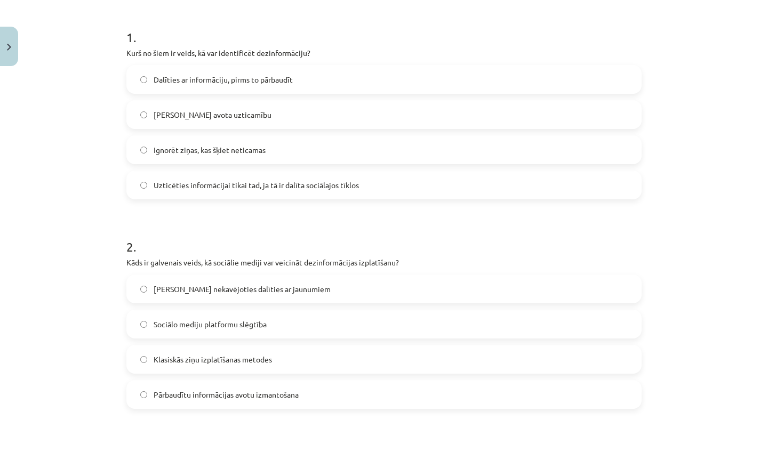
scroll to position [191, 0]
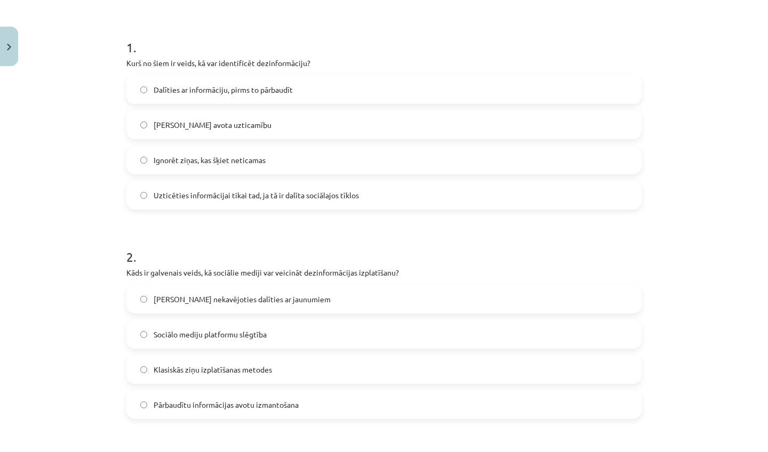
click at [362, 124] on label "Pārbaudīt avota uzticamību" at bounding box center [383, 124] width 513 height 27
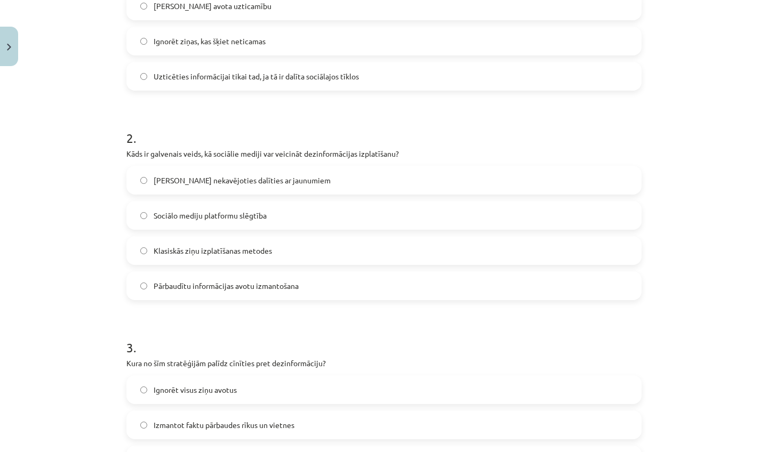
scroll to position [311, 0]
click at [332, 172] on label "Iespēja nekavējoties dalīties ar jaunumiem" at bounding box center [383, 178] width 513 height 27
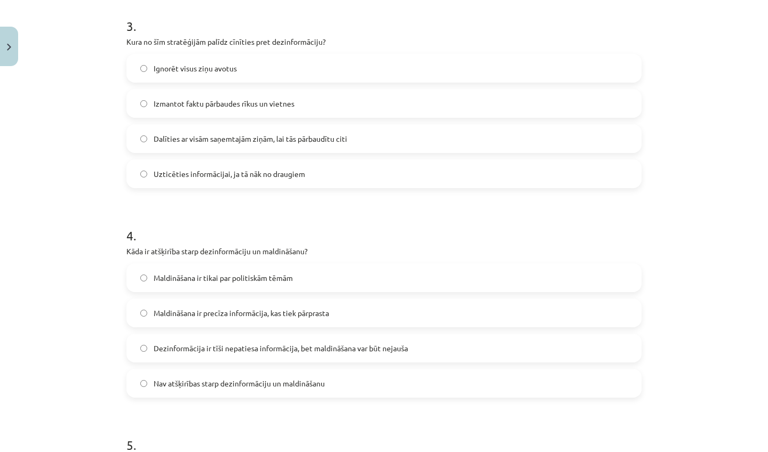
scroll to position [630, 0]
click at [357, 106] on label "Izmantot faktu pārbaudes rīkus un vietnes" at bounding box center [383, 105] width 513 height 27
click at [251, 356] on label "Dezinformācija ir tīši nepatiesa informācija, bet maldināšana var būt nejauša" at bounding box center [383, 349] width 513 height 27
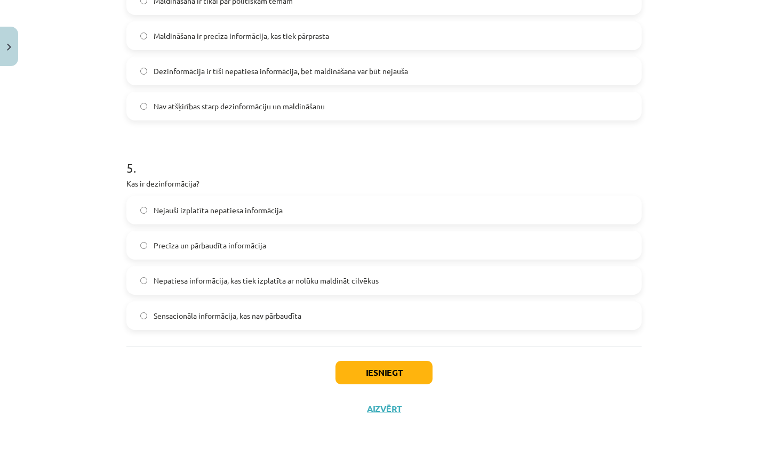
scroll to position [910, 0]
click at [306, 277] on span "Nepatiesa informācija, kas tiek izplatīta ar nolūku maldināt cilvēkus" at bounding box center [266, 279] width 225 height 11
click at [407, 373] on button "Iesniegt" at bounding box center [383, 370] width 97 height 23
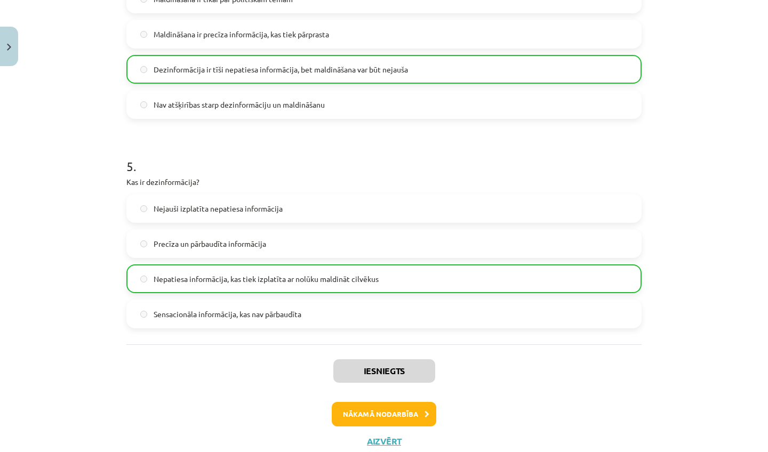
click at [394, 412] on button "Nākamā nodarbība" at bounding box center [384, 414] width 105 height 25
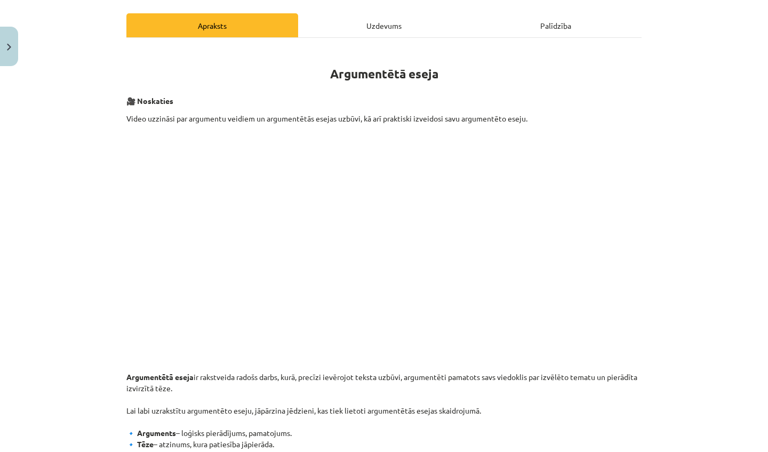
scroll to position [27, 0]
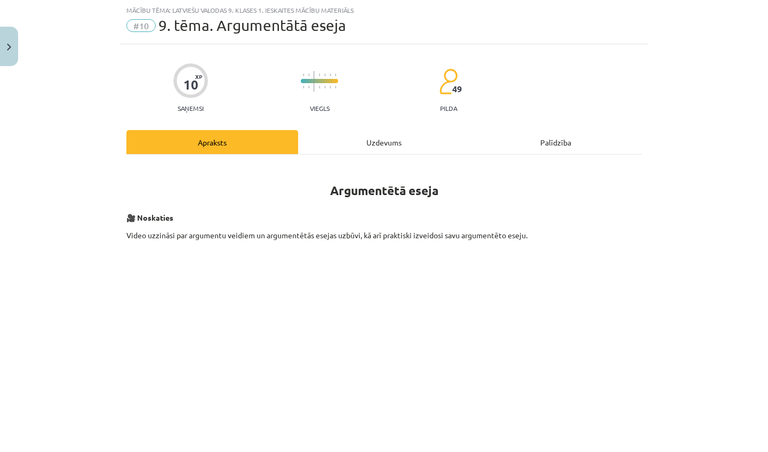
click at [379, 145] on div "Uzdevums" at bounding box center [384, 142] width 172 height 24
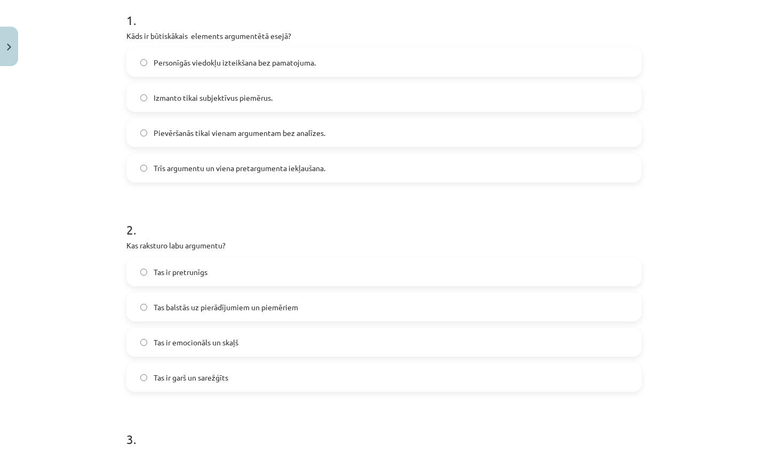
scroll to position [210, 0]
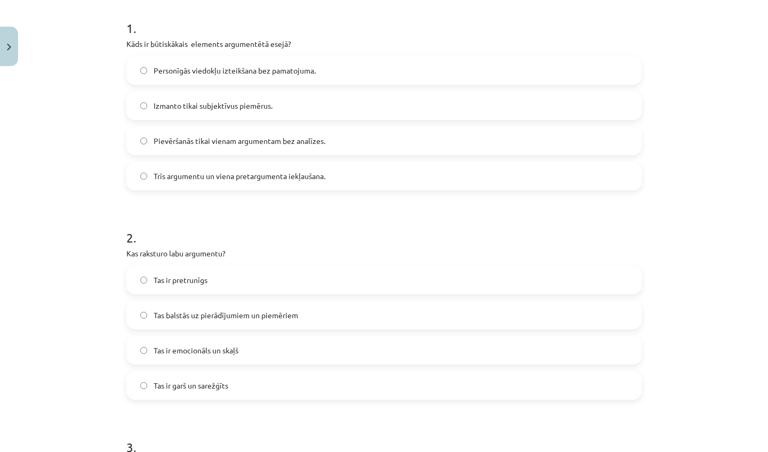
click at [327, 182] on label "Trīs argumentu un viena pretargumenta iekļaušana." at bounding box center [383, 176] width 513 height 27
click at [253, 316] on span "Tas balstās uz pierādījumiem un piemēriem" at bounding box center [226, 315] width 145 height 11
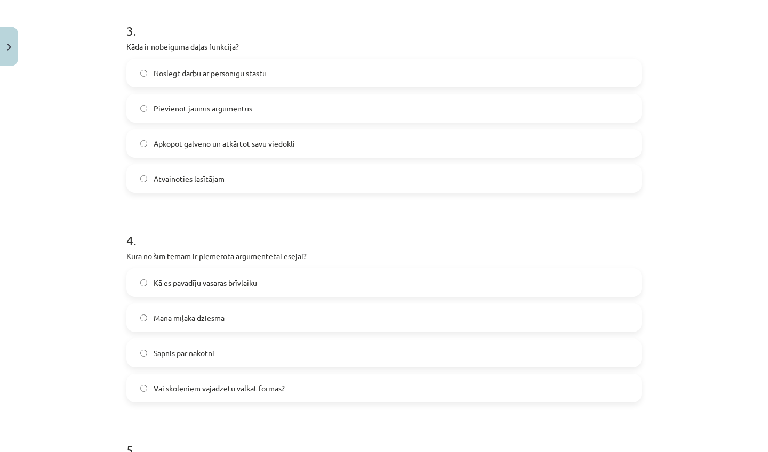
scroll to position [641, 0]
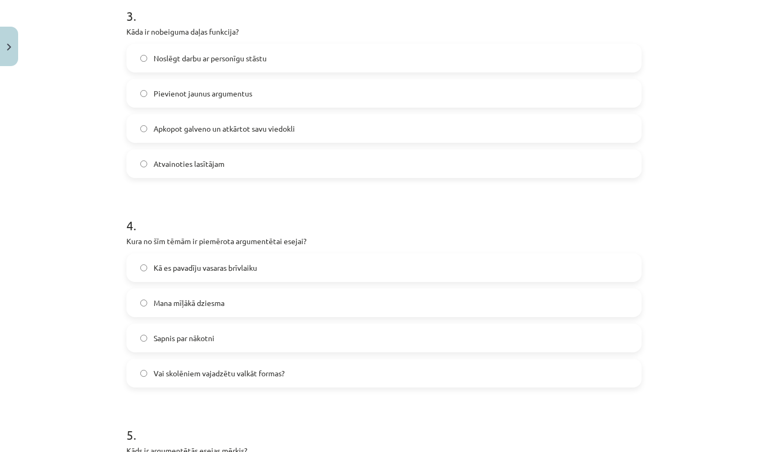
click at [320, 131] on label "Apkopot galveno un atkārtot savu viedokli" at bounding box center [383, 128] width 513 height 27
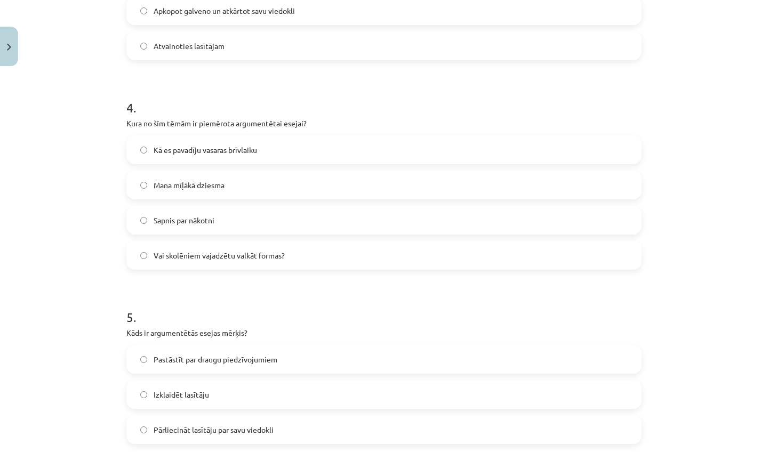
scroll to position [776, 0]
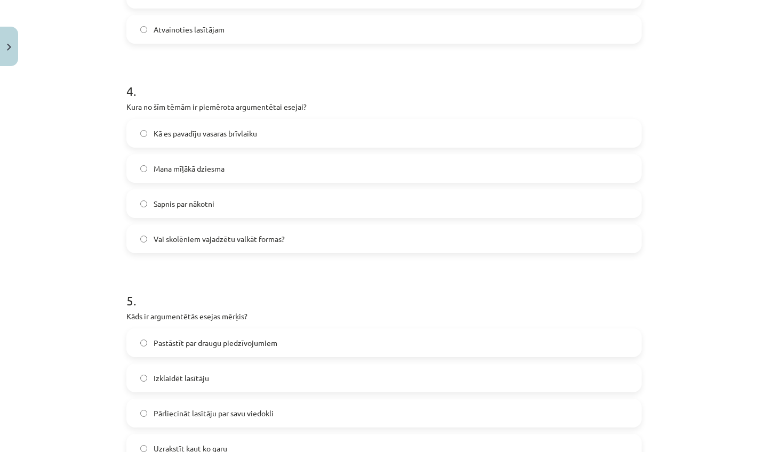
click at [295, 240] on label "Vai skolēniem vajadzētu valkāt formas?" at bounding box center [383, 239] width 513 height 27
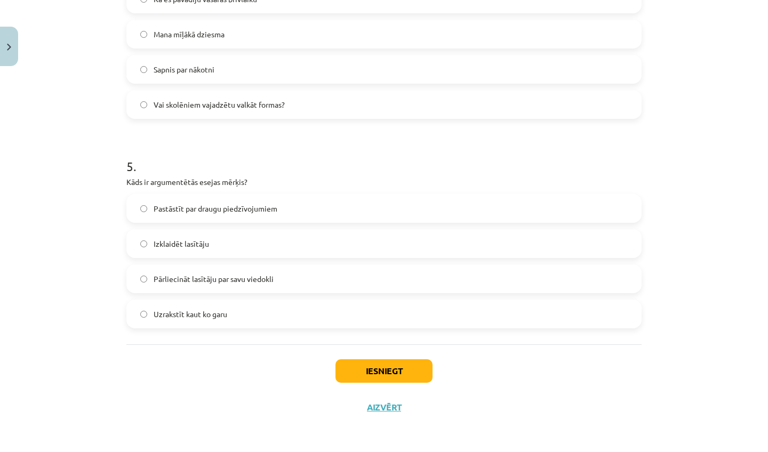
scroll to position [912, 0]
click at [316, 274] on label "Pārliecināt lasītāju par savu viedokli" at bounding box center [383, 279] width 513 height 27
click at [399, 376] on button "Iesniegt" at bounding box center [383, 370] width 97 height 23
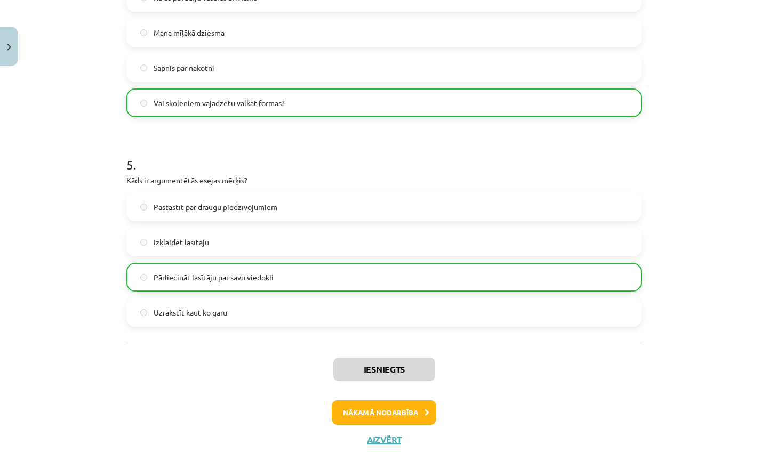
click at [401, 417] on button "Nākamā nodarbība" at bounding box center [384, 412] width 105 height 25
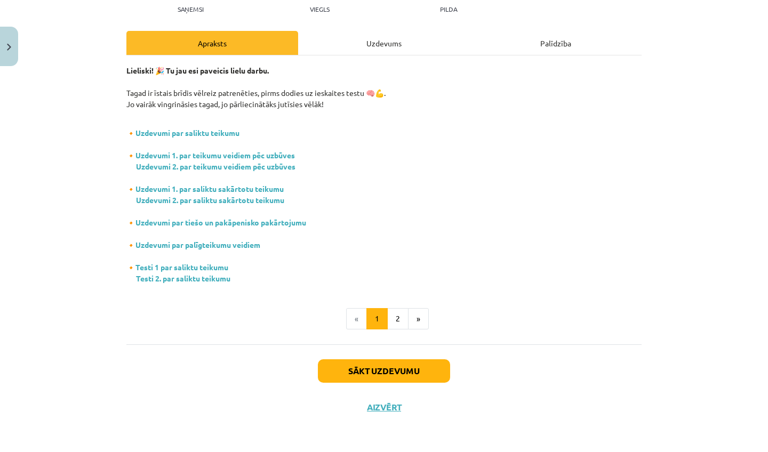
click at [395, 371] on button "Sākt uzdevumu" at bounding box center [384, 370] width 132 height 23
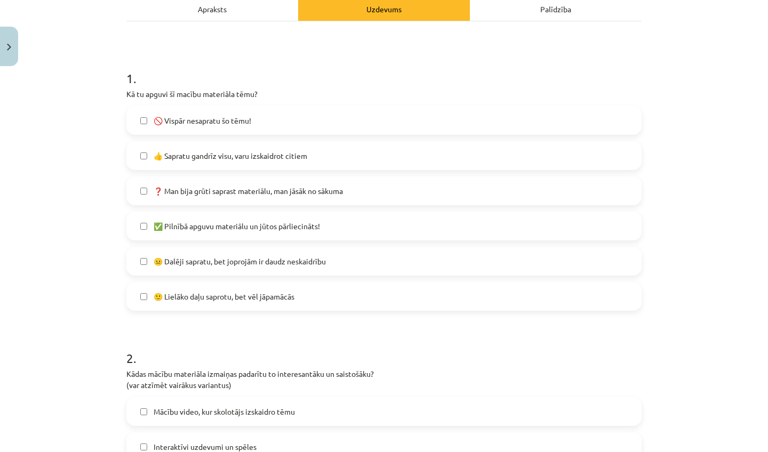
scroll to position [157, 0]
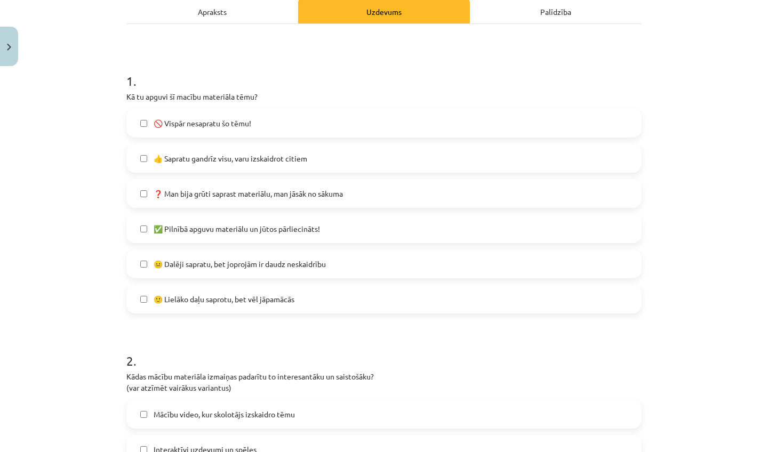
click at [328, 223] on label "✅ Pilnībā apguvu materiālu un jūtos pārliecināts!" at bounding box center [383, 228] width 513 height 27
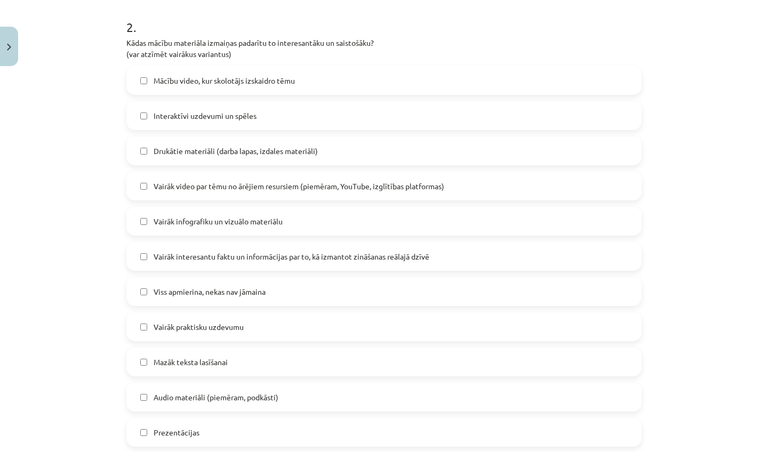
scroll to position [493, 0]
click at [349, 162] on label "Drukātie materiāli (darba lapas, izdales materiāli)" at bounding box center [383, 149] width 513 height 27
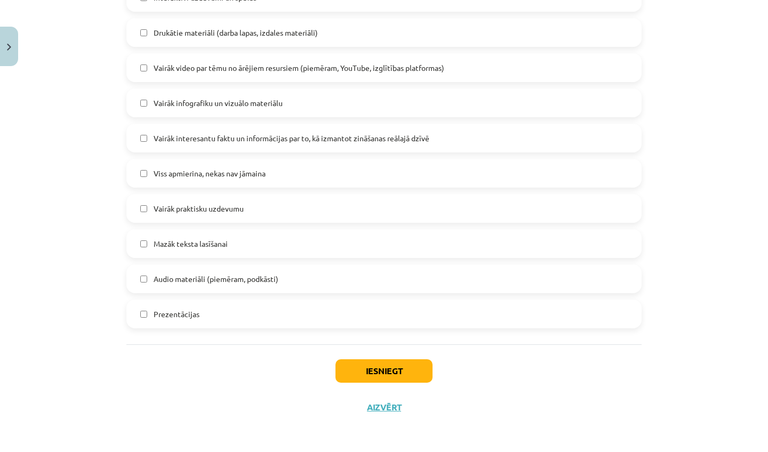
scroll to position [611, 0]
click at [360, 372] on button "Iesniegt" at bounding box center [383, 370] width 97 height 23
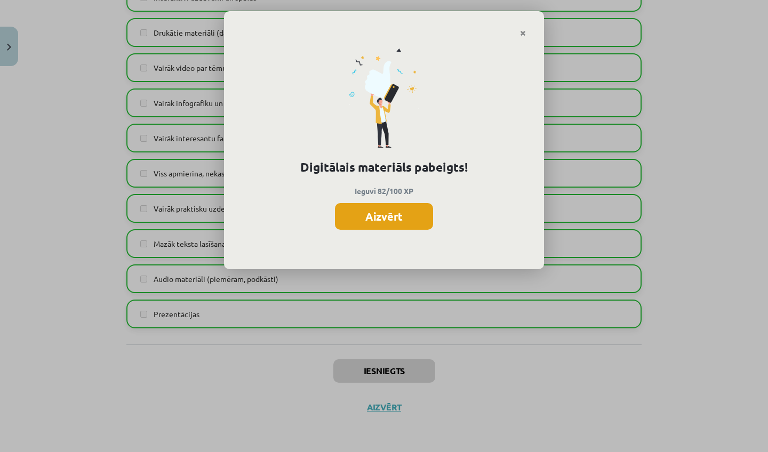
click at [370, 210] on button "Aizvērt" at bounding box center [384, 216] width 98 height 27
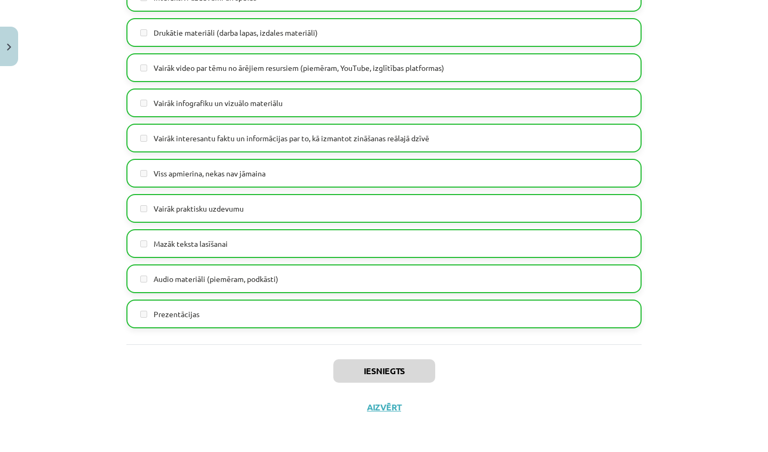
click at [381, 406] on button "Aizvērt" at bounding box center [384, 407] width 41 height 11
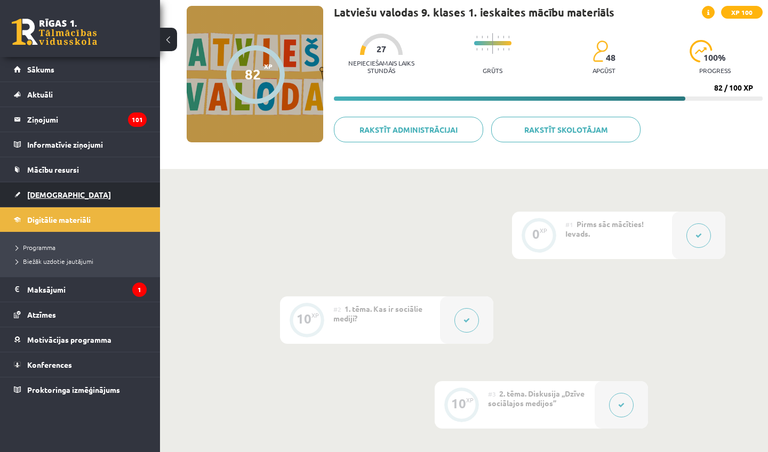
click at [51, 199] on link "[DEMOGRAPHIC_DATA]" at bounding box center [80, 194] width 133 height 25
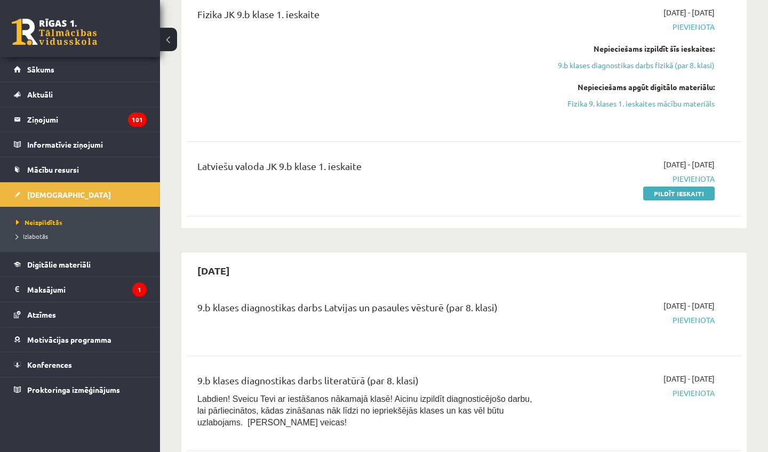
scroll to position [590, 0]
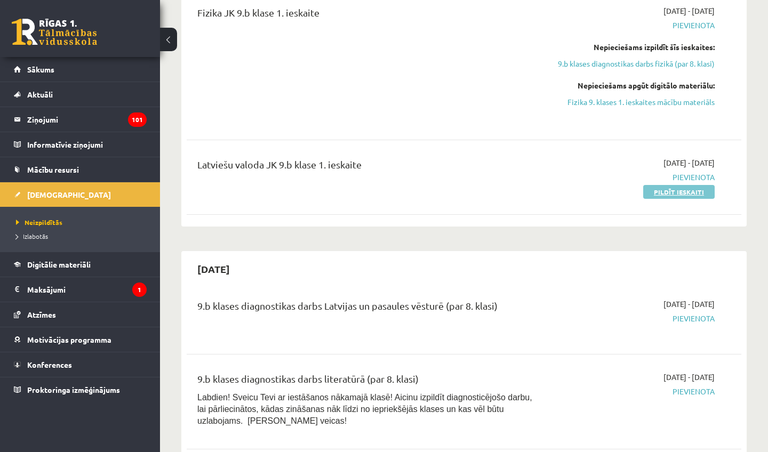
click at [662, 191] on link "Pildīt ieskaiti" at bounding box center [678, 192] width 71 height 14
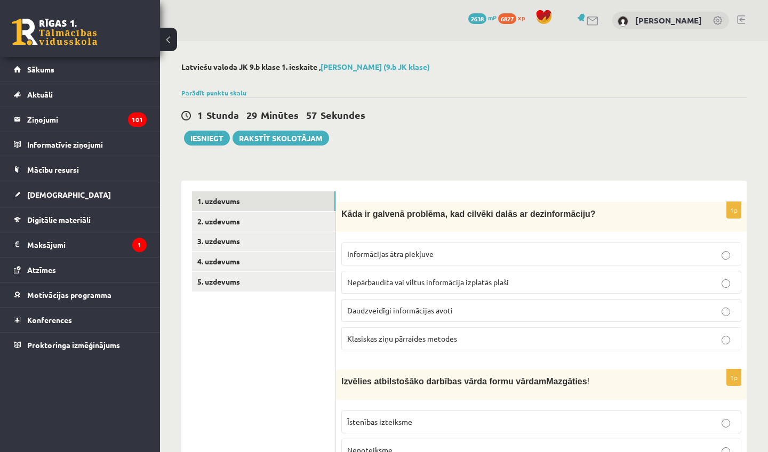
click at [173, 35] on button at bounding box center [168, 39] width 17 height 23
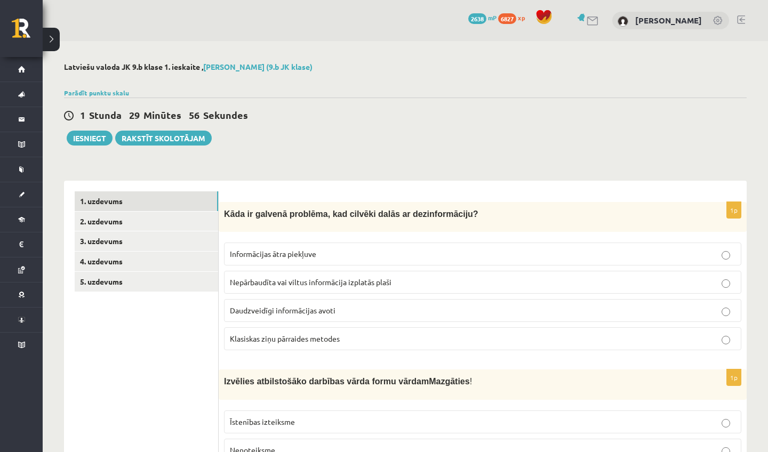
click at [55, 38] on button at bounding box center [51, 39] width 17 height 23
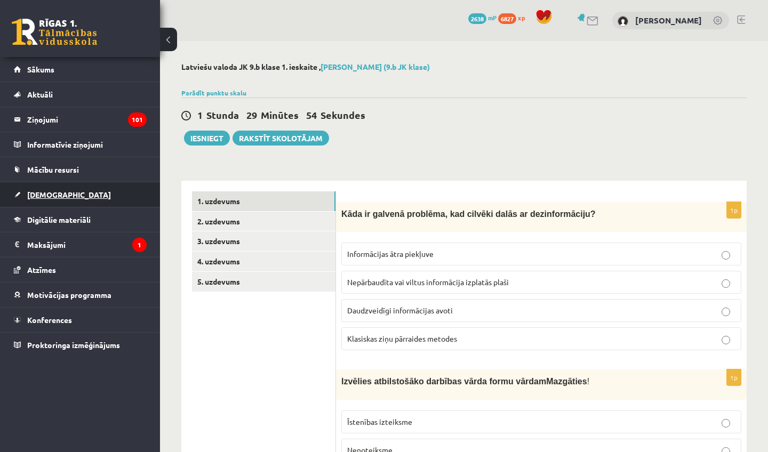
click at [57, 190] on span "[DEMOGRAPHIC_DATA]" at bounding box center [69, 195] width 84 height 10
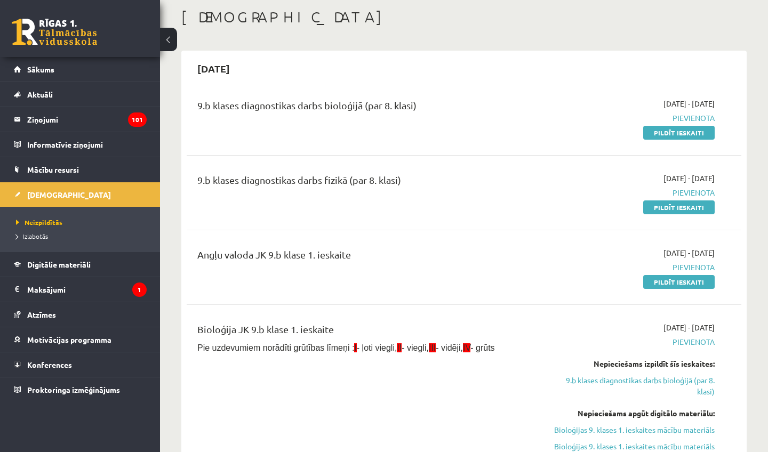
scroll to position [55, 0]
click at [672, 286] on link "Pildīt ieskaiti" at bounding box center [678, 282] width 71 height 14
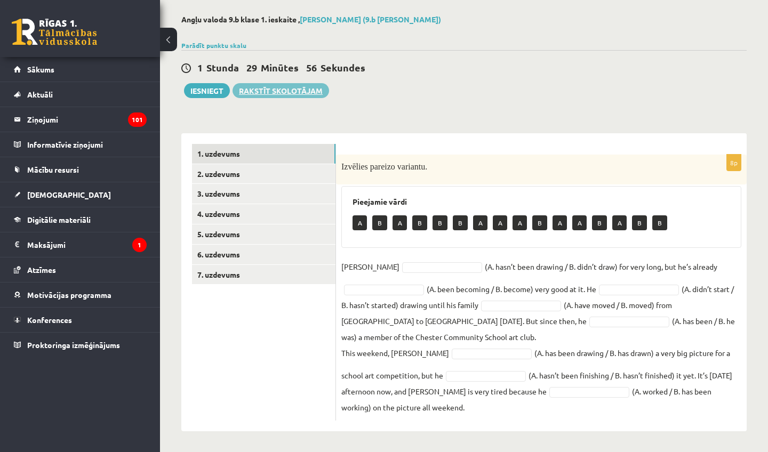
scroll to position [47, 0]
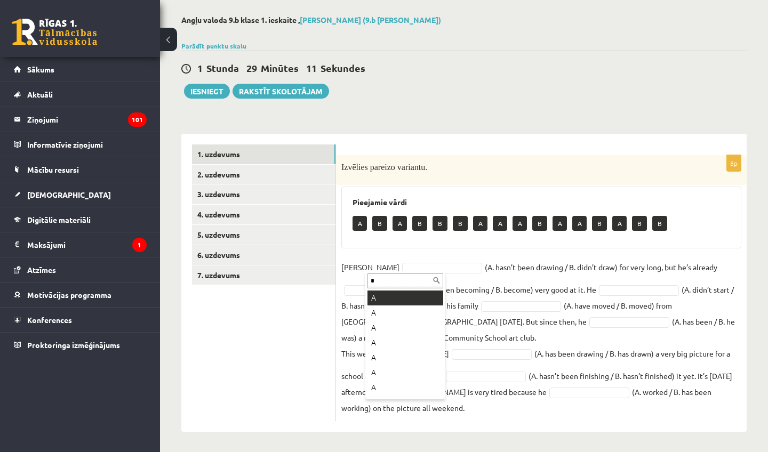
type input "*"
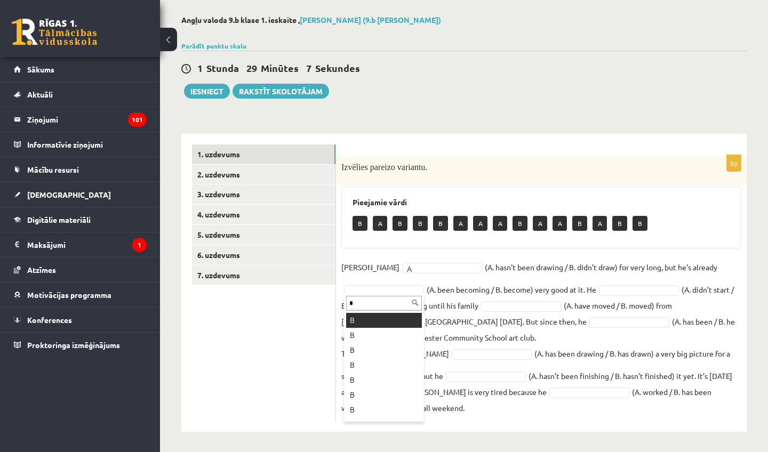
type input "*"
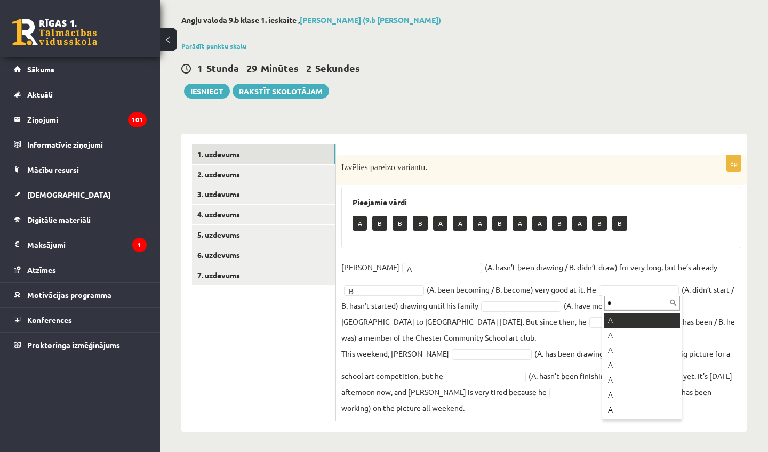
type input "*"
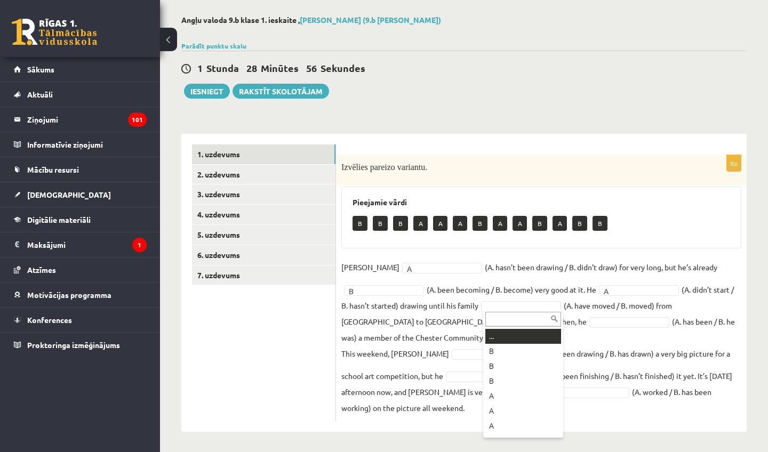
type input "*"
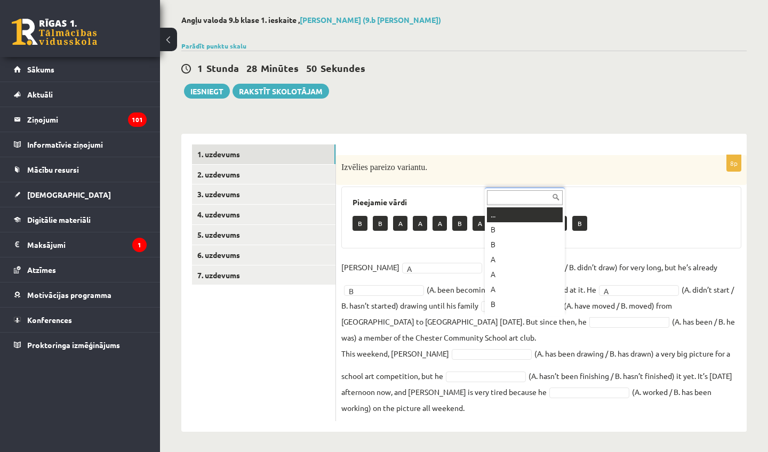
type input "*"
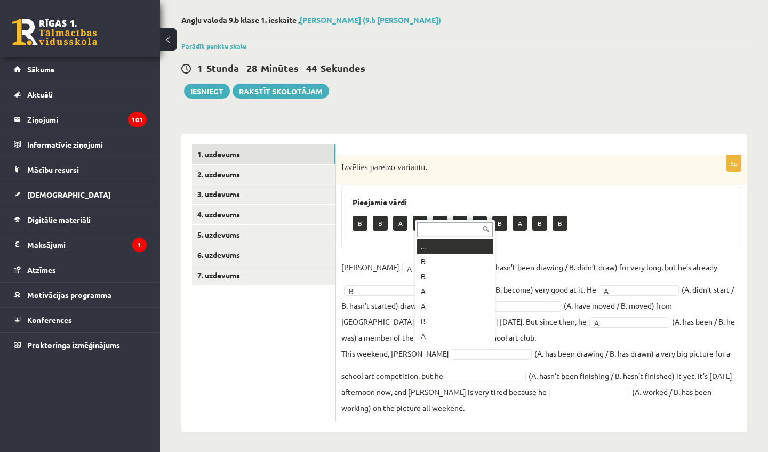
type input "*"
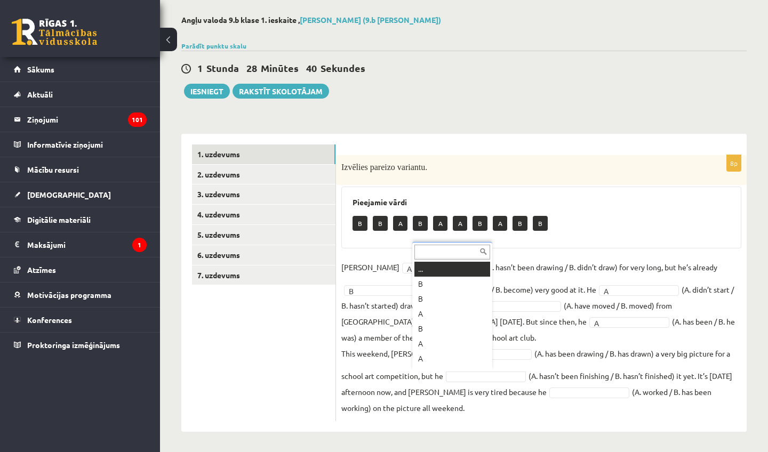
type input "*"
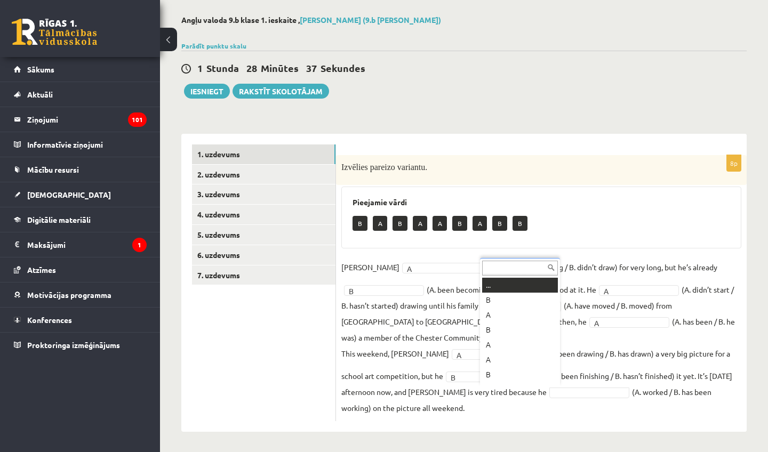
type input "*"
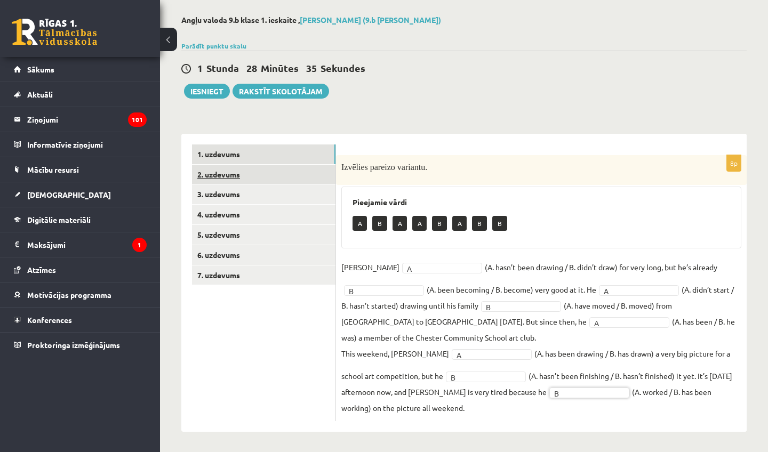
click at [236, 173] on link "2. uzdevums" at bounding box center [263, 175] width 143 height 20
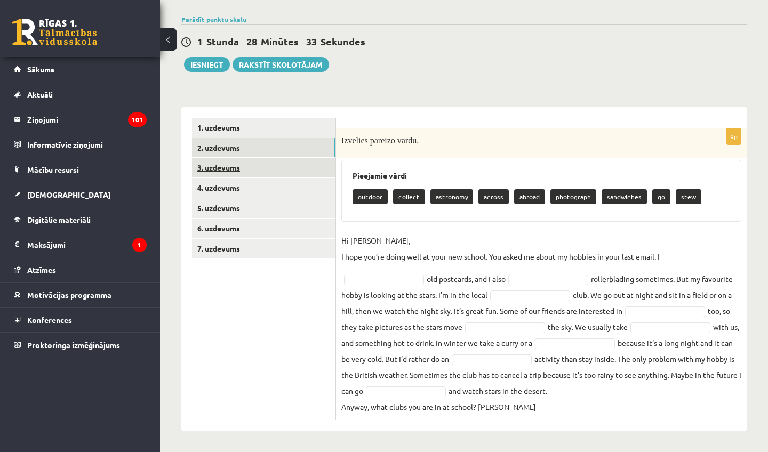
scroll to position [73, 0]
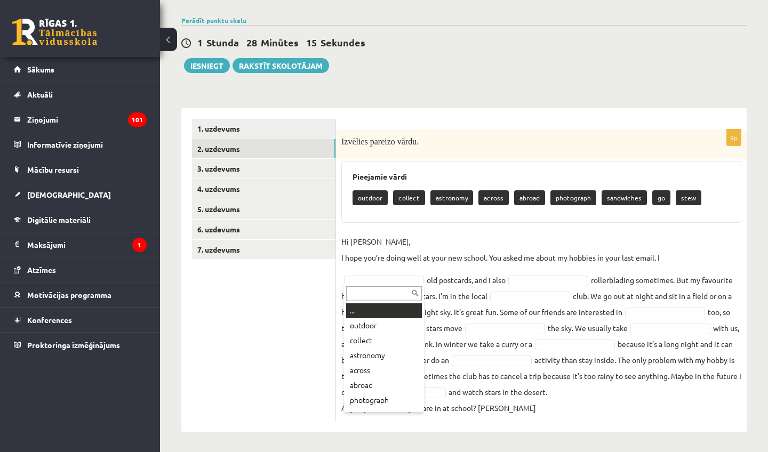
type input "*"
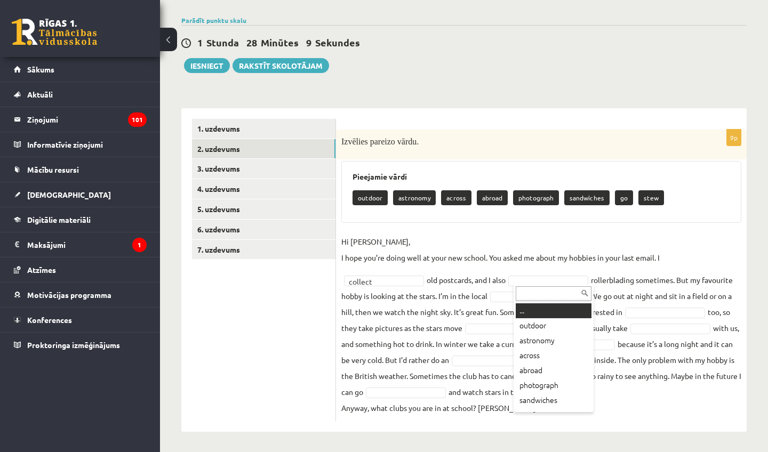
type input "*"
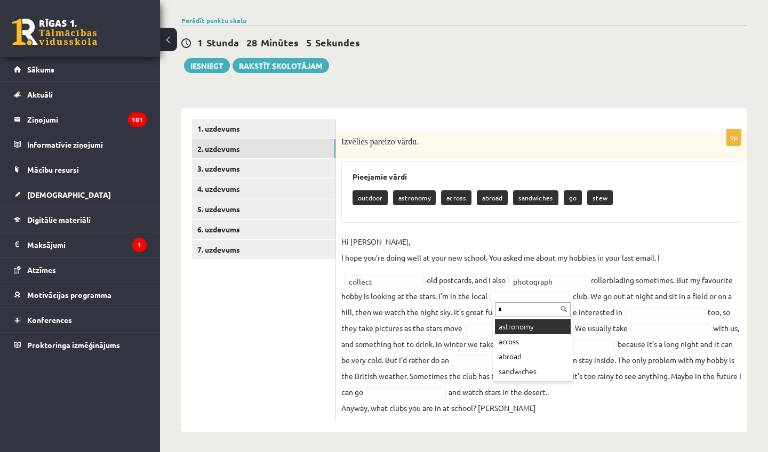
type input "**"
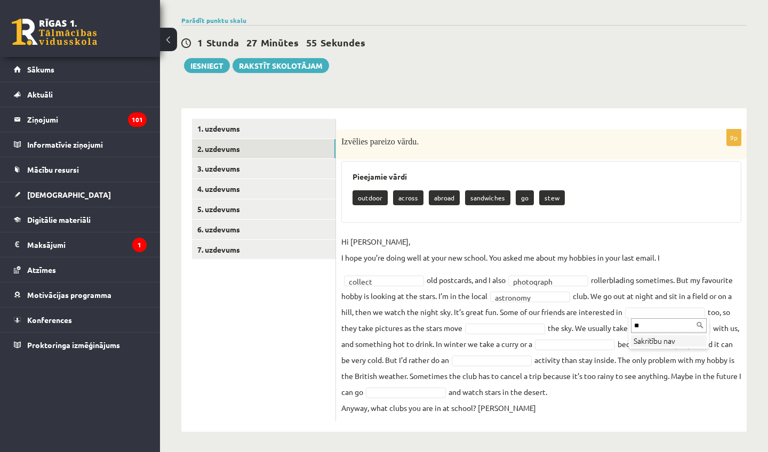
type input "*"
type input "**"
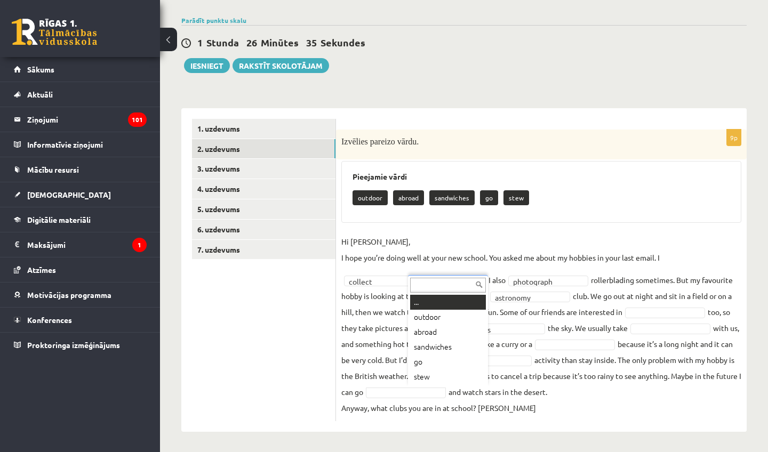
type input "*"
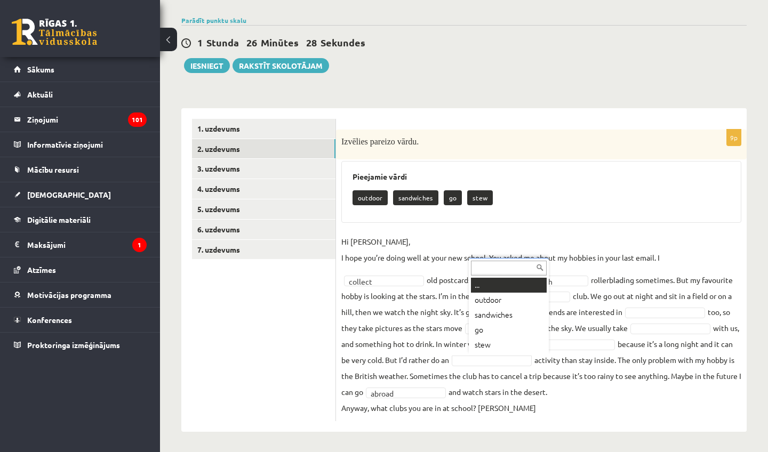
type input "*"
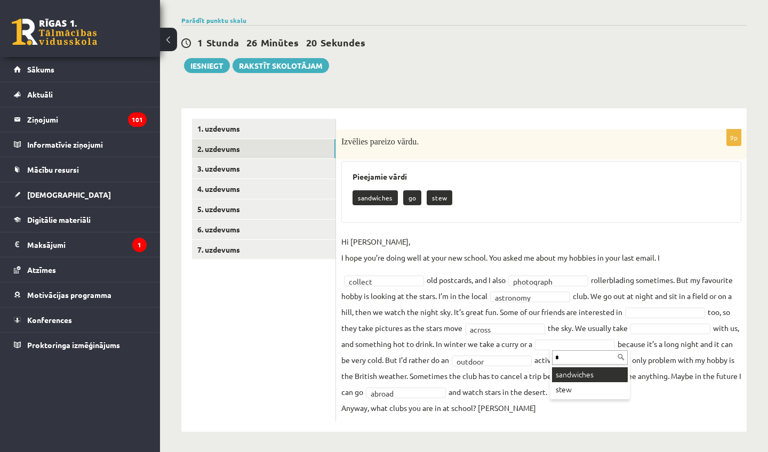
type input "**"
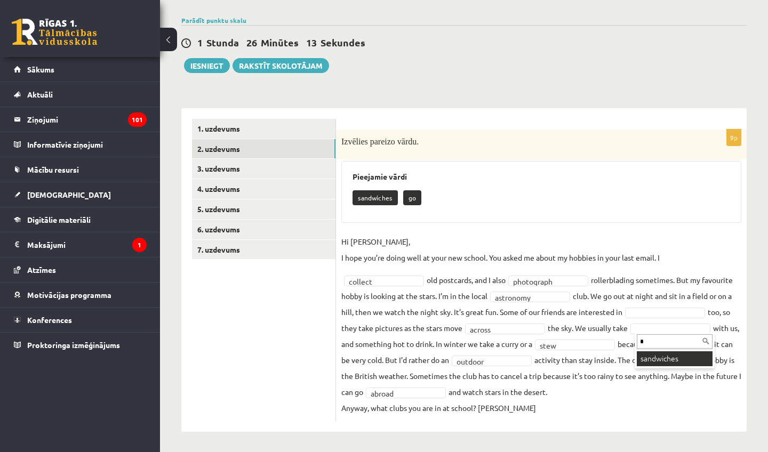
type input "**"
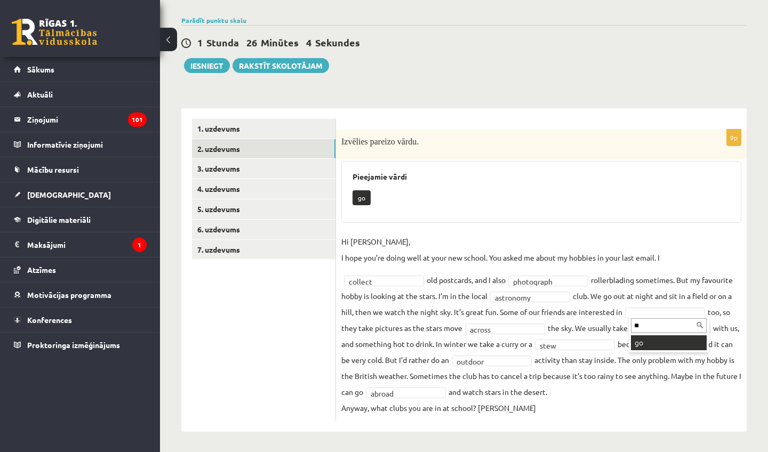
type input "**"
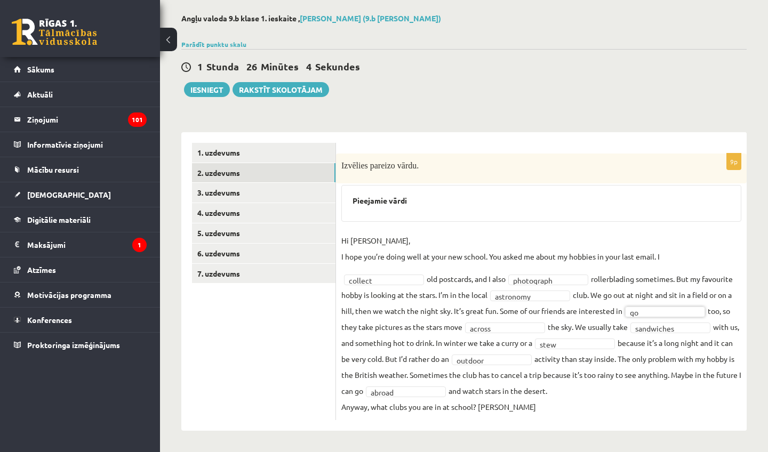
scroll to position [47, 0]
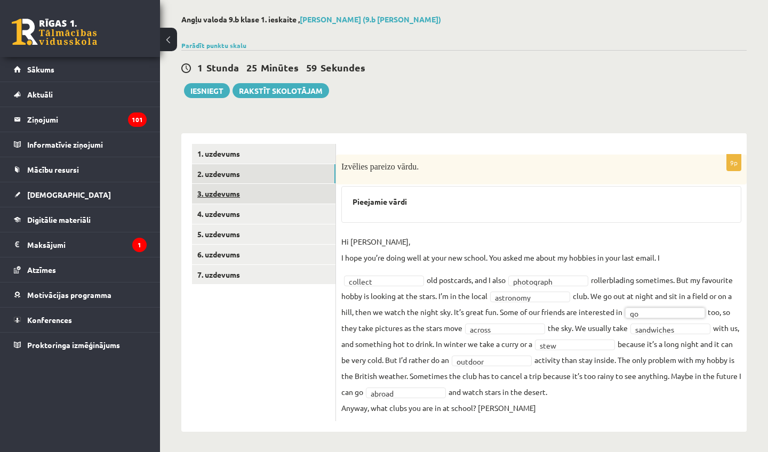
click at [235, 190] on link "3. uzdevums" at bounding box center [263, 194] width 143 height 20
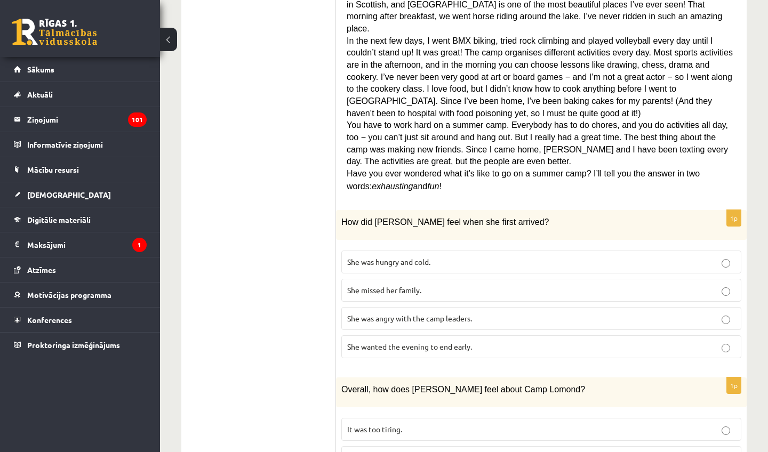
scroll to position [378, 0]
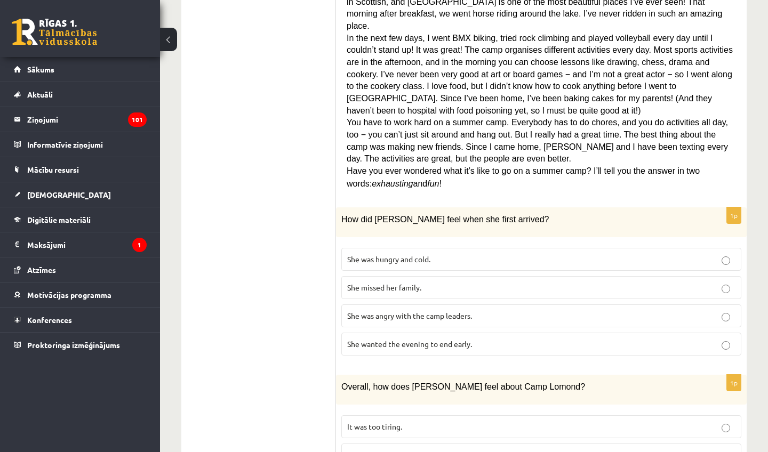
click at [403, 339] on span "She wanted the evening to end early." at bounding box center [409, 344] width 125 height 10
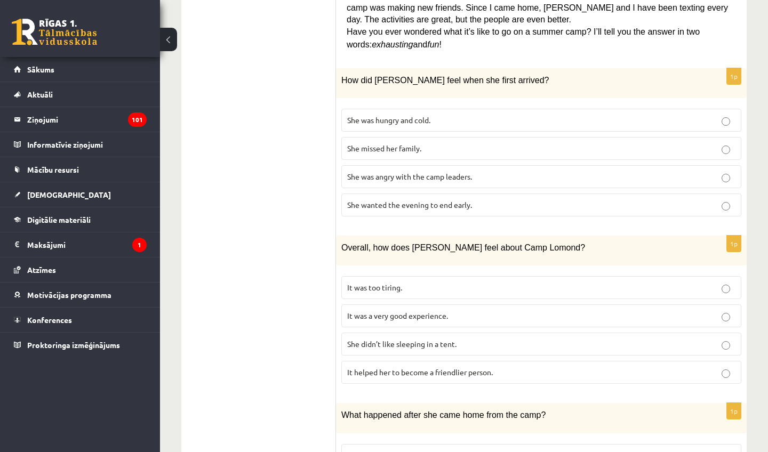
scroll to position [518, 0]
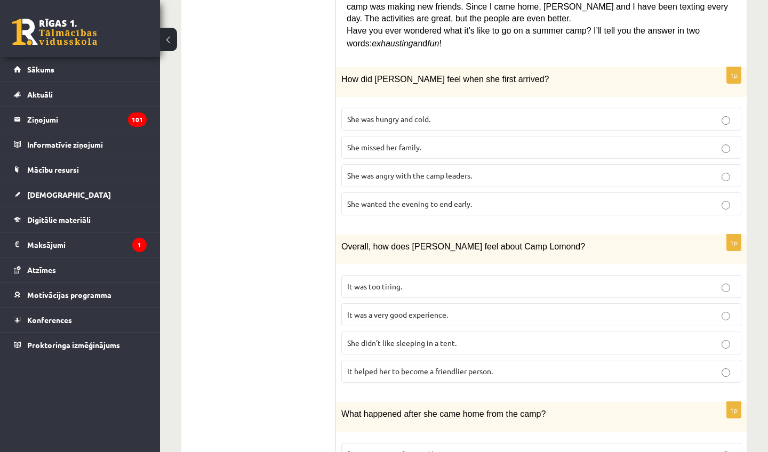
click at [420, 310] on span "It was a very good experience." at bounding box center [397, 315] width 101 height 10
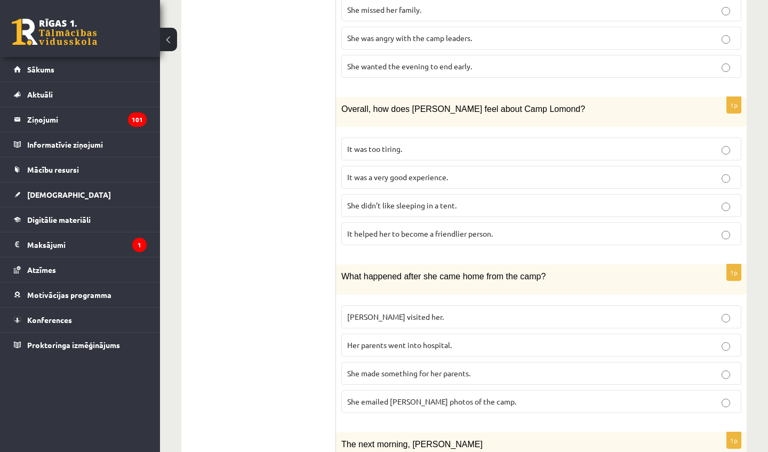
scroll to position [685, 0]
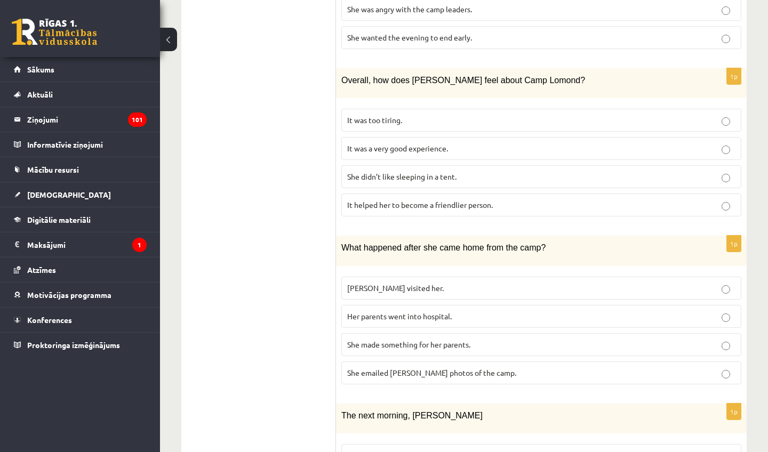
click at [437, 340] on span "She made something for her parents." at bounding box center [408, 345] width 123 height 10
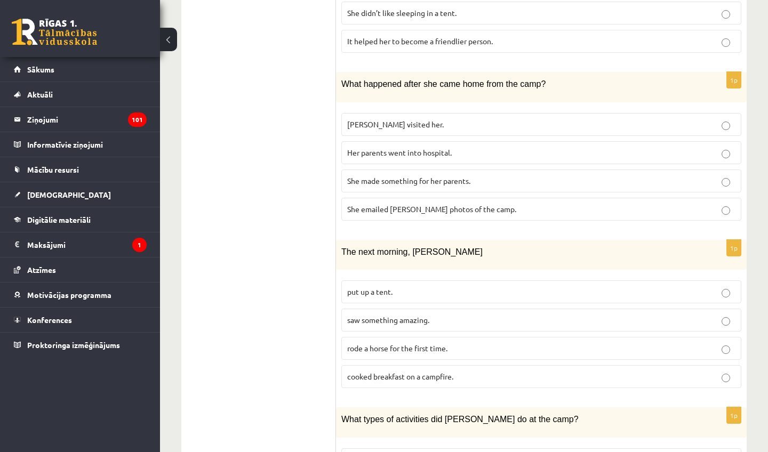
scroll to position [849, 0]
click at [411, 314] on span "saw something amazing." at bounding box center [388, 319] width 82 height 10
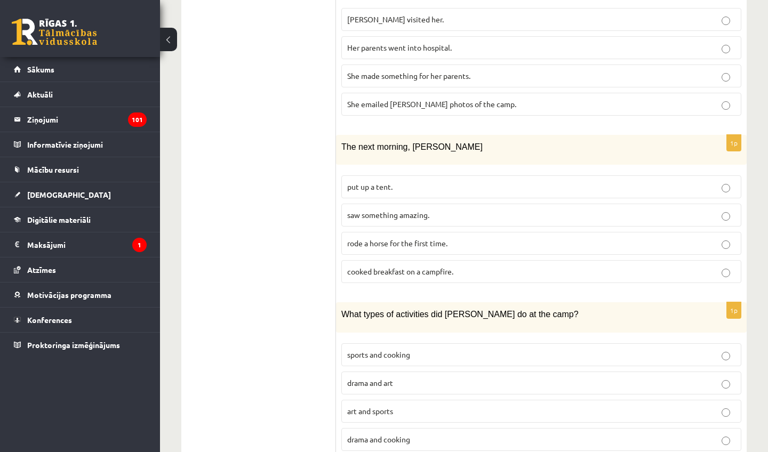
scroll to position [953, 0]
click at [381, 350] on span "sports and cooking" at bounding box center [378, 355] width 63 height 10
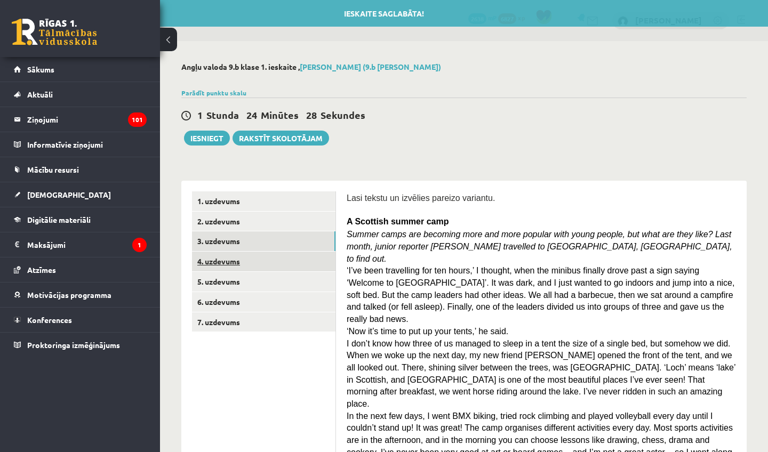
scroll to position [0, 0]
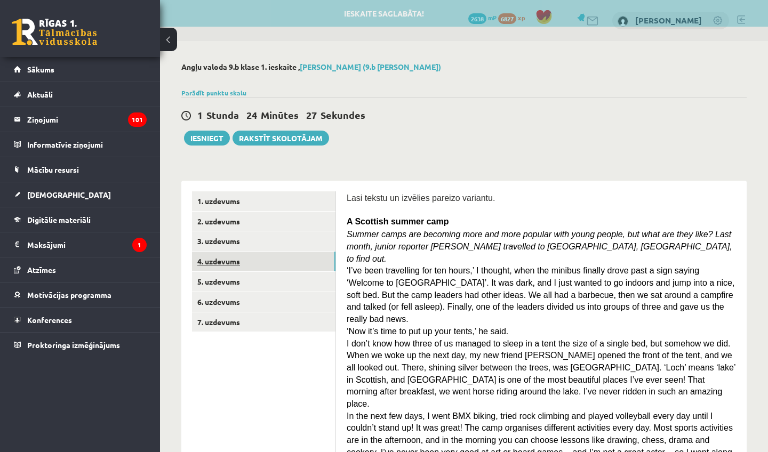
click at [223, 260] on link "4. uzdevums" at bounding box center [263, 262] width 143 height 20
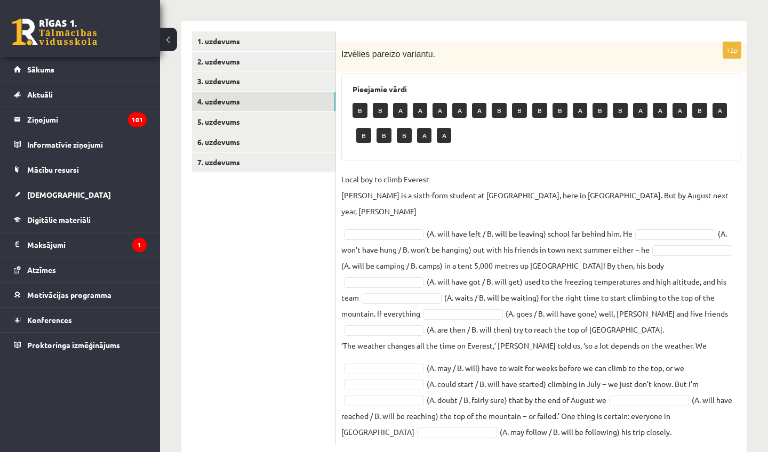
scroll to position [160, 0]
type input "*"
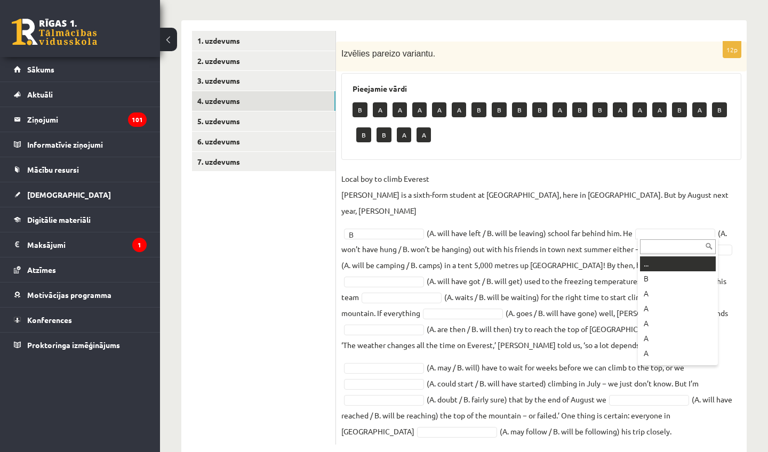
type input "*"
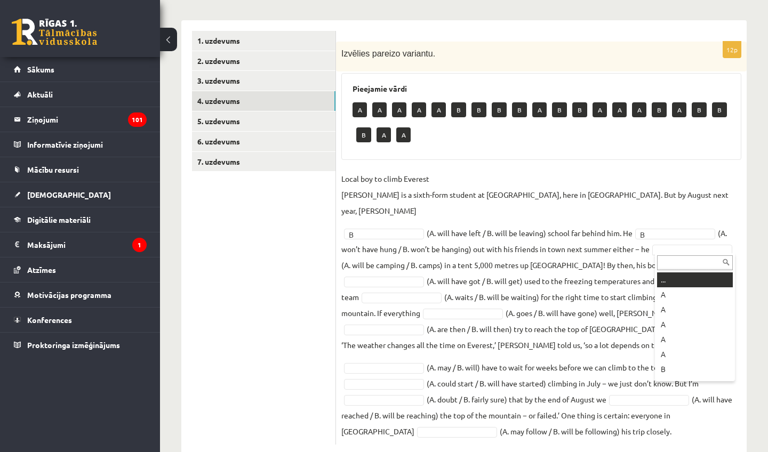
type input "*"
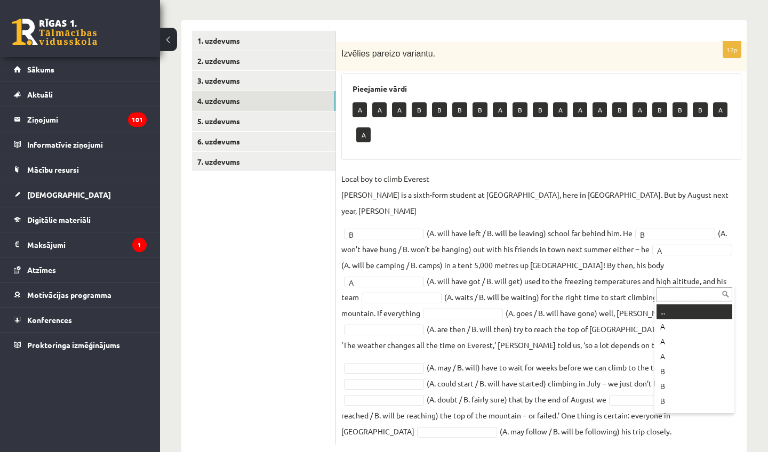
type input "*"
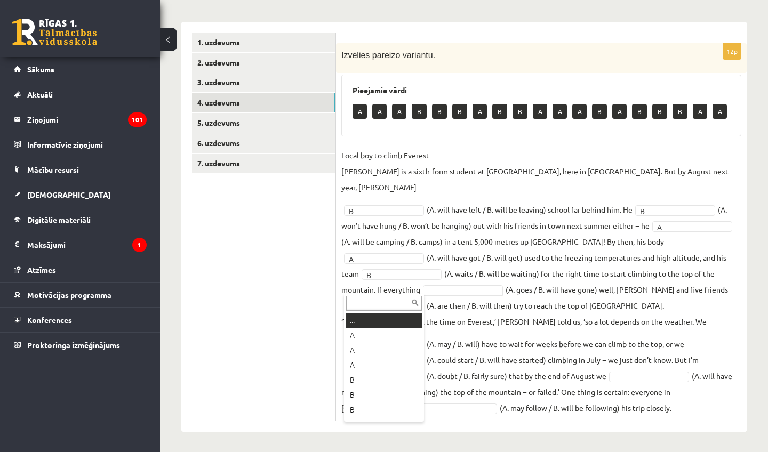
type input "*"
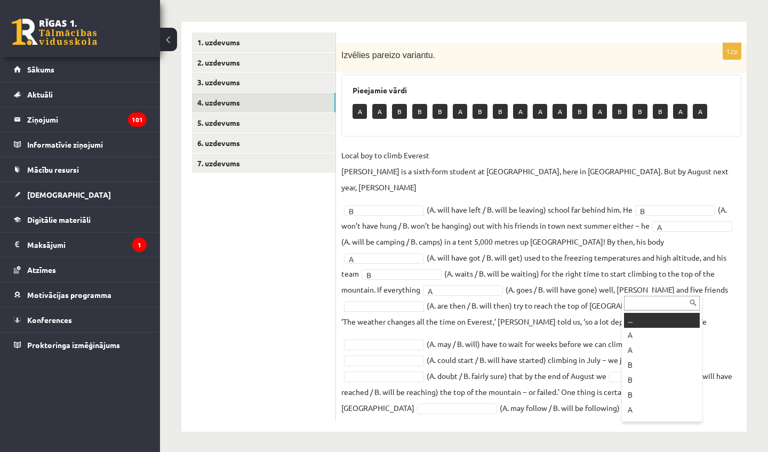
type input "*"
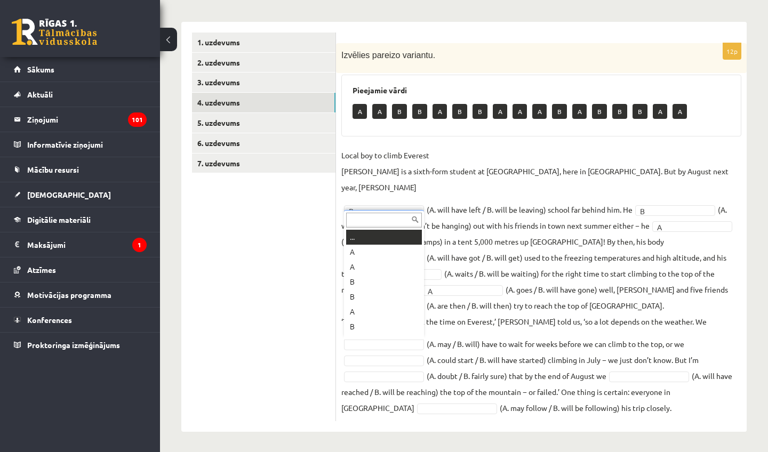
type input "*"
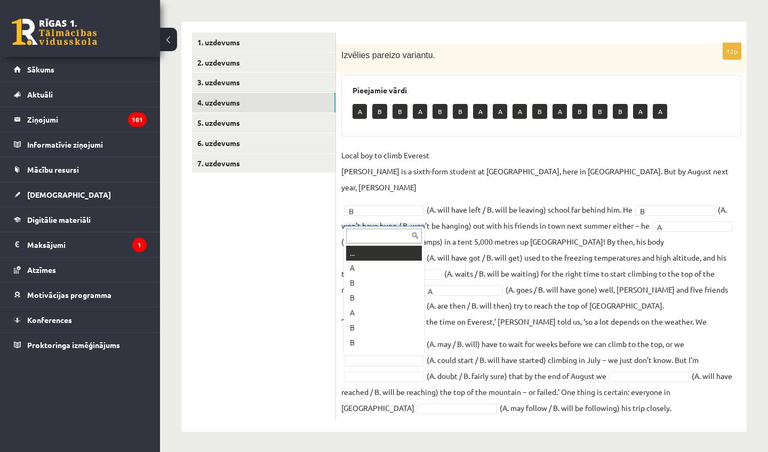
type input "*"
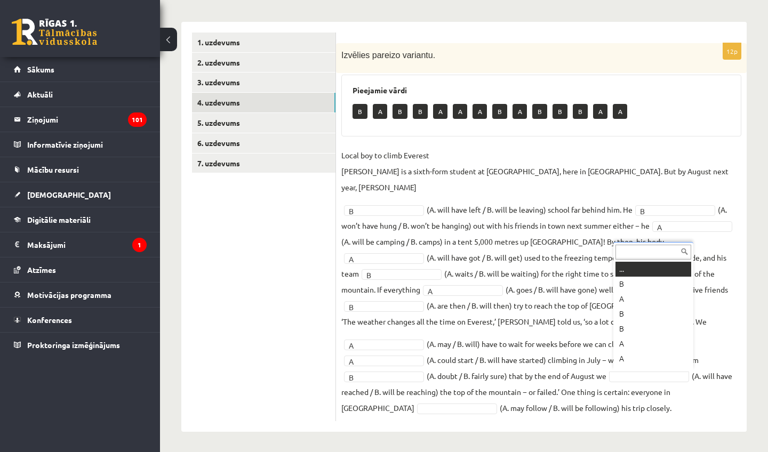
type input "*"
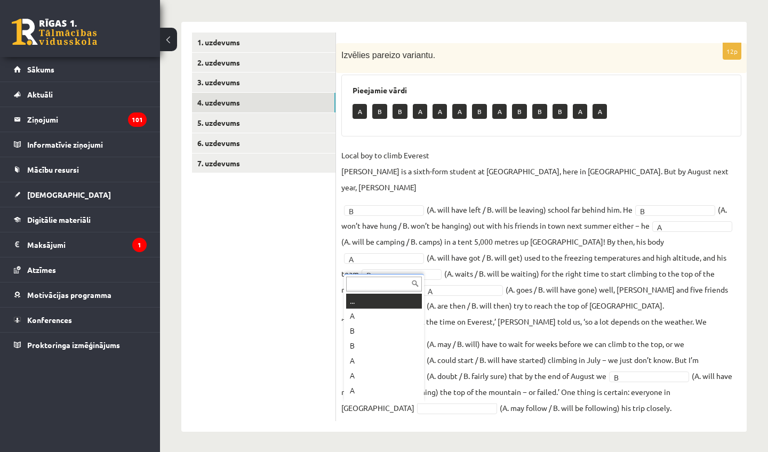
type input "*"
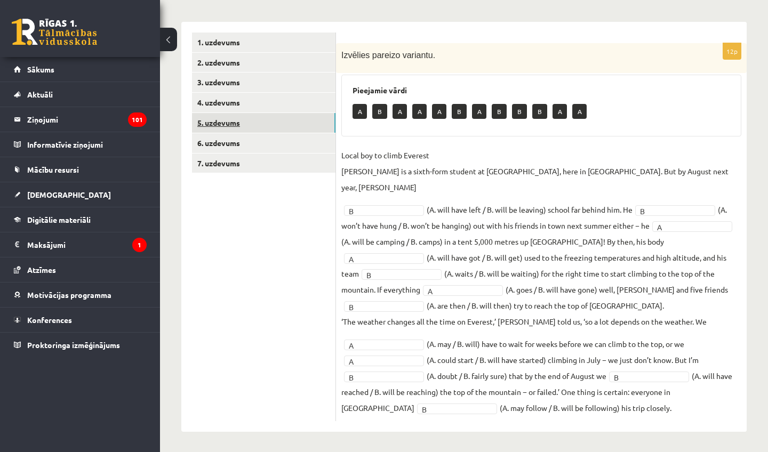
click at [232, 114] on link "5. uzdevums" at bounding box center [263, 123] width 143 height 20
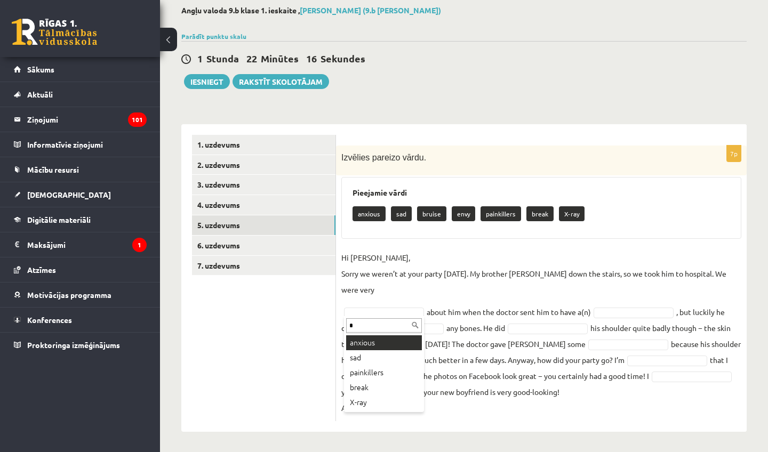
type input "**"
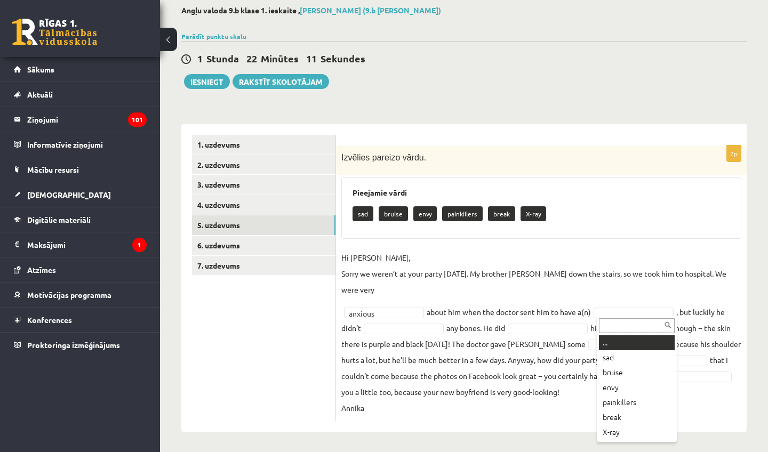
type input "*"
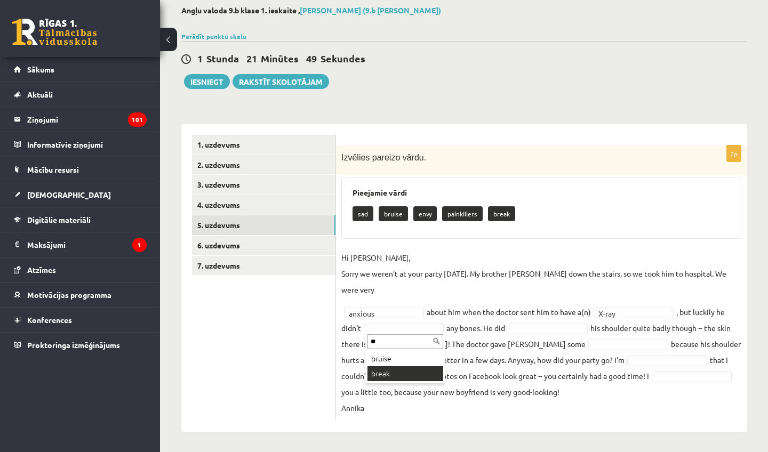
type input "**"
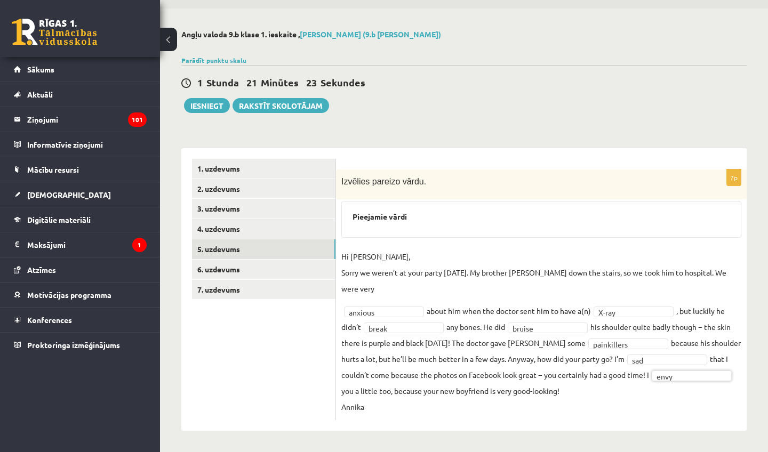
scroll to position [31, 0]
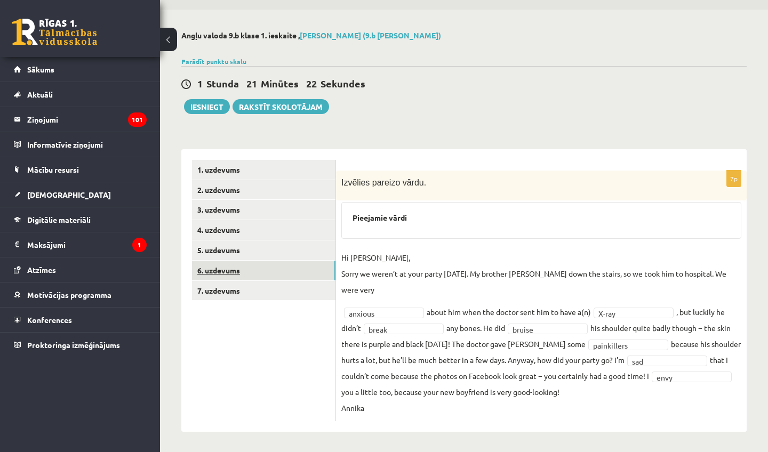
click at [212, 262] on link "6. uzdevums" at bounding box center [263, 271] width 143 height 20
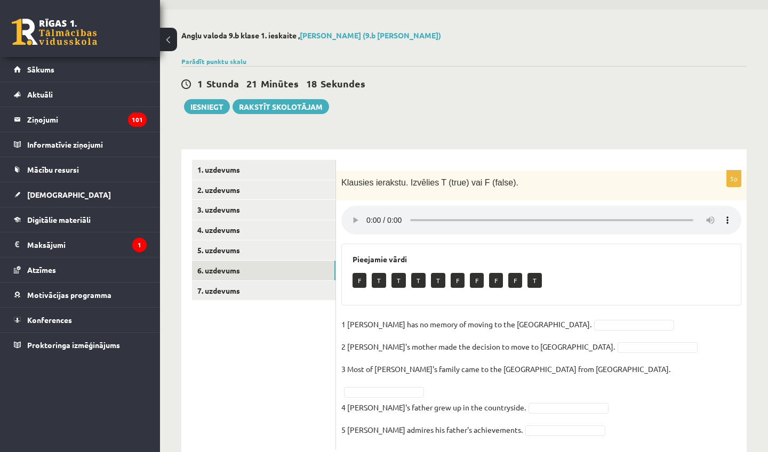
scroll to position [29, 0]
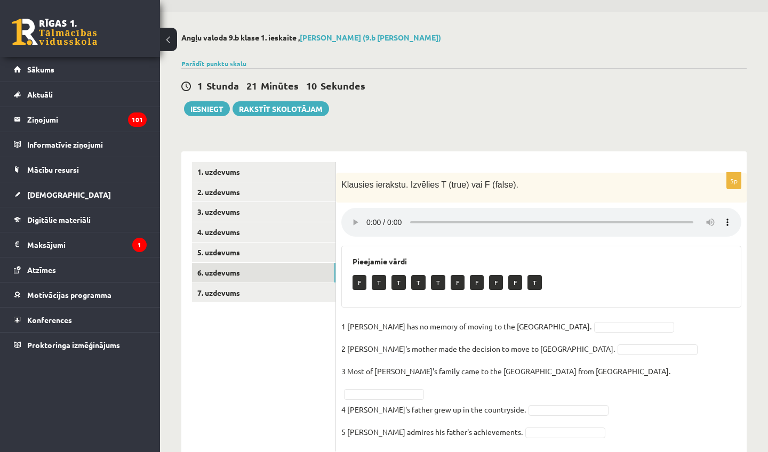
click at [368, 218] on audio at bounding box center [541, 222] width 400 height 29
drag, startPoint x: 459, startPoint y: 214, endPoint x: 354, endPoint y: 229, distance: 106.2
click at [355, 230] on div "5p Klausies ierakstu. Izvēlies T (true) vai F (false). Pieejamie vārdi F T T T …" at bounding box center [541, 312] width 411 height 279
type input "*"
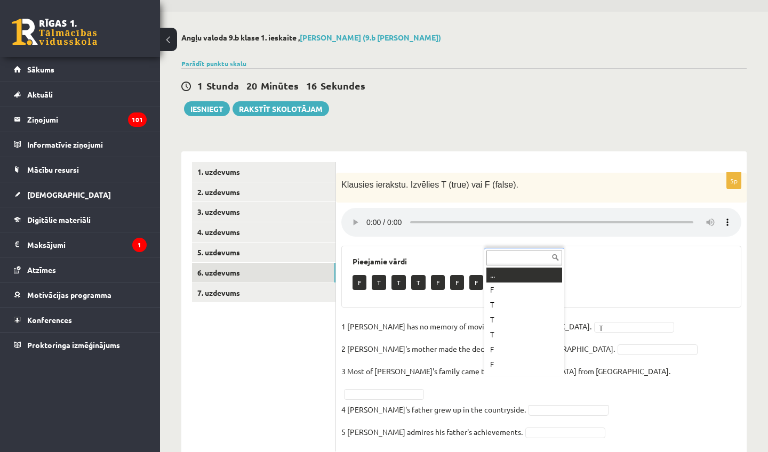
type input "*"
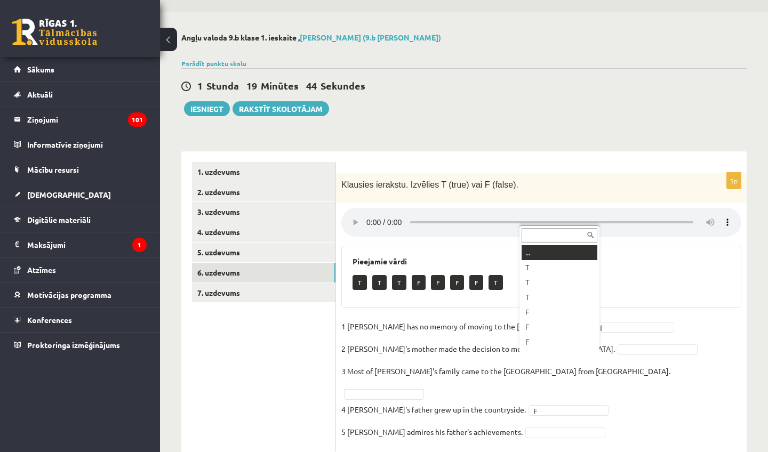
type input "*"
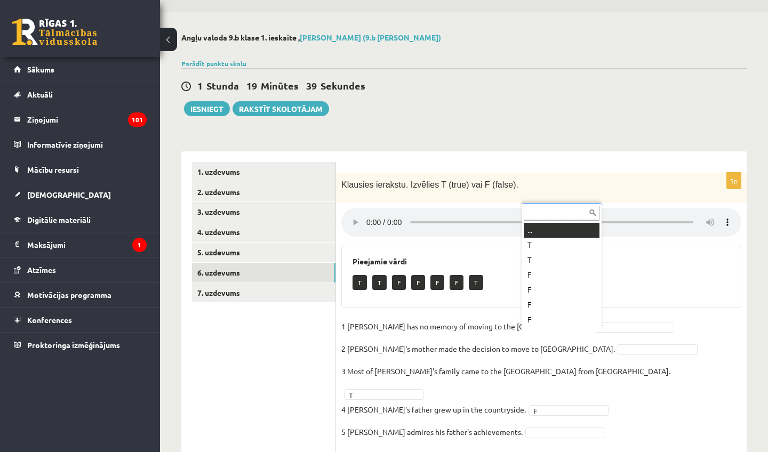
type input "*"
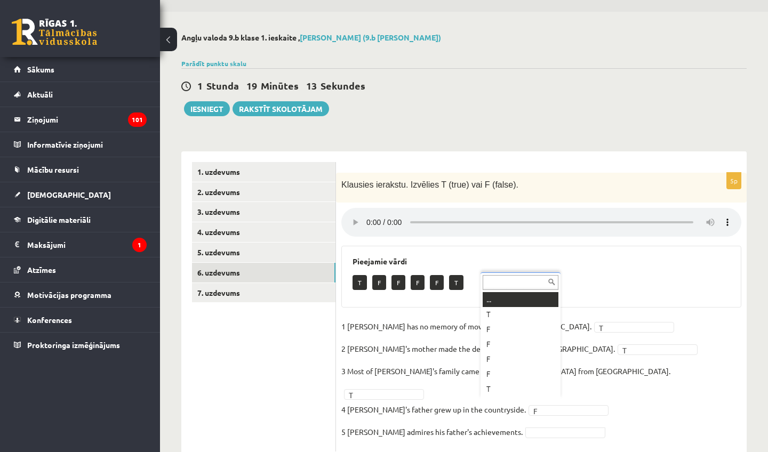
type input "*"
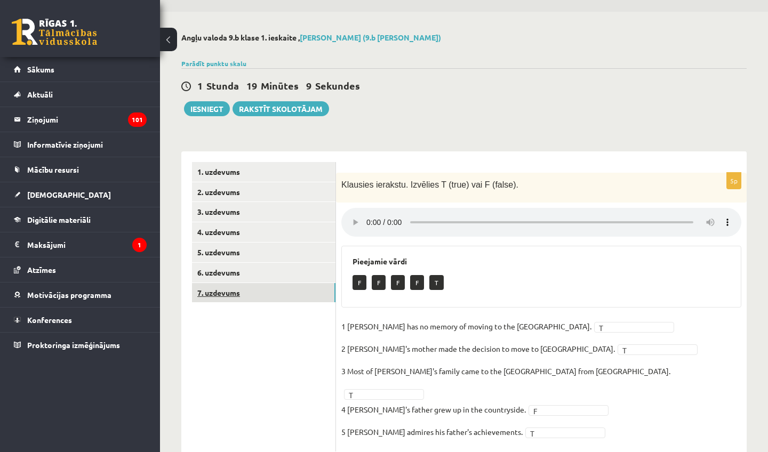
click at [257, 285] on link "7. uzdevums" at bounding box center [263, 293] width 143 height 20
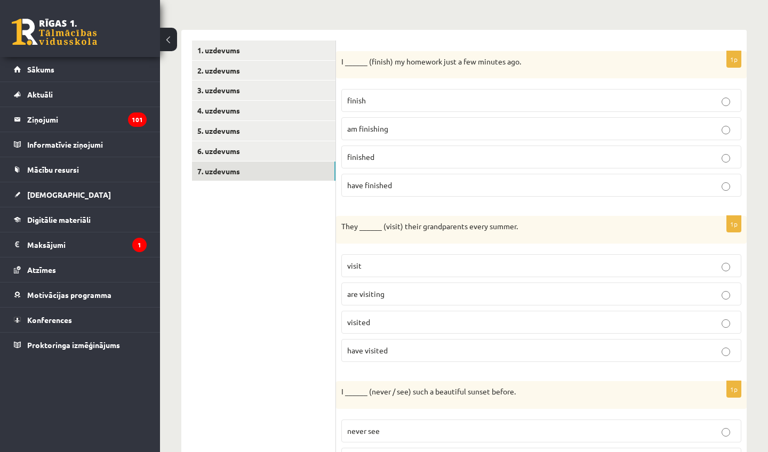
scroll to position [148, 0]
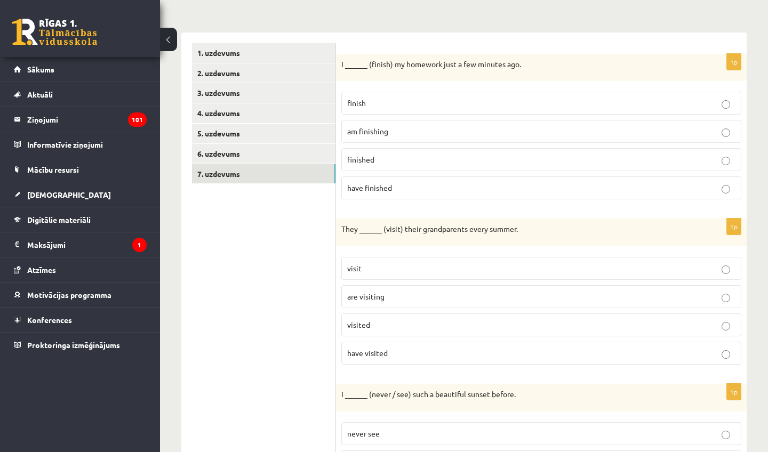
click at [420, 162] on p "finished" at bounding box center [541, 159] width 388 height 11
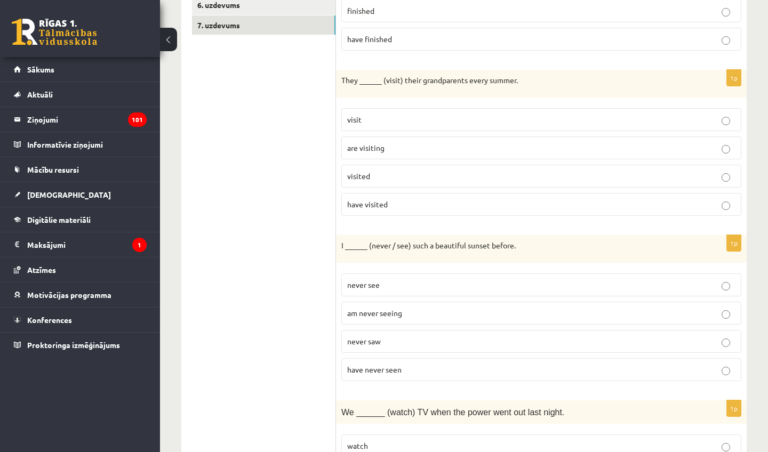
scroll to position [300, 0]
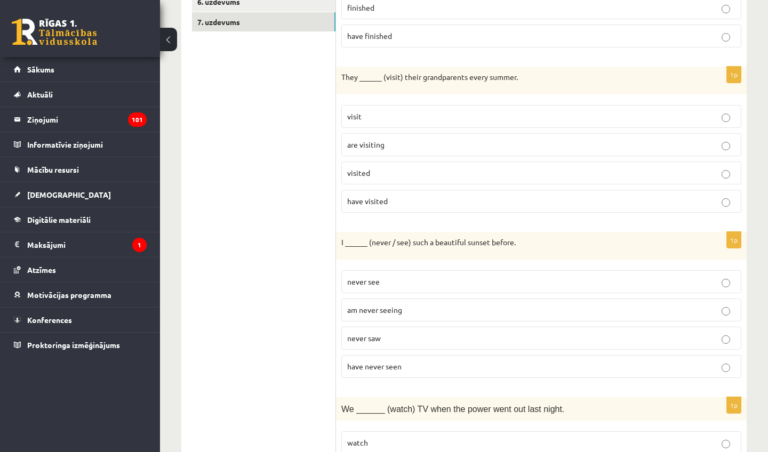
click at [397, 117] on p "visit" at bounding box center [541, 116] width 388 height 11
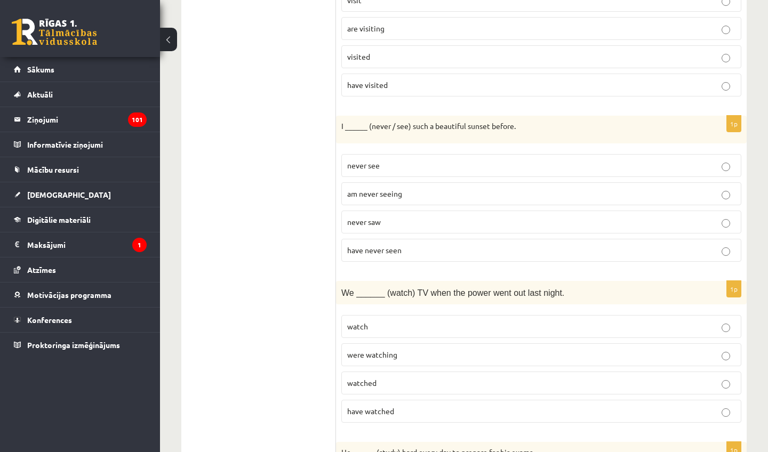
scroll to position [424, 0]
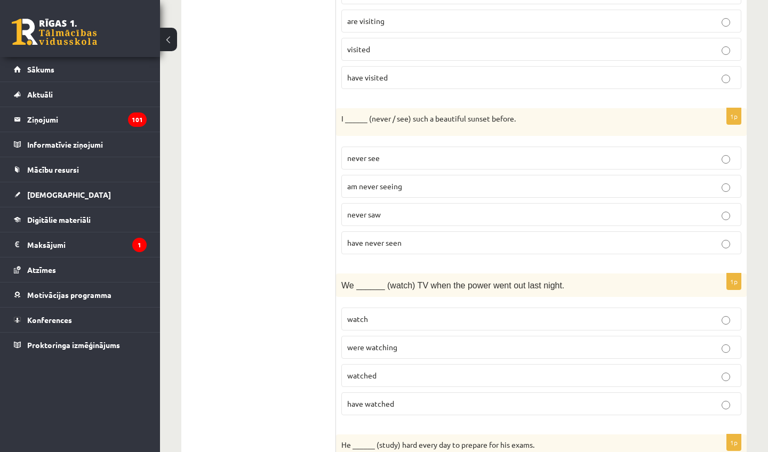
click at [379, 240] on span "have never seen" at bounding box center [374, 243] width 54 height 10
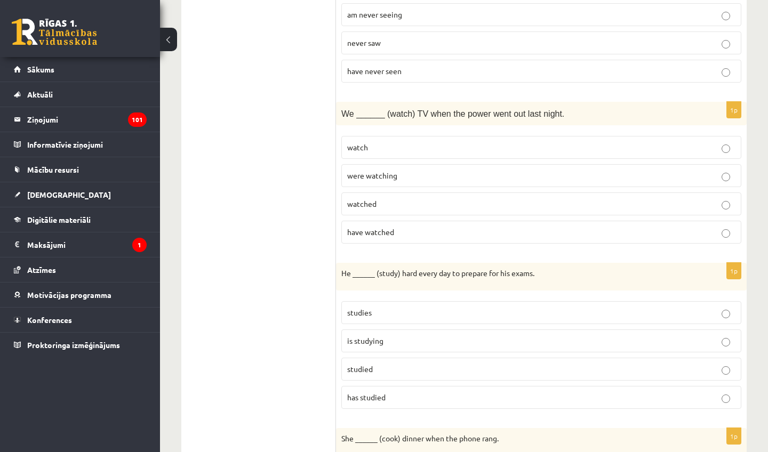
scroll to position [604, 0]
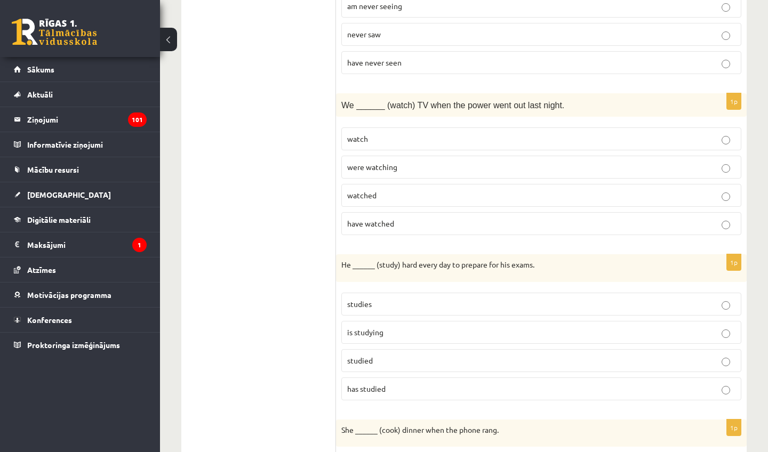
click at [422, 157] on label "were watching" at bounding box center [541, 167] width 400 height 23
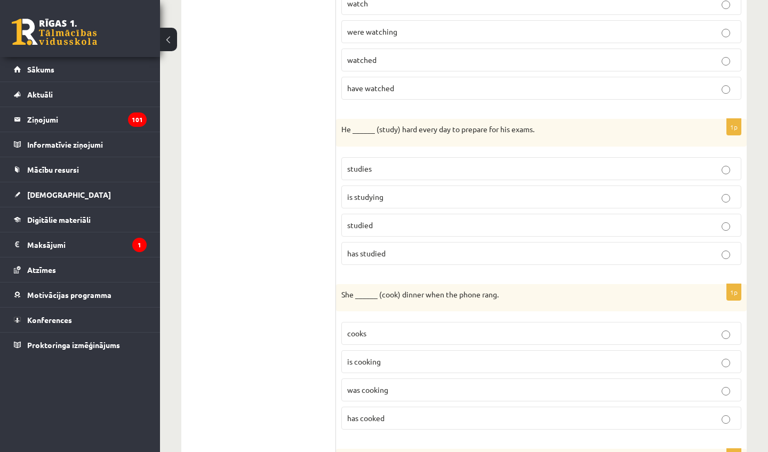
scroll to position [741, 0]
click at [394, 167] on p "studies" at bounding box center [541, 167] width 388 height 11
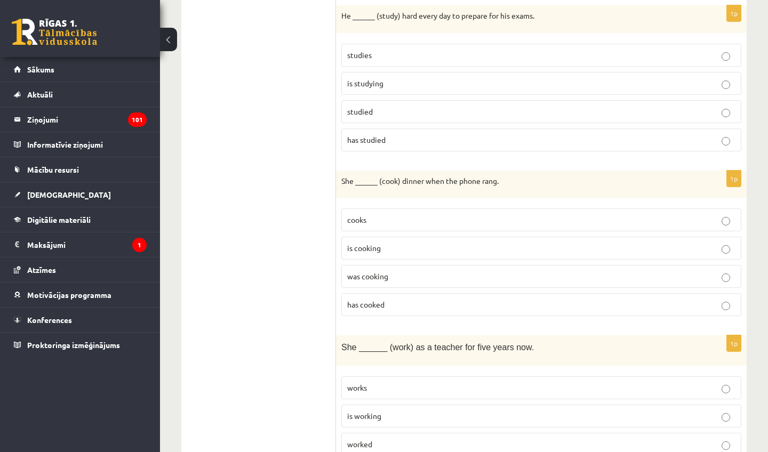
scroll to position [854, 0]
click at [383, 270] on p "was cooking" at bounding box center [541, 275] width 388 height 11
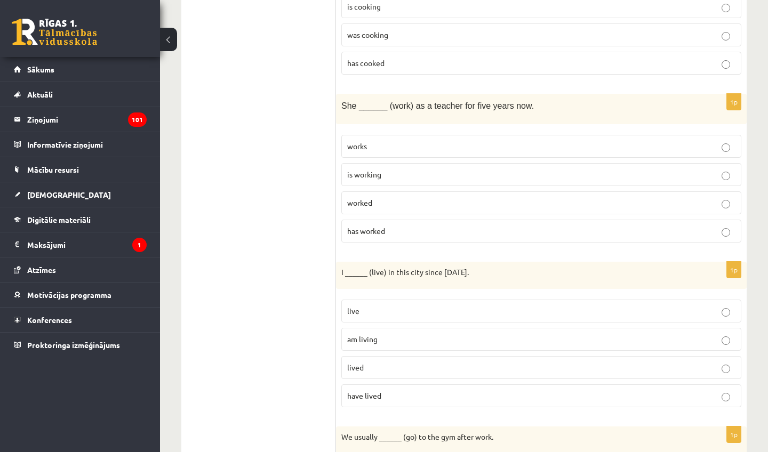
scroll to position [1097, 0]
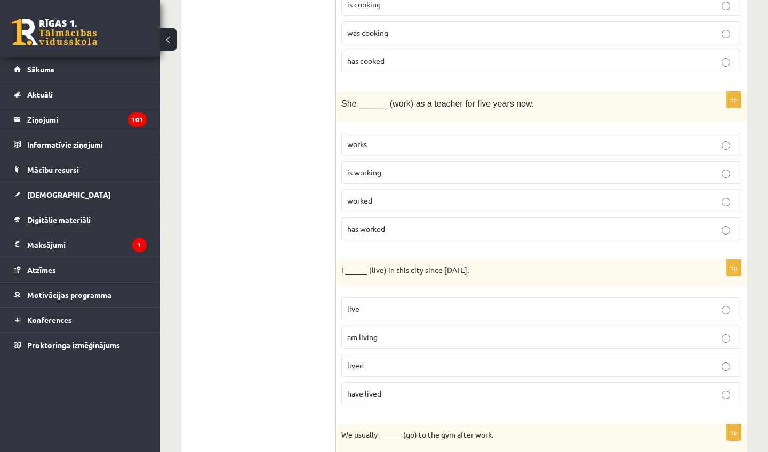
click at [375, 141] on p "works" at bounding box center [541, 144] width 388 height 11
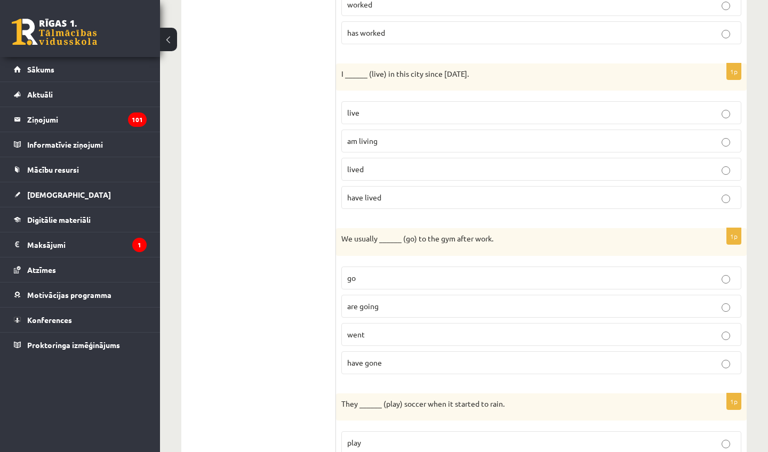
scroll to position [1294, 0]
click at [388, 192] on p "have lived" at bounding box center [541, 196] width 388 height 11
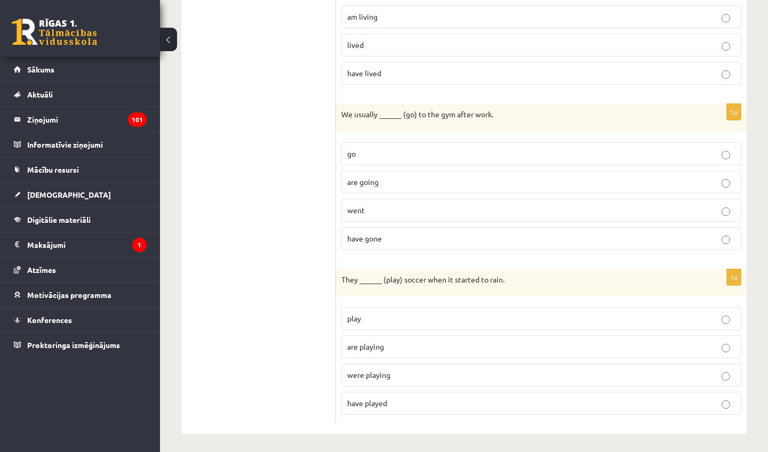
scroll to position [1417, 0]
click at [394, 151] on p "go" at bounding box center [541, 154] width 388 height 11
click at [395, 371] on p "were playing" at bounding box center [541, 375] width 388 height 11
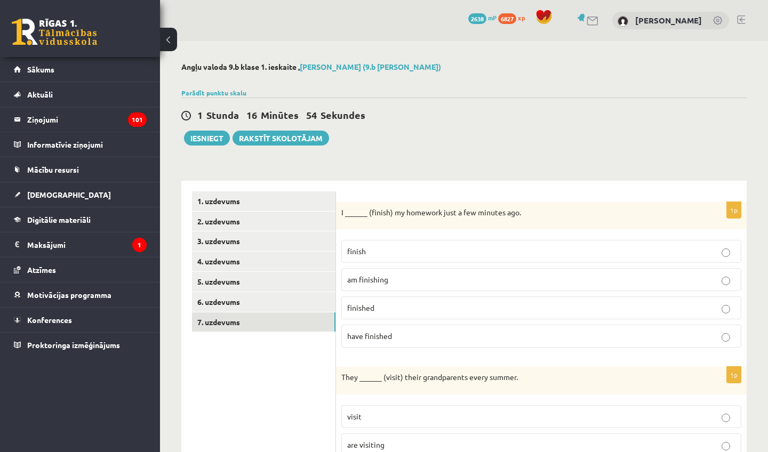
scroll to position [0, 0]
click at [216, 139] on button "Iesniegt" at bounding box center [207, 138] width 46 height 15
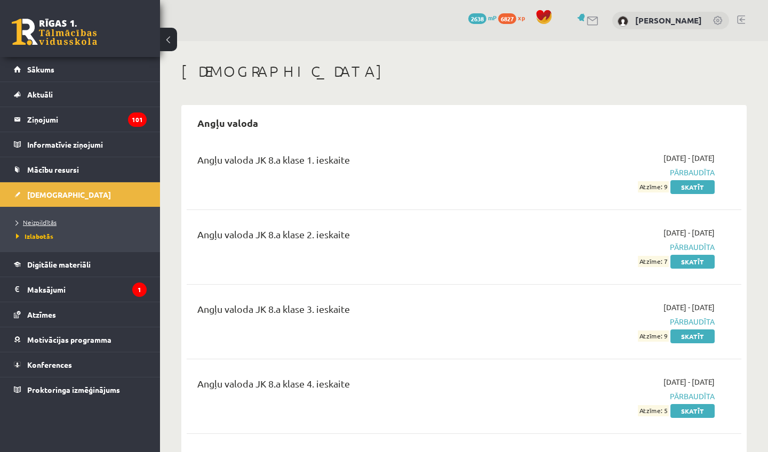
click at [59, 226] on link "Neizpildītās" at bounding box center [82, 223] width 133 height 10
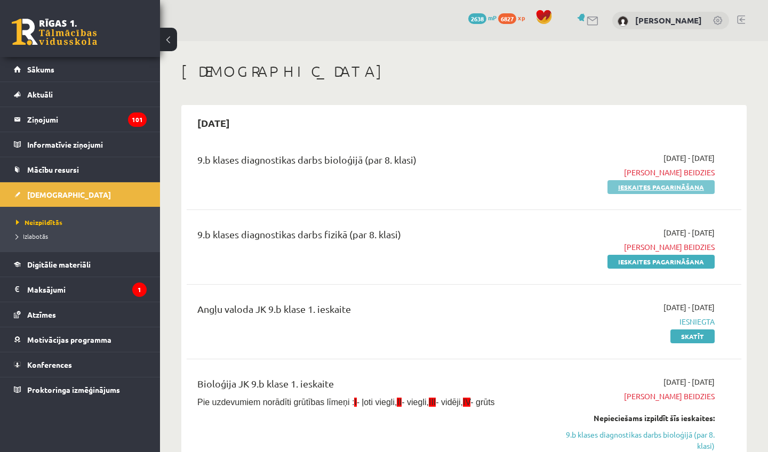
click at [637, 187] on link "Ieskaites pagarināšana" at bounding box center [660, 187] width 107 height 14
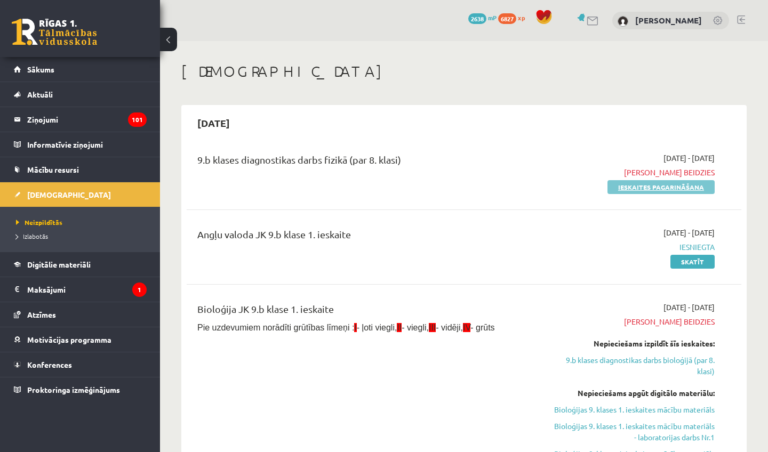
drag, startPoint x: 0, startPoint y: 0, endPoint x: 638, endPoint y: 188, distance: 664.8
click at [638, 187] on link "Ieskaites pagarināšana" at bounding box center [660, 187] width 107 height 14
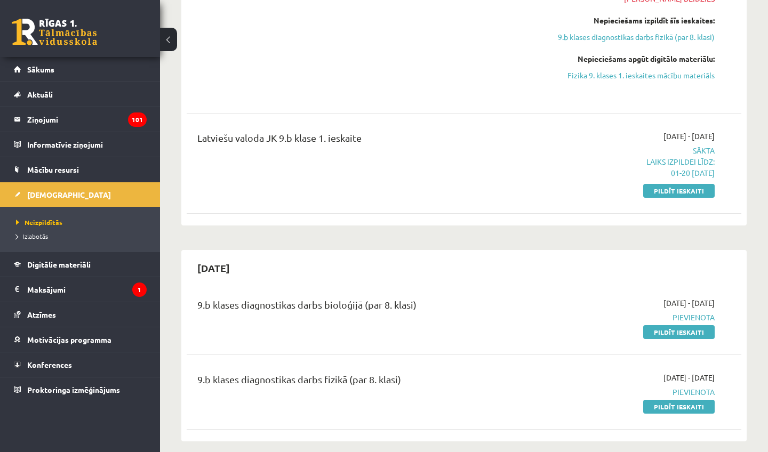
scroll to position [466, 0]
click at [666, 190] on link "Pildīt ieskaiti" at bounding box center [678, 192] width 71 height 14
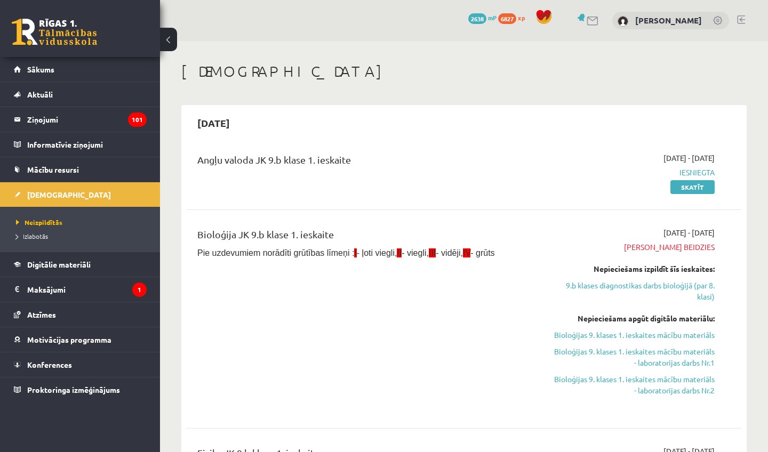
scroll to position [0, 0]
